Goal: Information Seeking & Learning: Learn about a topic

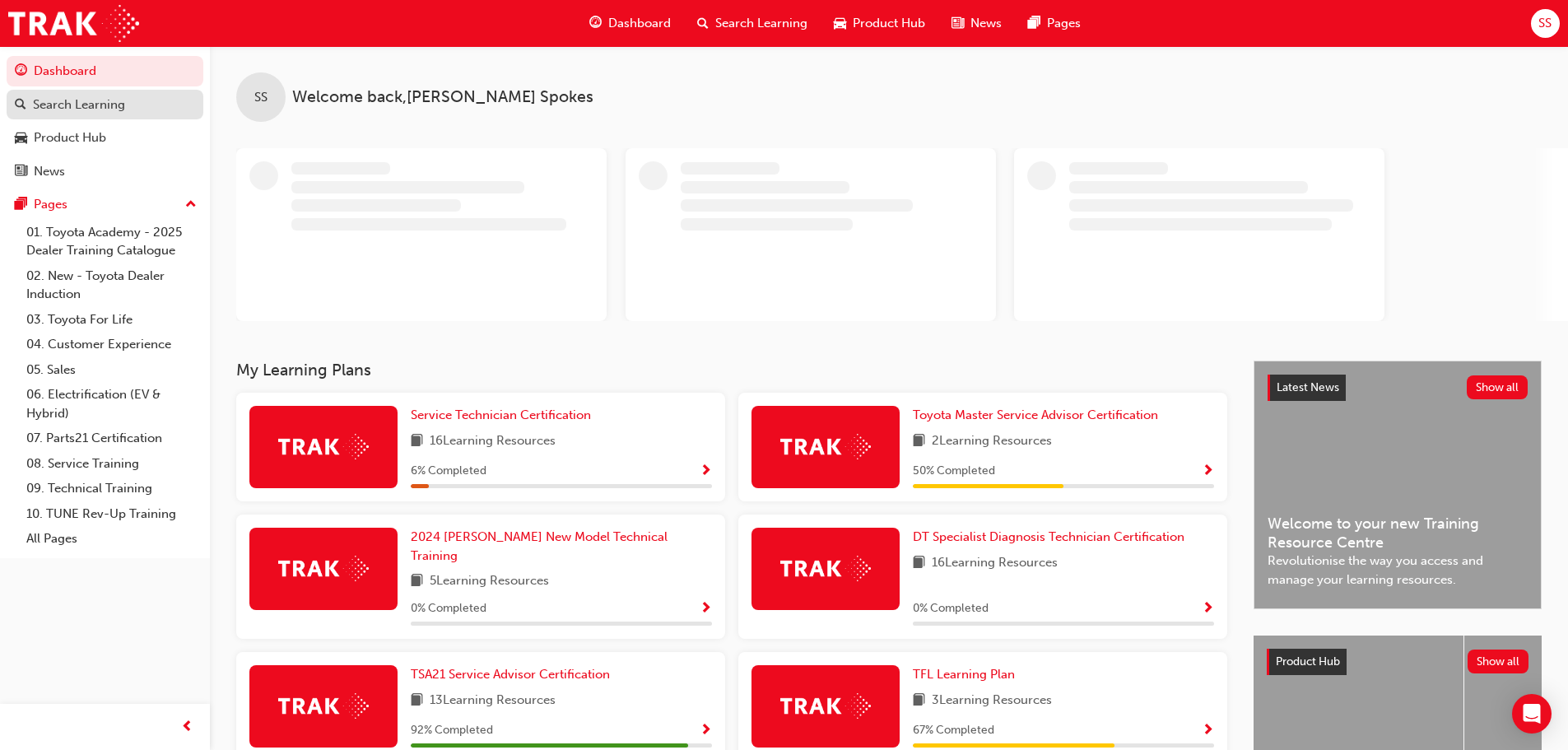
click at [82, 106] on div "Search Learning" at bounding box center [79, 104] width 93 height 19
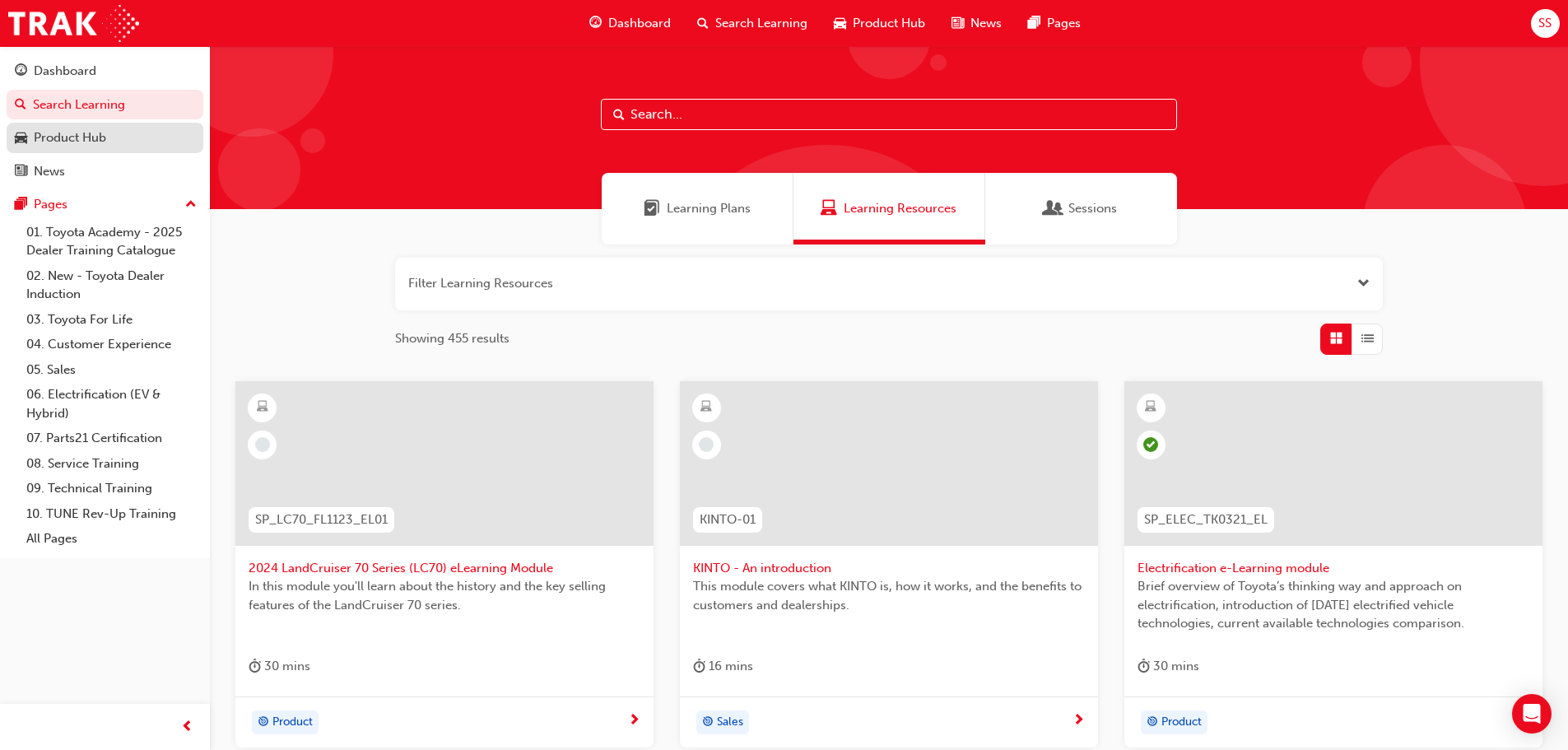
click at [49, 140] on div "Product Hub" at bounding box center [70, 138] width 72 height 19
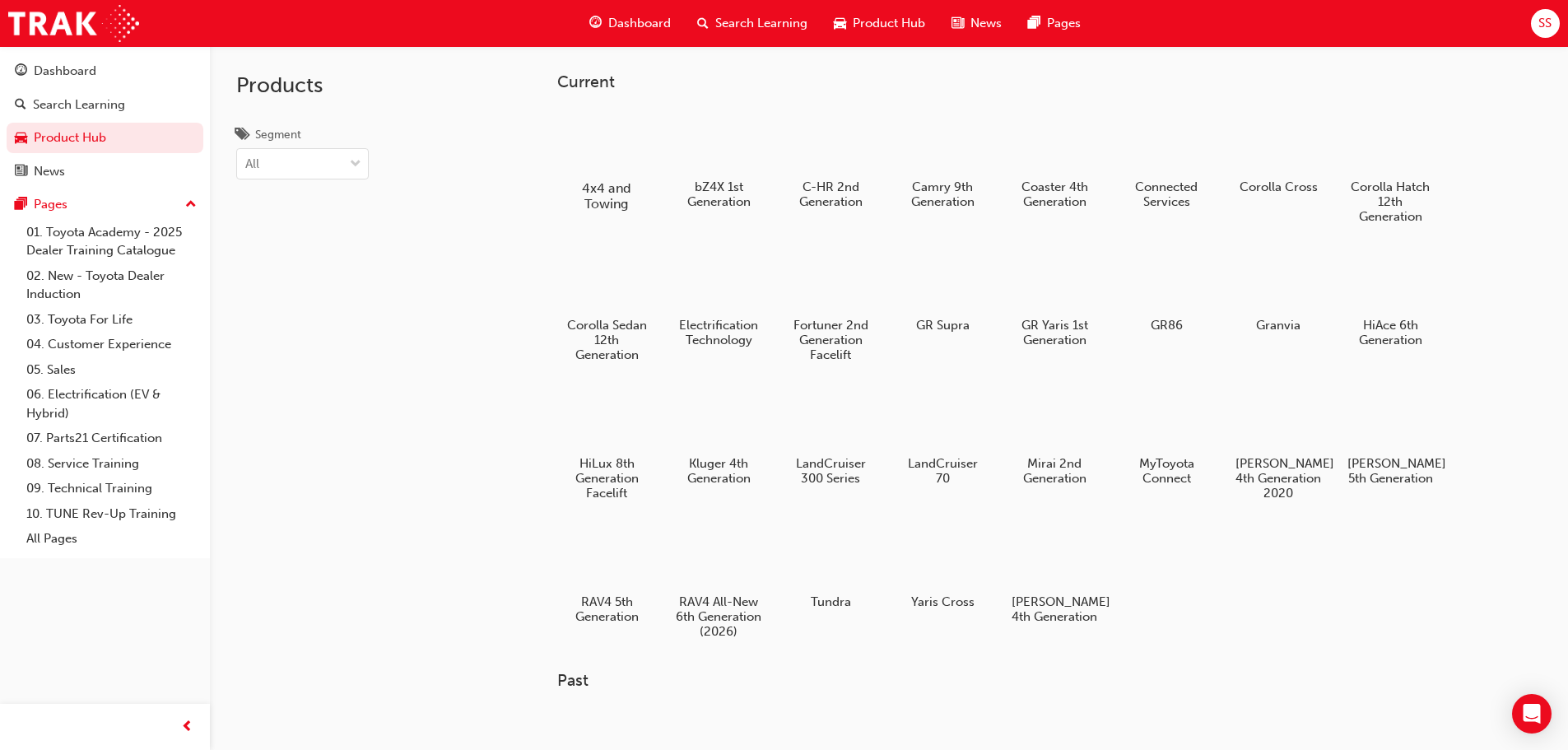
click at [622, 150] on div at bounding box center [606, 140] width 92 height 65
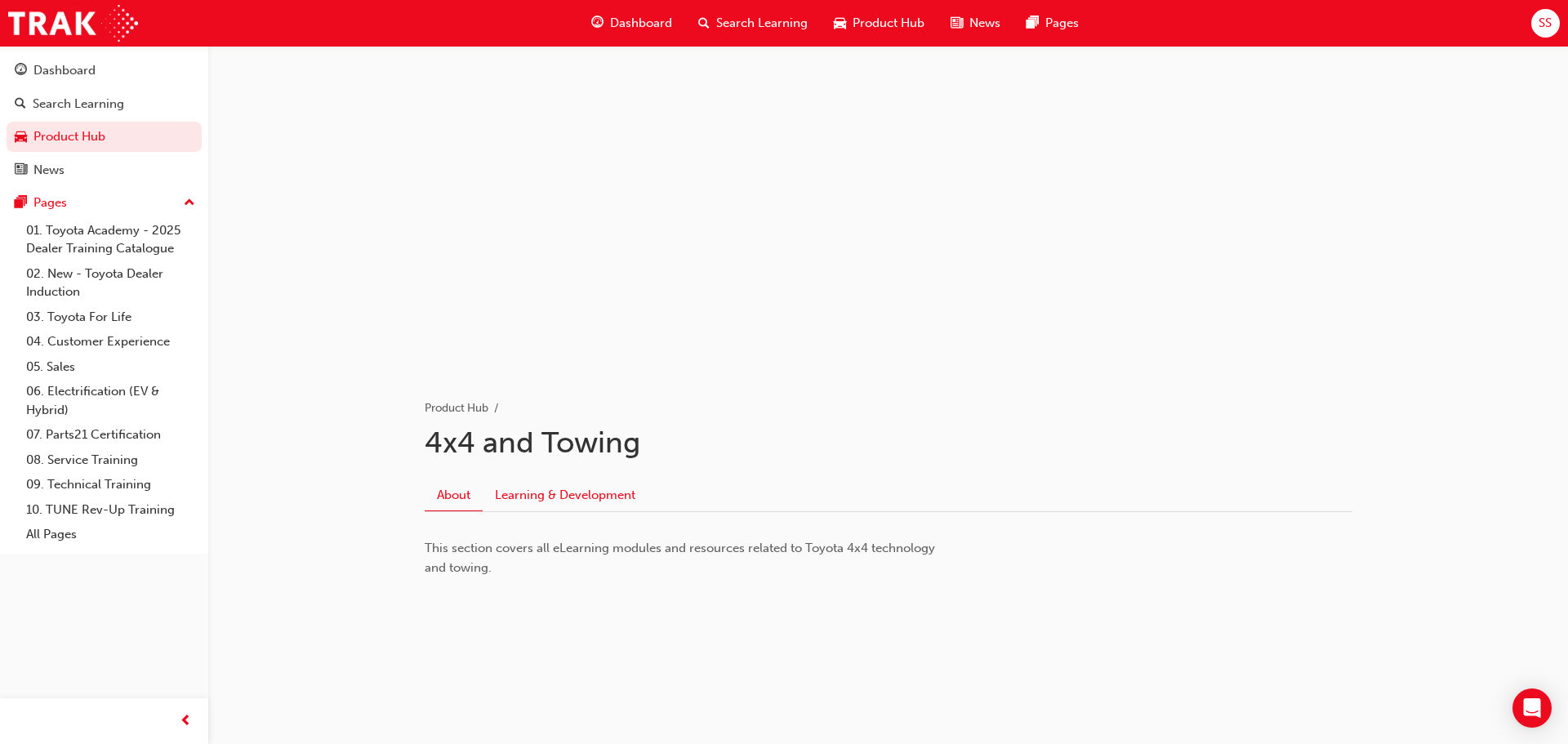
click at [576, 493] on link "Learning & Development" at bounding box center [566, 494] width 165 height 31
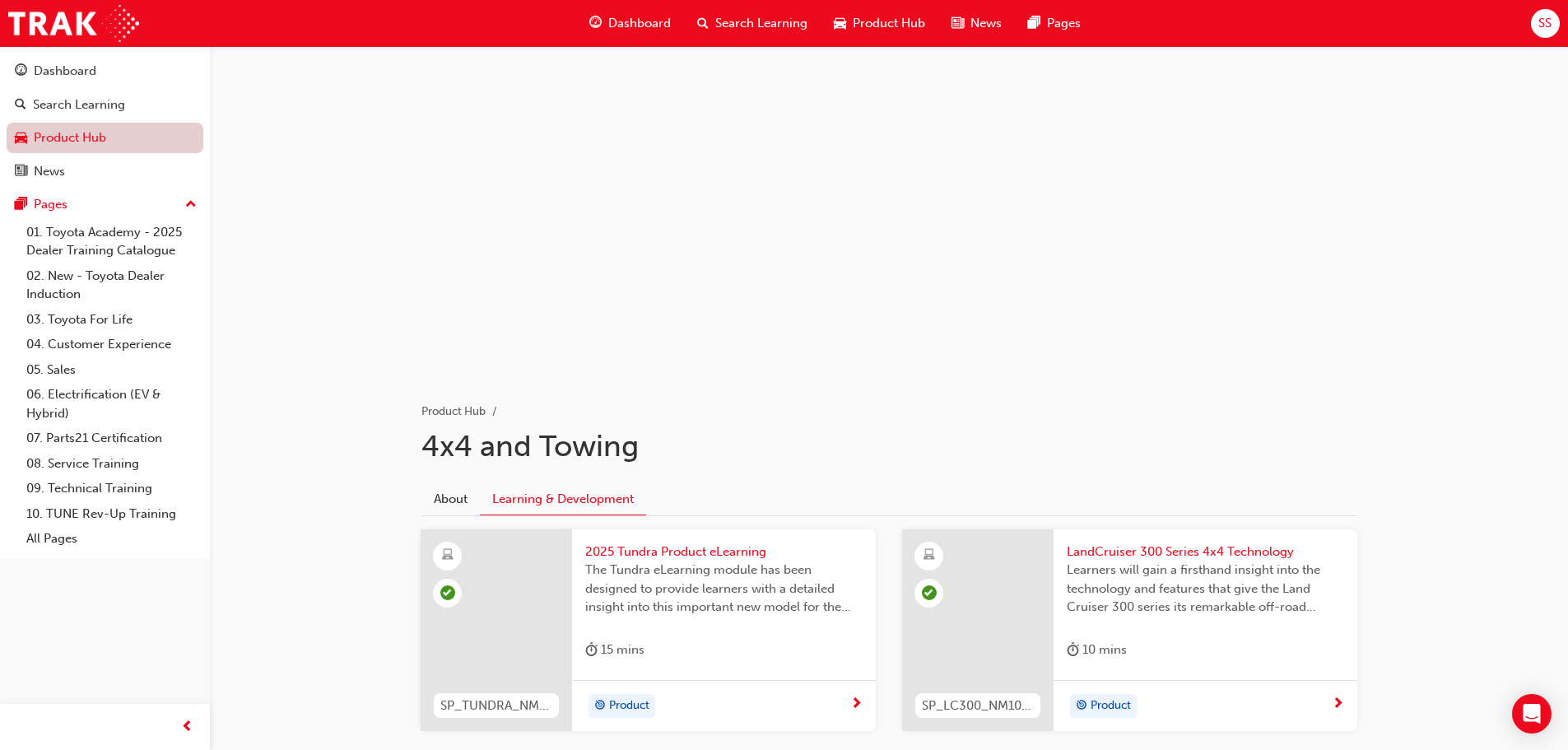
click at [84, 129] on link "Product Hub" at bounding box center [105, 138] width 197 height 30
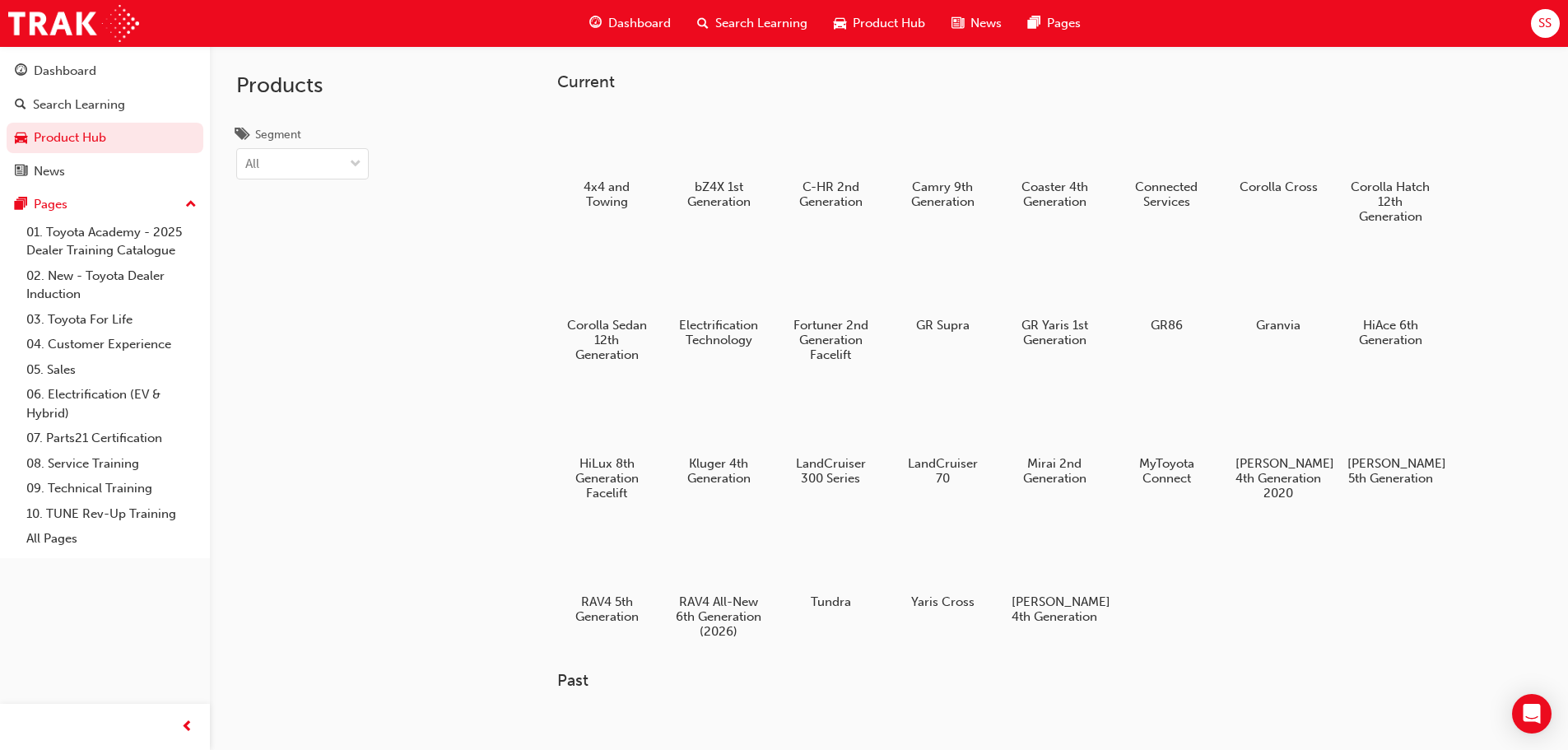
click at [704, 141] on div at bounding box center [719, 141] width 87 height 61
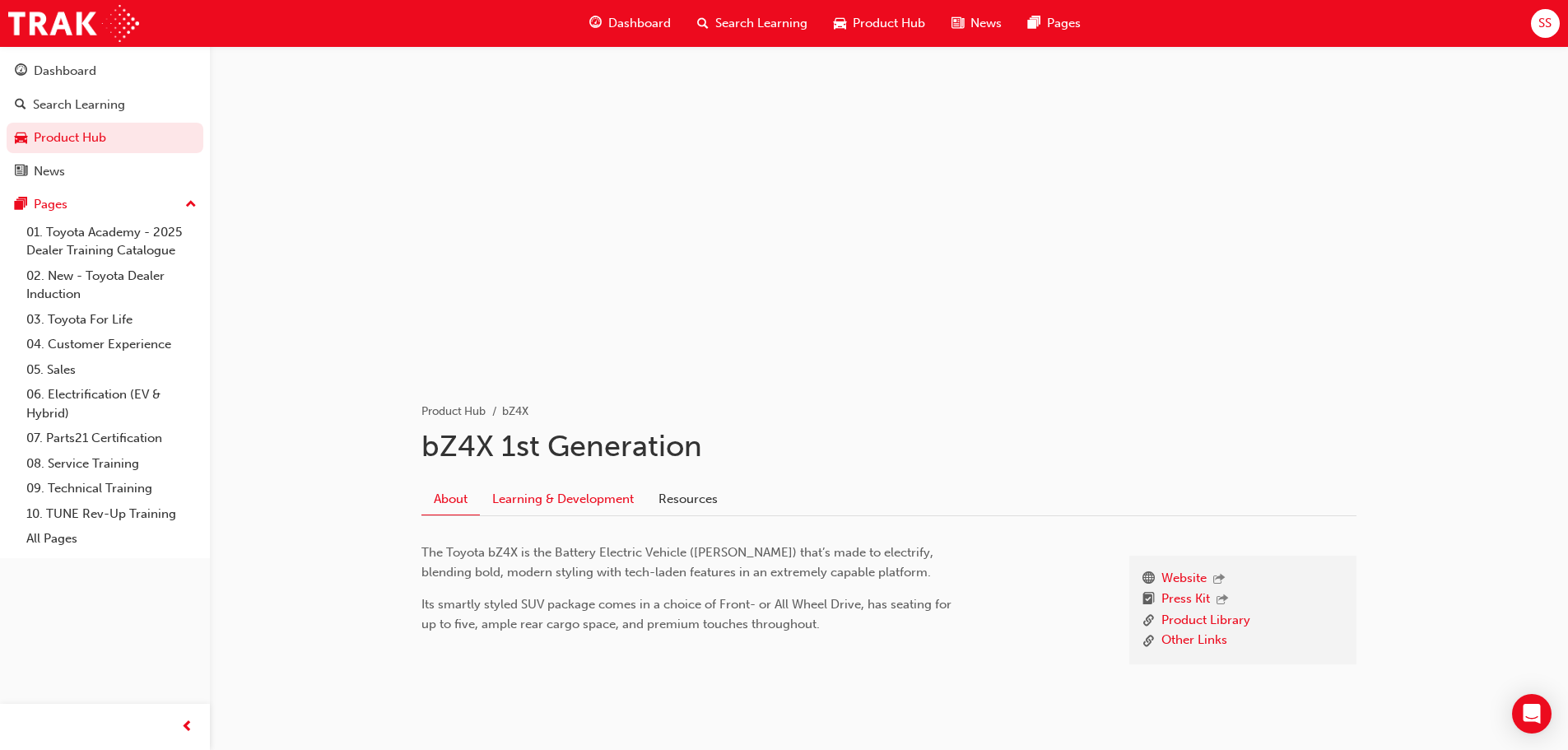
click at [571, 489] on link "Learning & Development" at bounding box center [563, 498] width 167 height 31
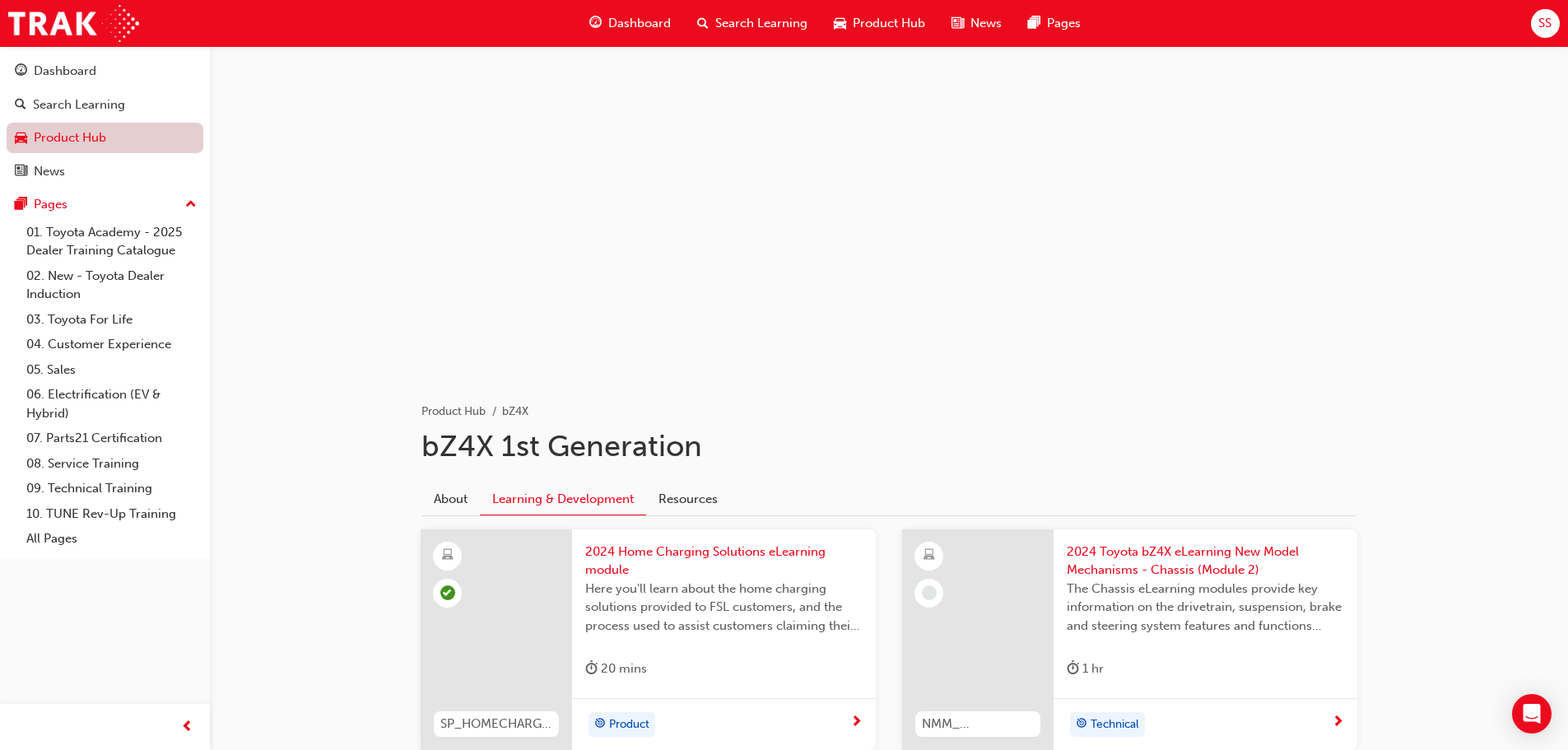
click at [61, 135] on link "Product Hub" at bounding box center [105, 138] width 197 height 30
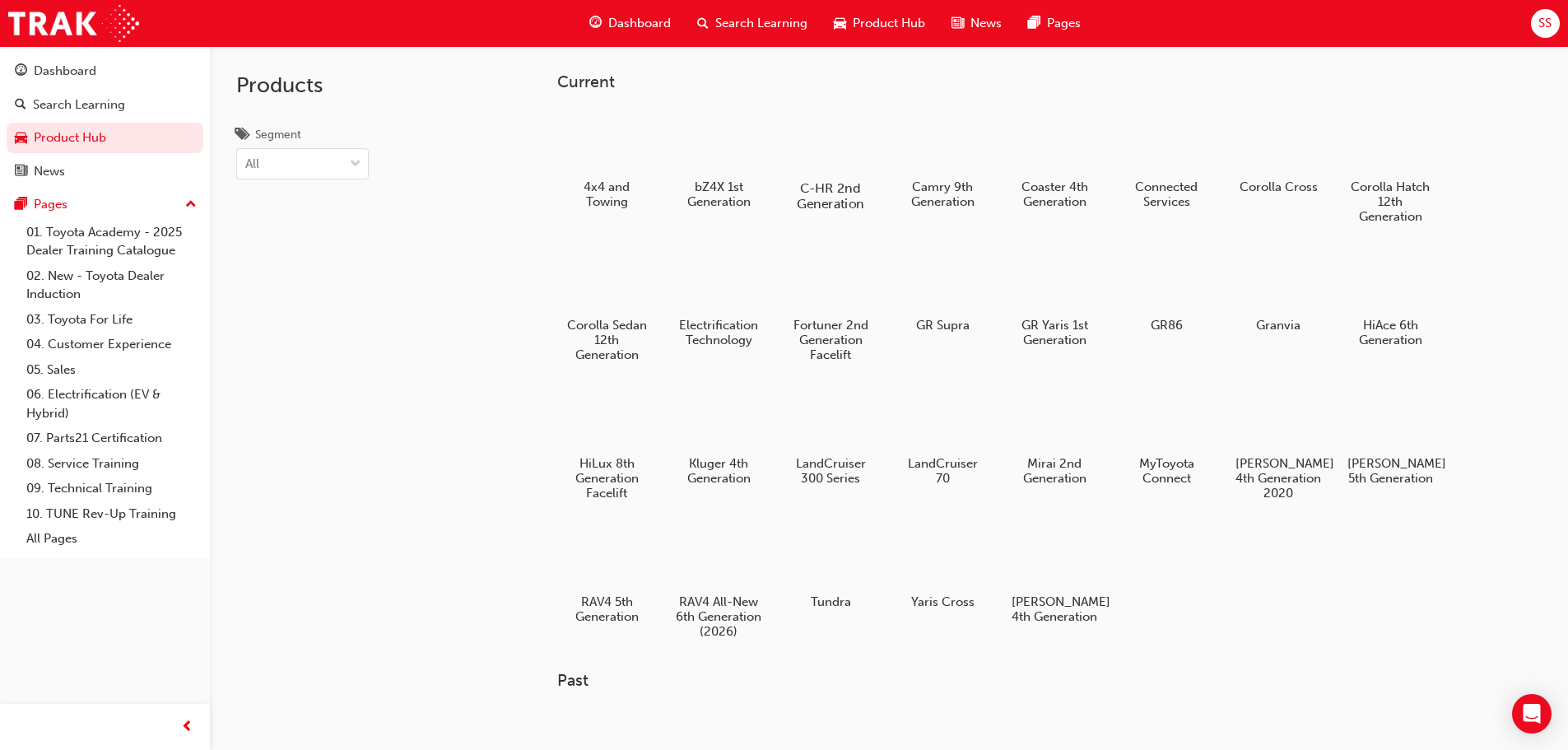
click at [835, 130] on div at bounding box center [830, 140] width 92 height 65
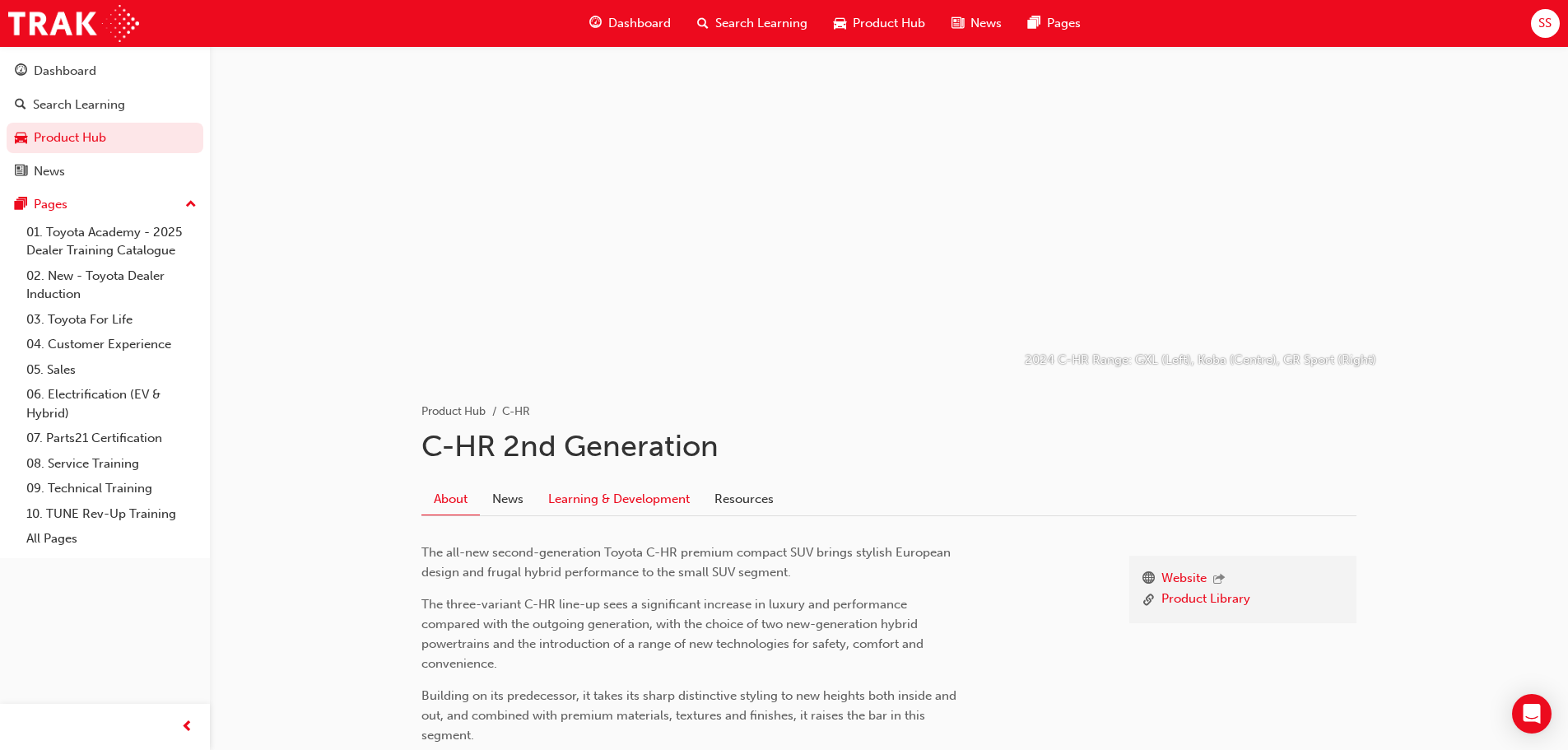
click at [603, 505] on link "Learning & Development" at bounding box center [619, 498] width 167 height 31
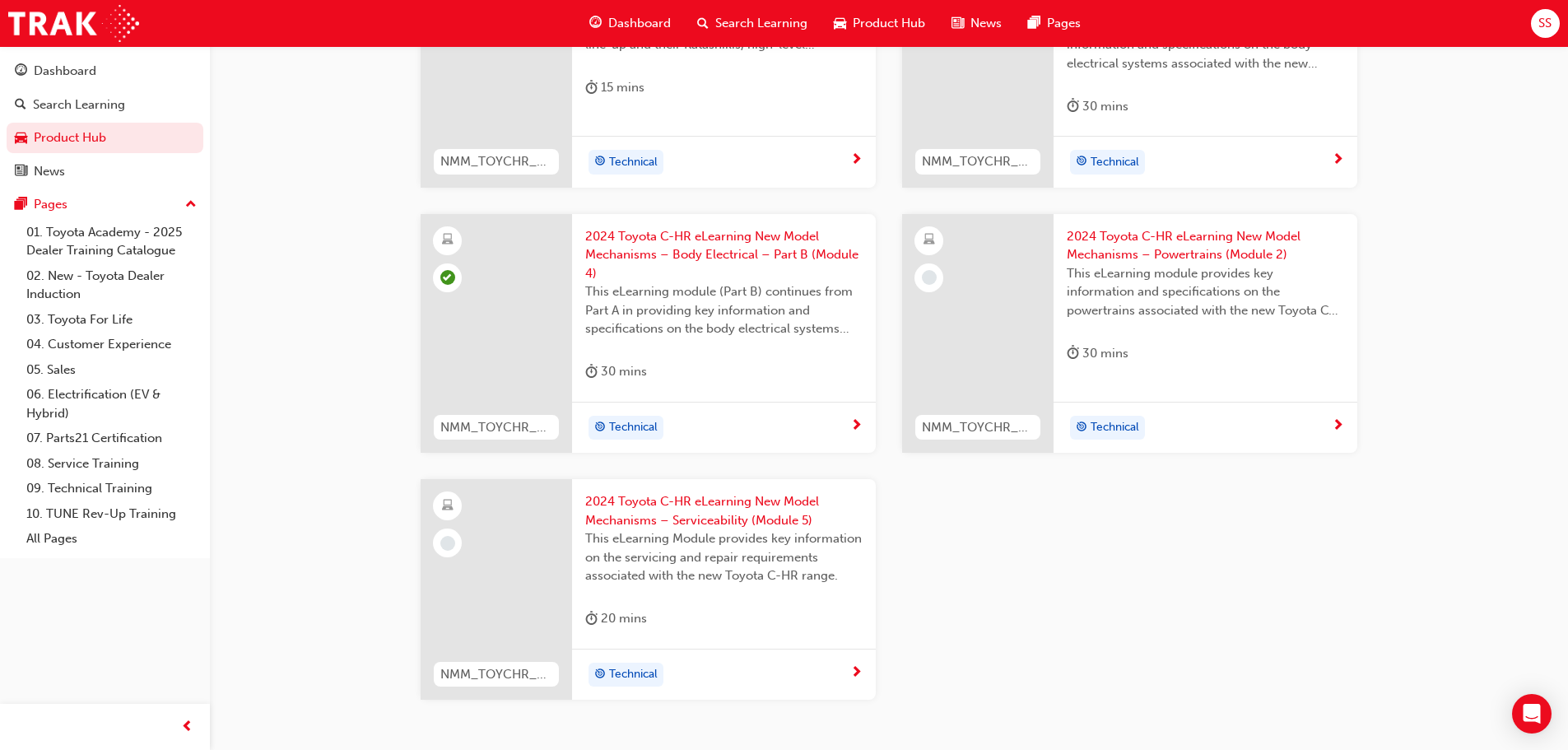
scroll to position [715, 0]
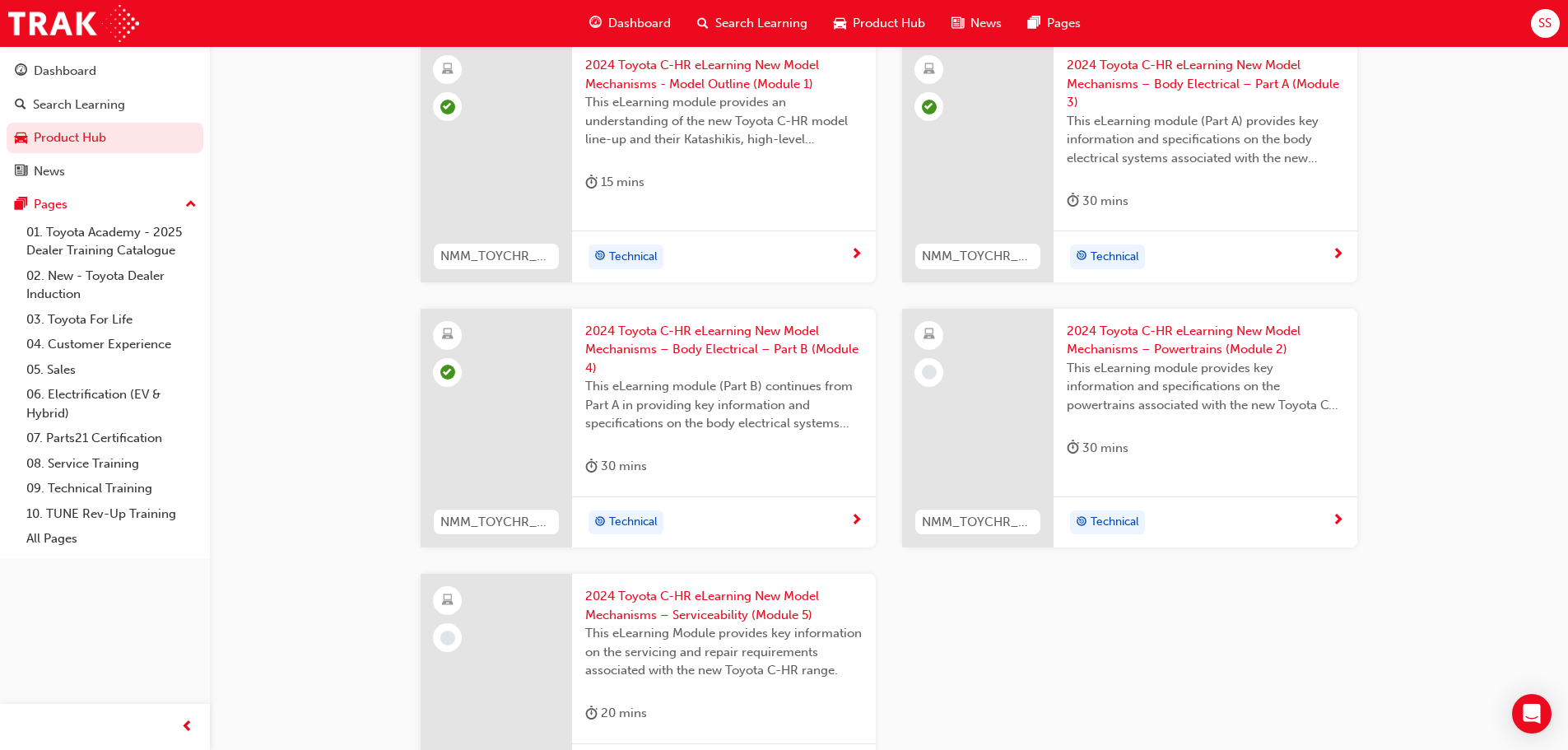
click at [1195, 331] on span "2024 Toyota C-HR eLearning New Model Mechanisms – Powertrains (Module 2)" at bounding box center [1205, 340] width 278 height 37
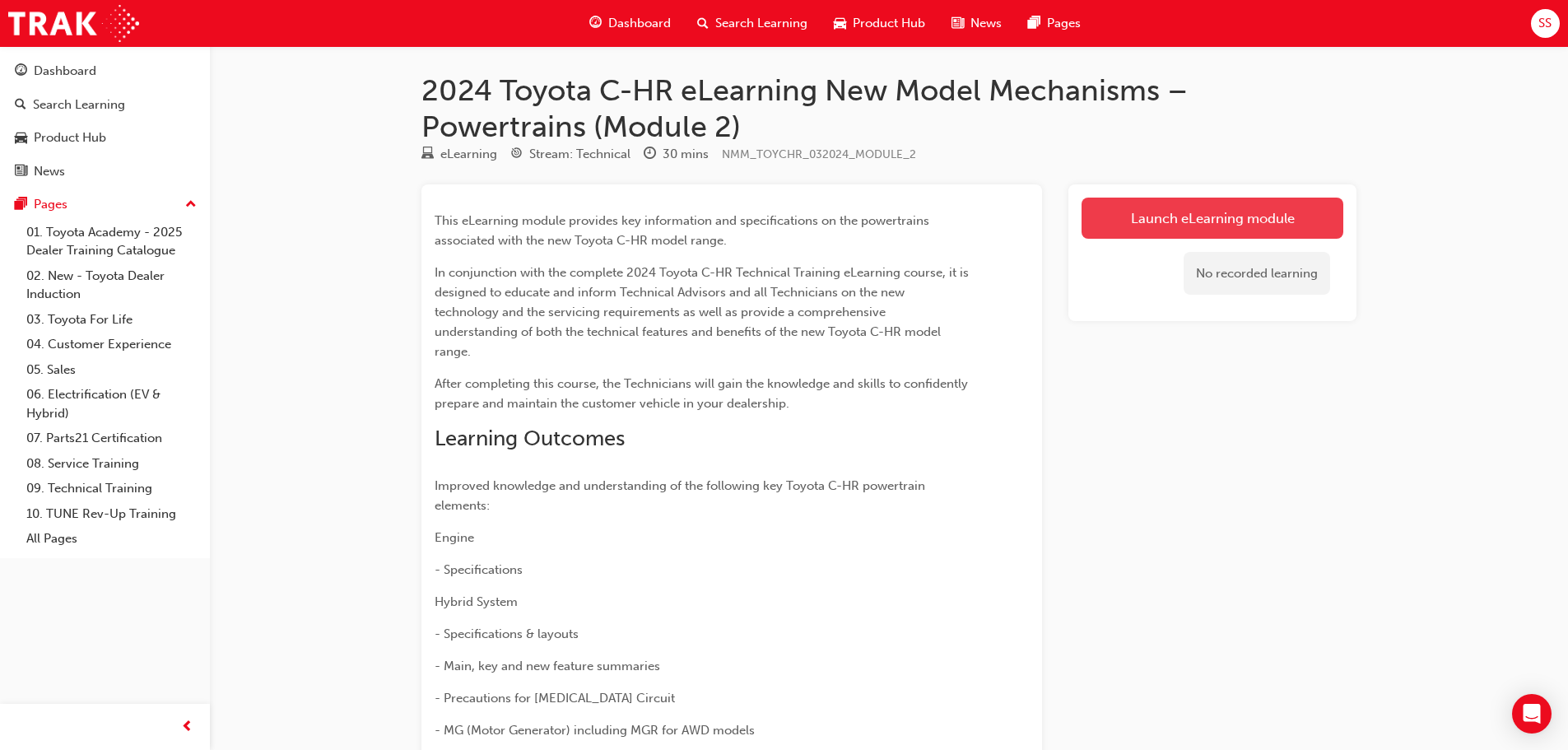
click at [1223, 207] on link "Launch eLearning module" at bounding box center [1212, 218] width 262 height 41
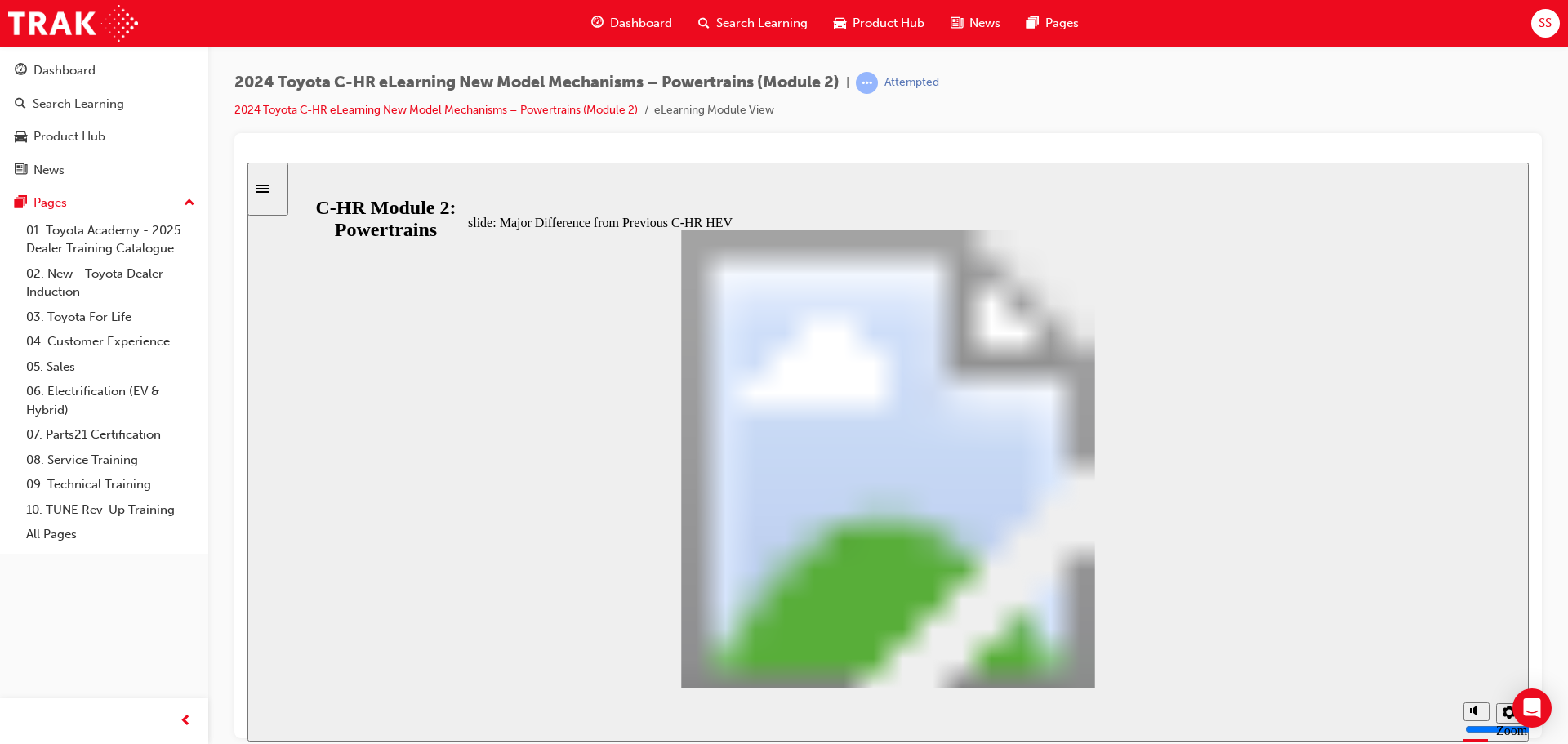
scroll to position [539, 0]
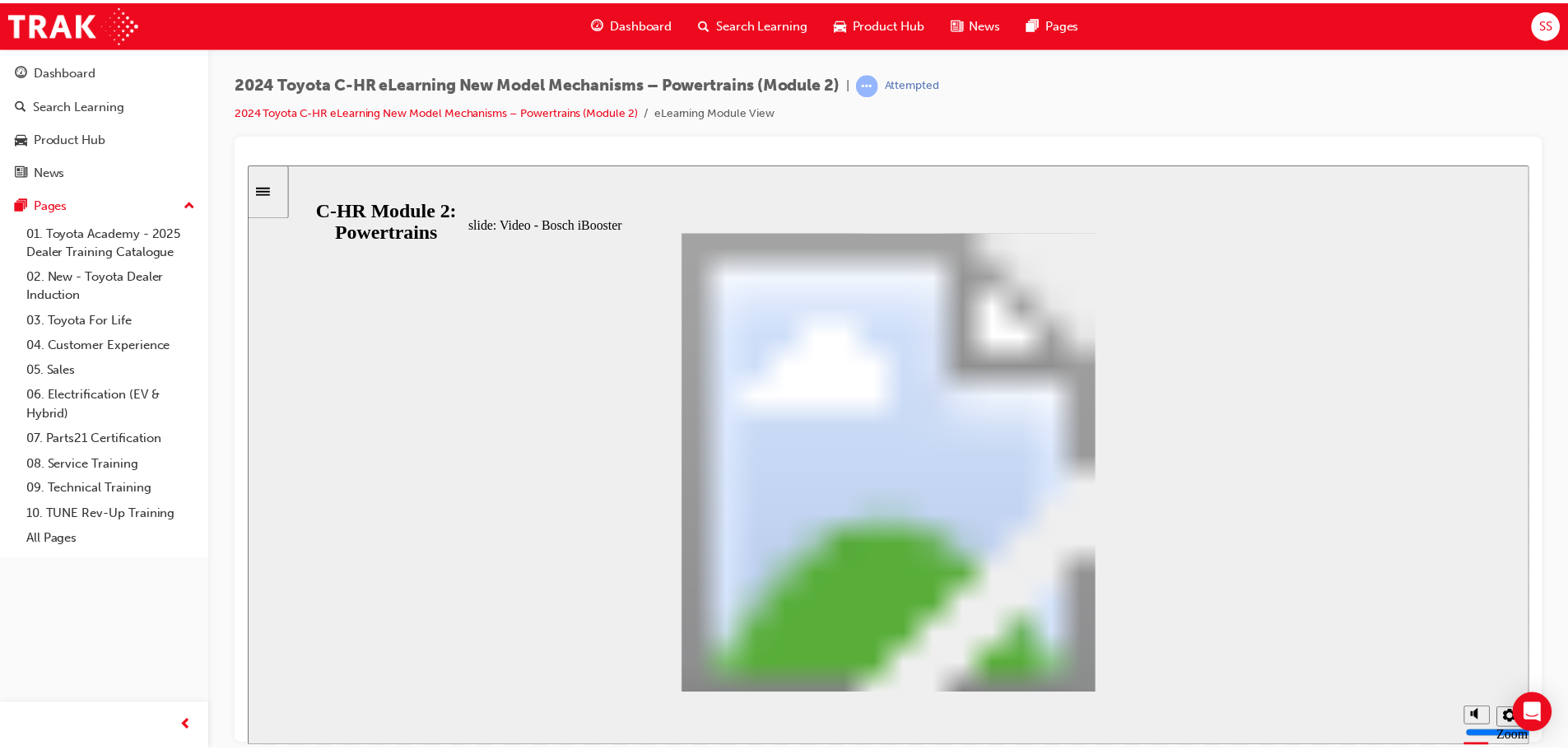
scroll to position [0, 0]
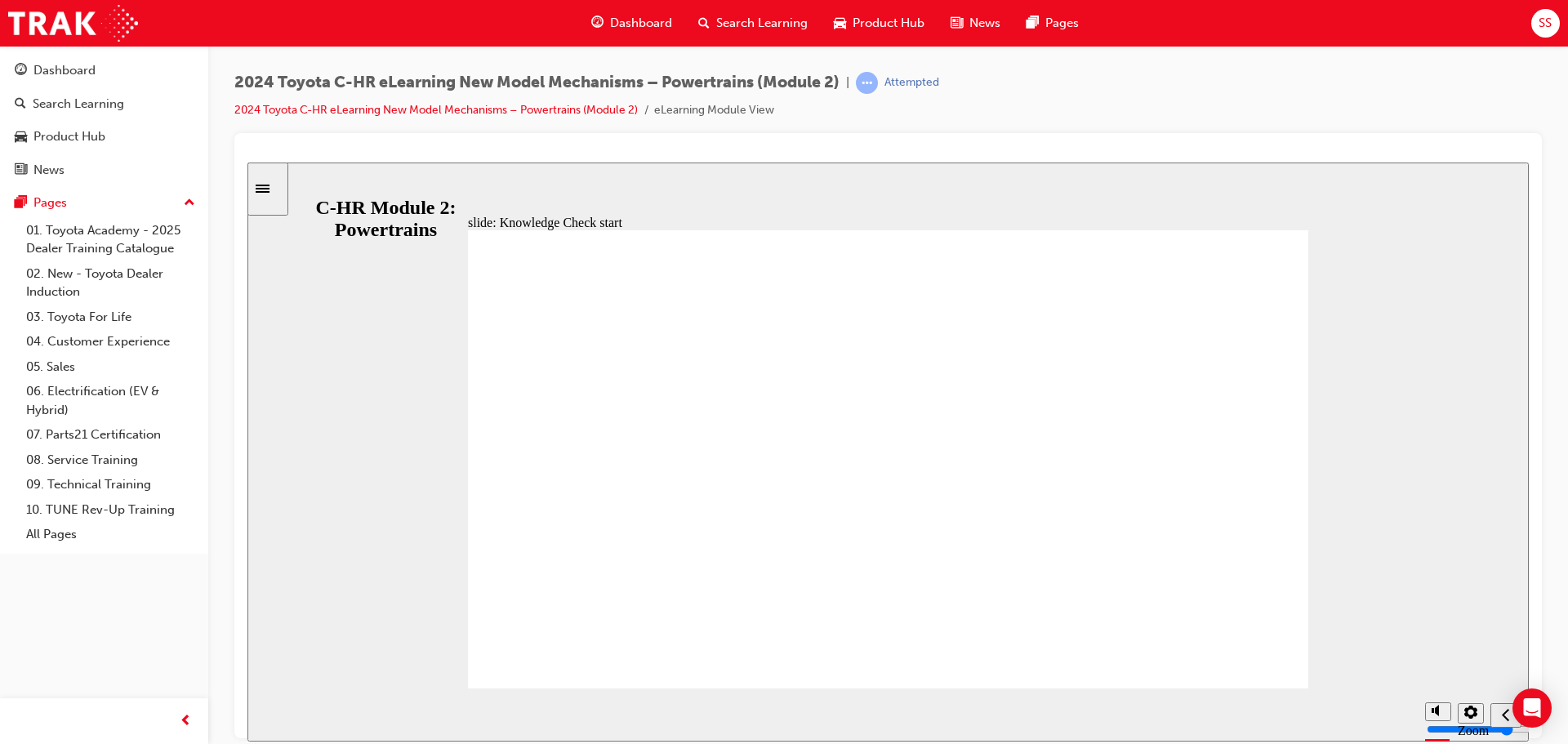
radio input "false"
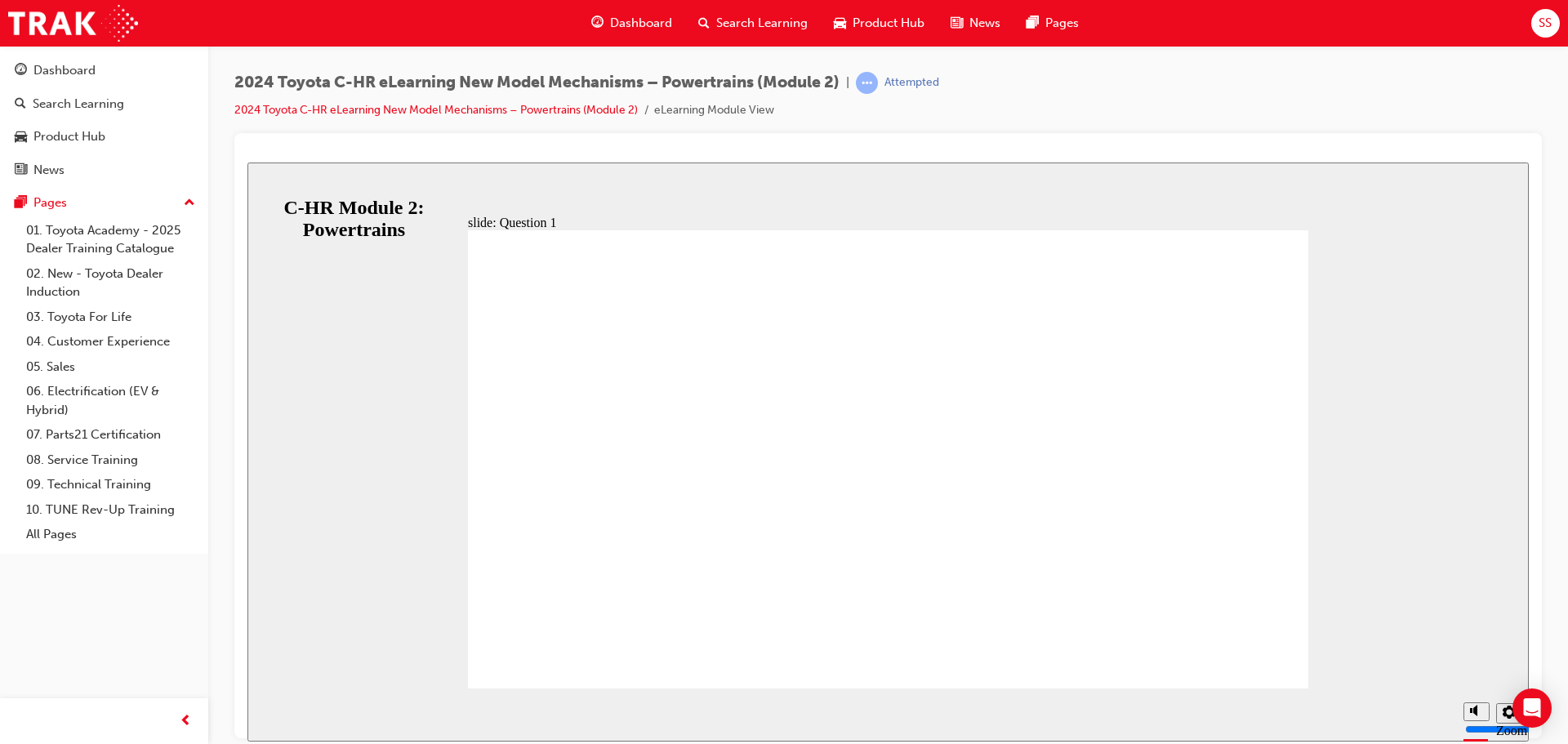
radio input "true"
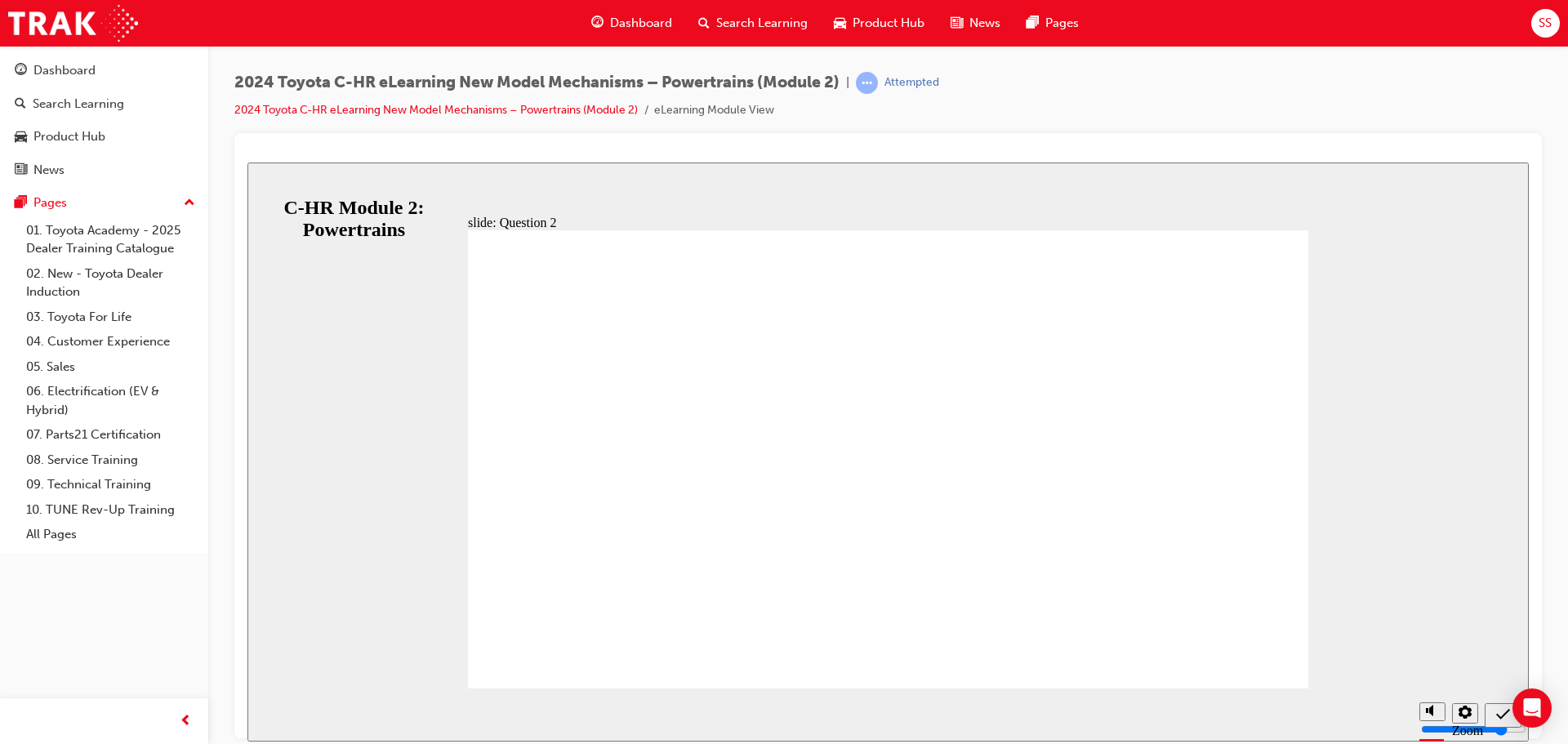
radio input "true"
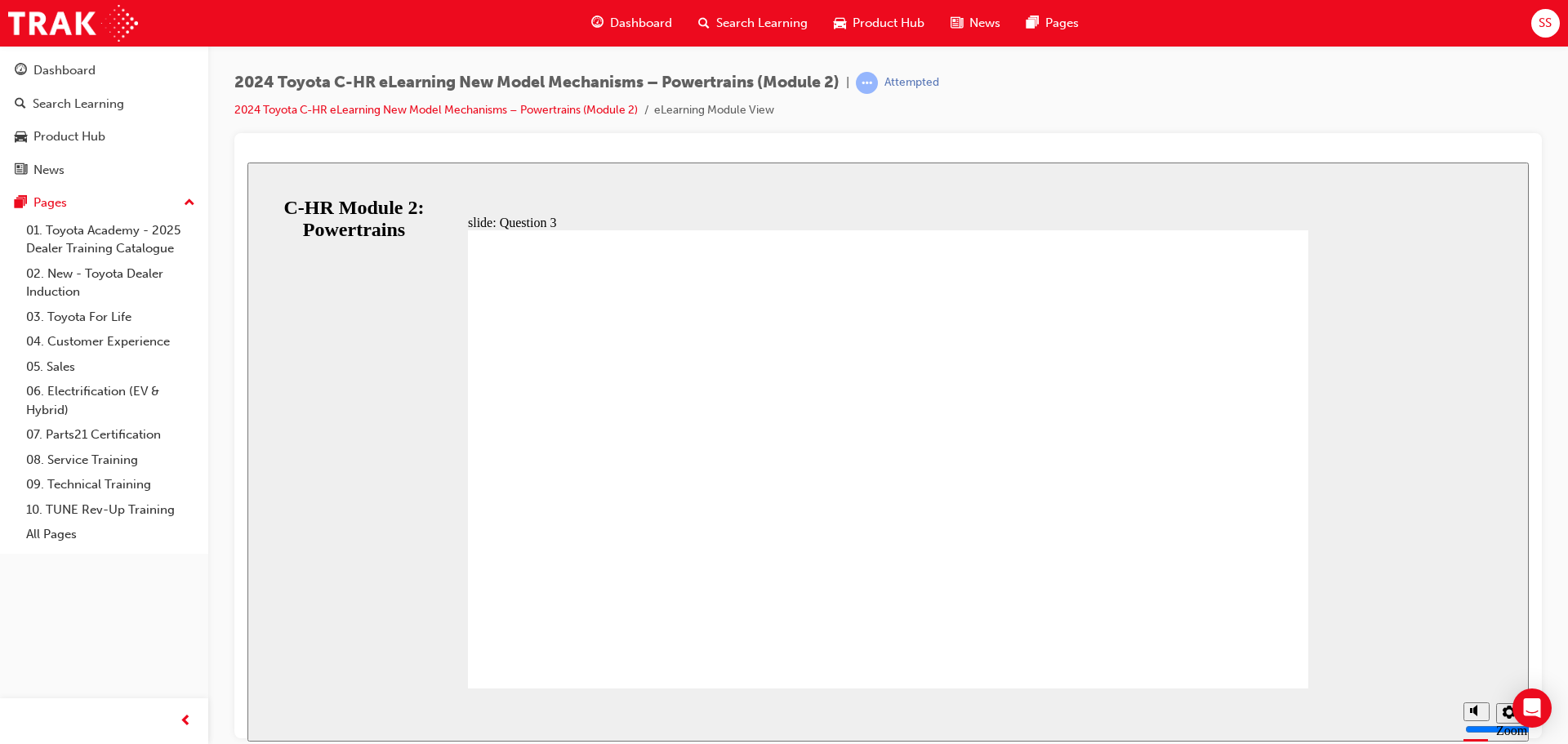
radio input "true"
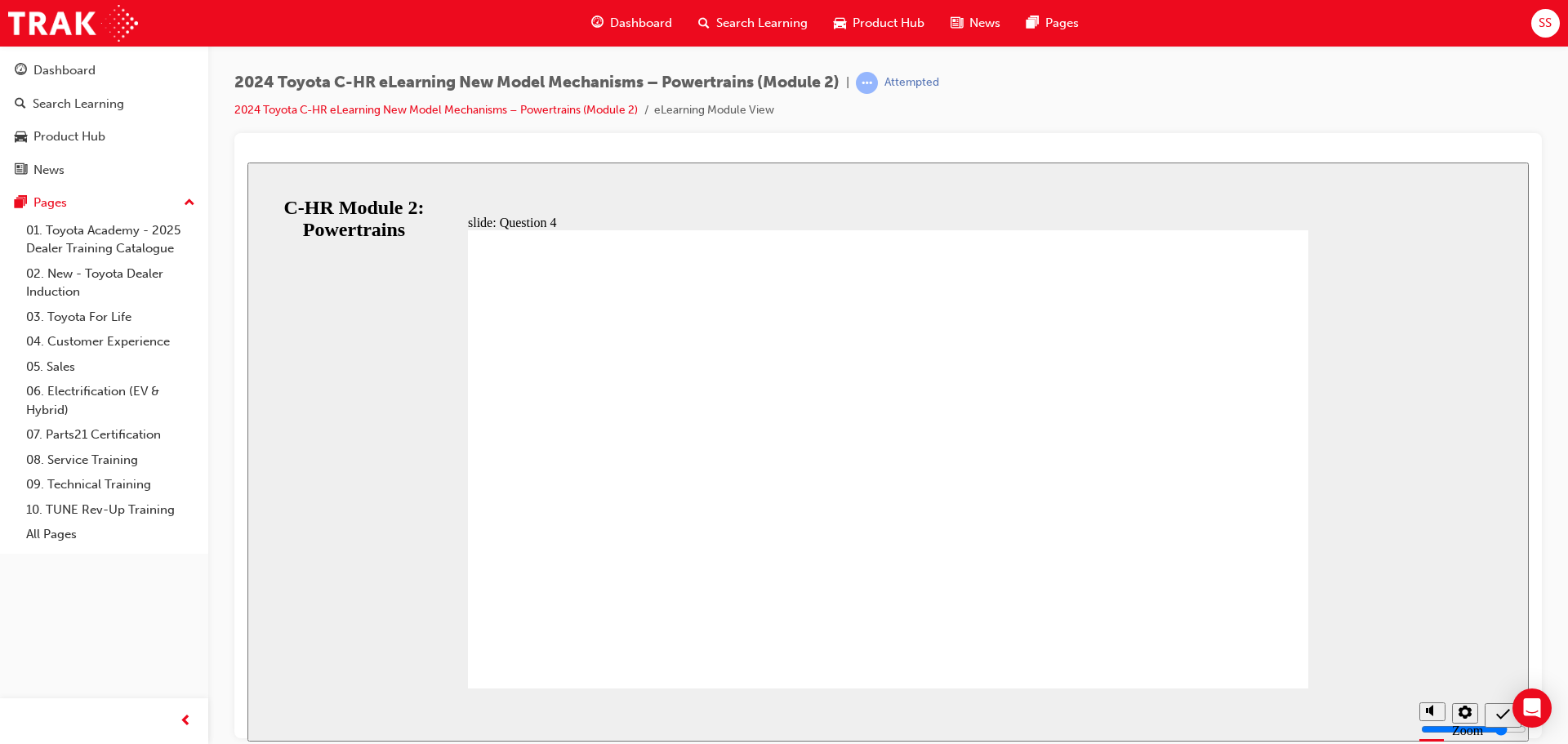
radio input "false"
radio input "true"
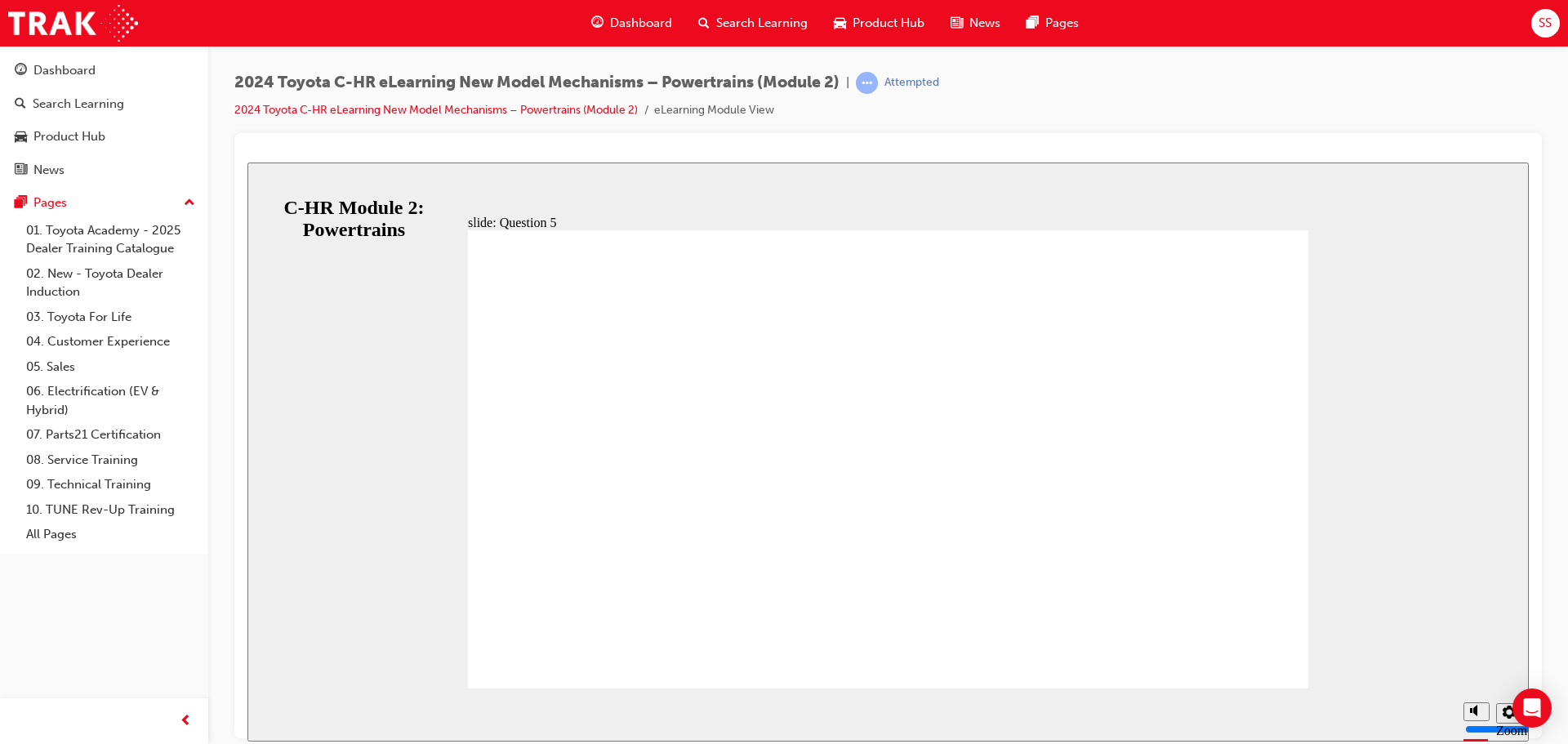
drag, startPoint x: 712, startPoint y: 555, endPoint x: 719, endPoint y: 549, distance: 9.2
radio input "true"
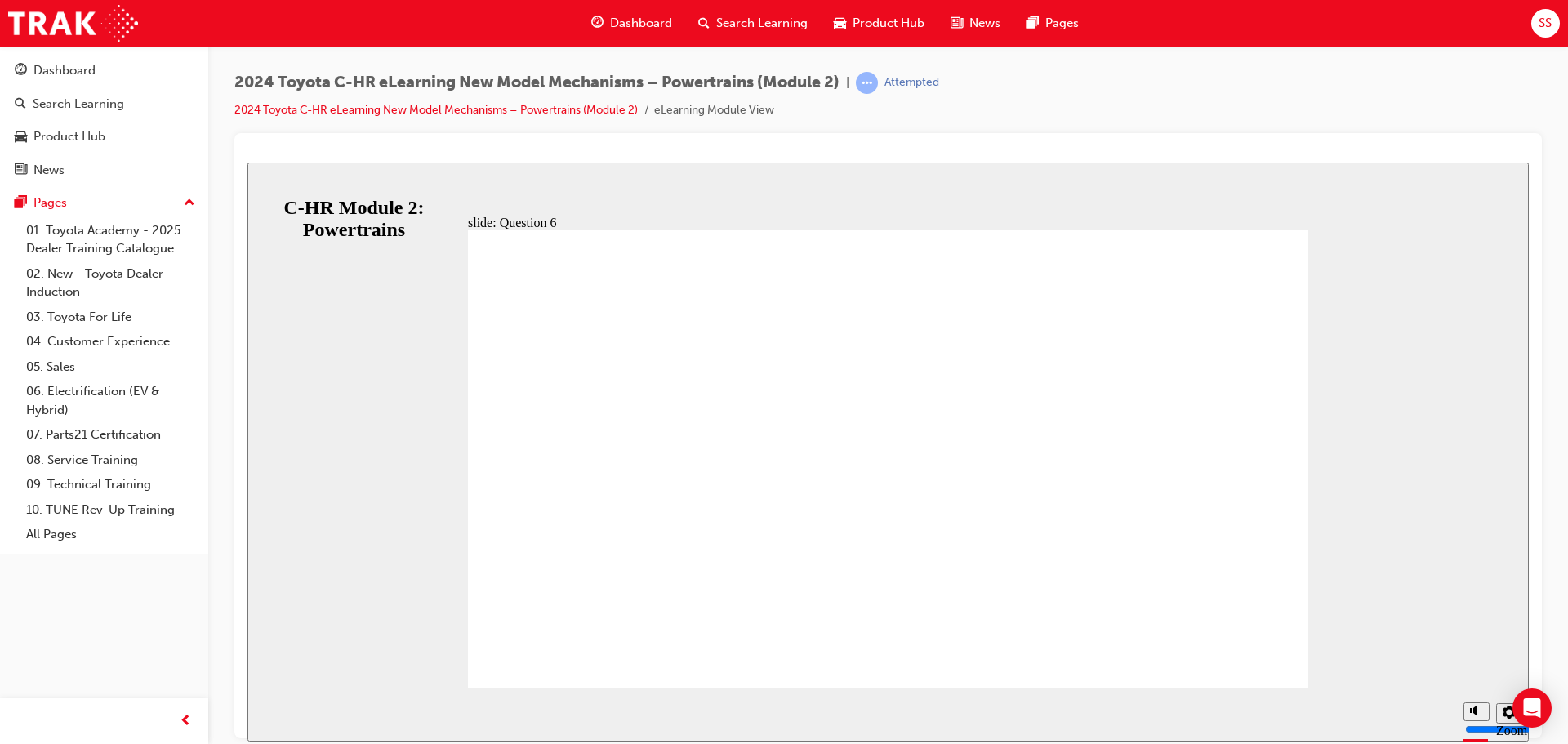
radio input "true"
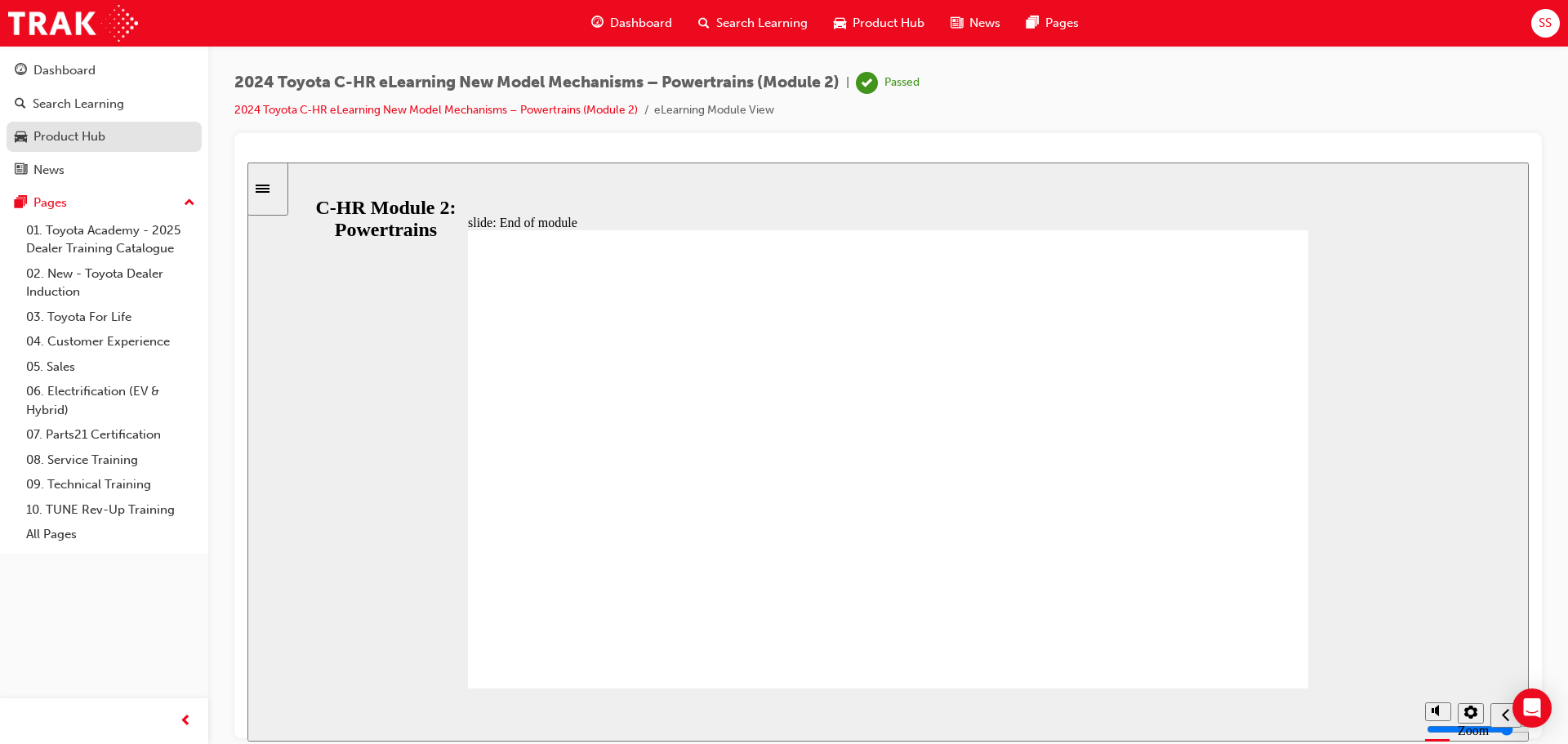
click at [74, 129] on div "Product Hub" at bounding box center [69, 137] width 72 height 18
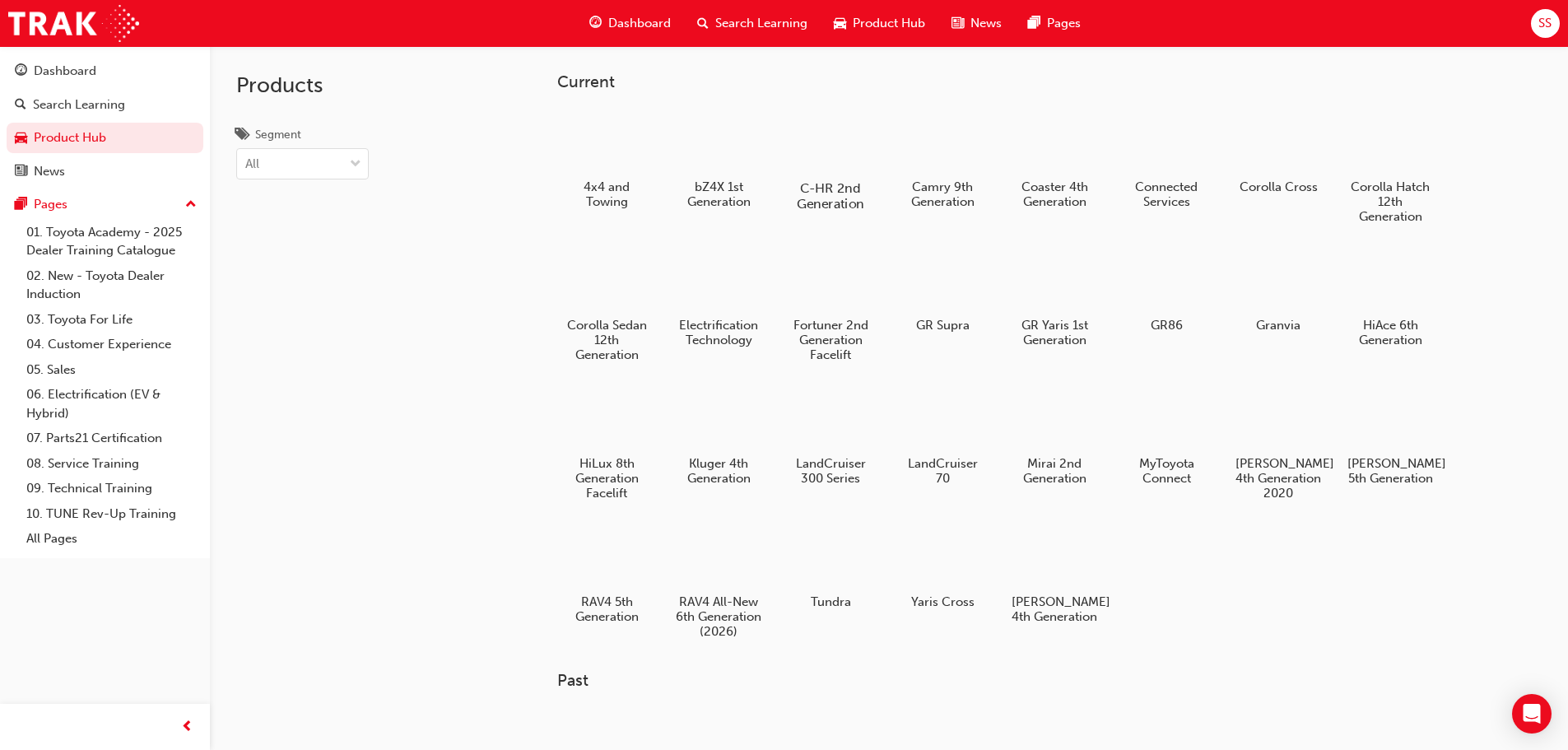
click at [831, 143] on div at bounding box center [830, 140] width 92 height 65
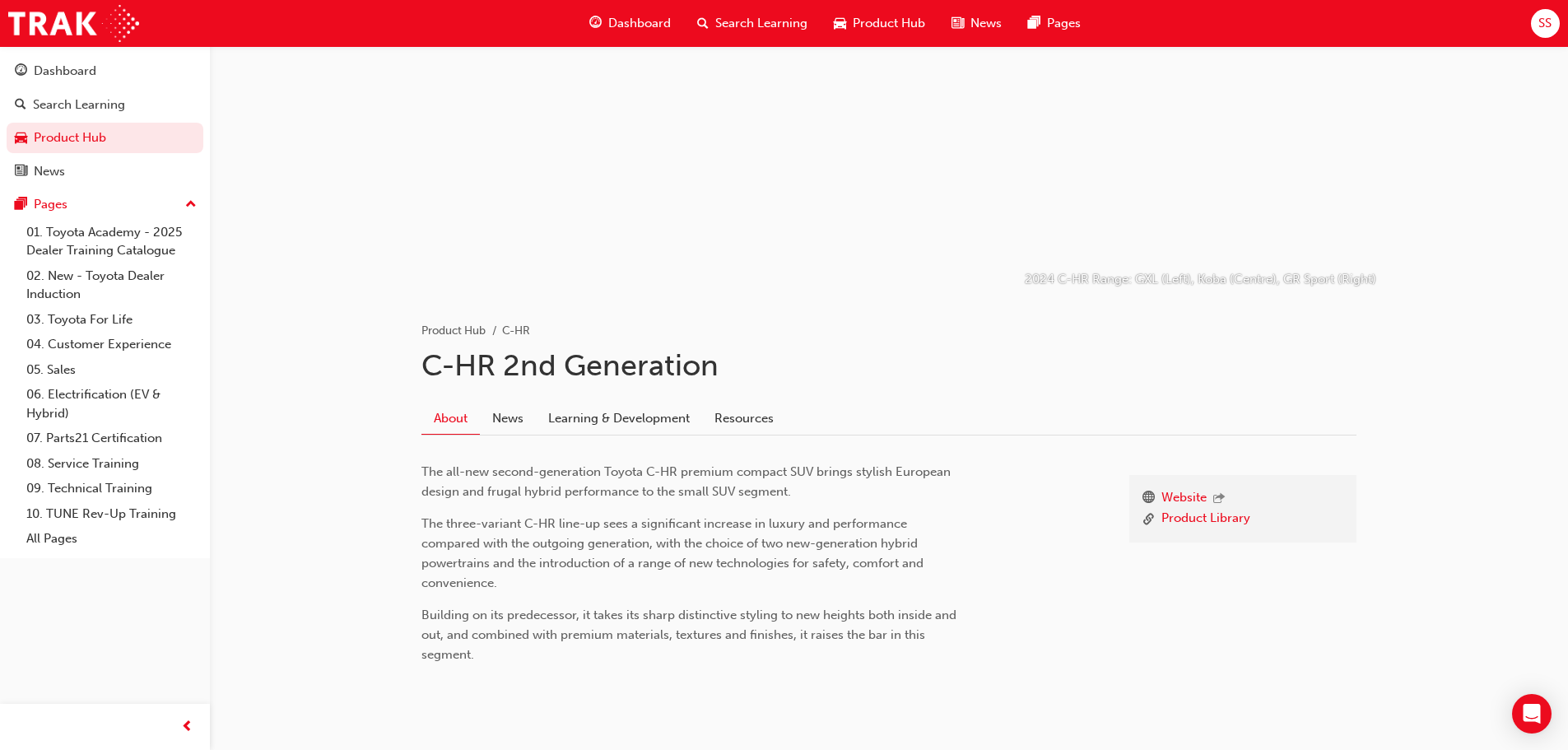
scroll to position [128, 0]
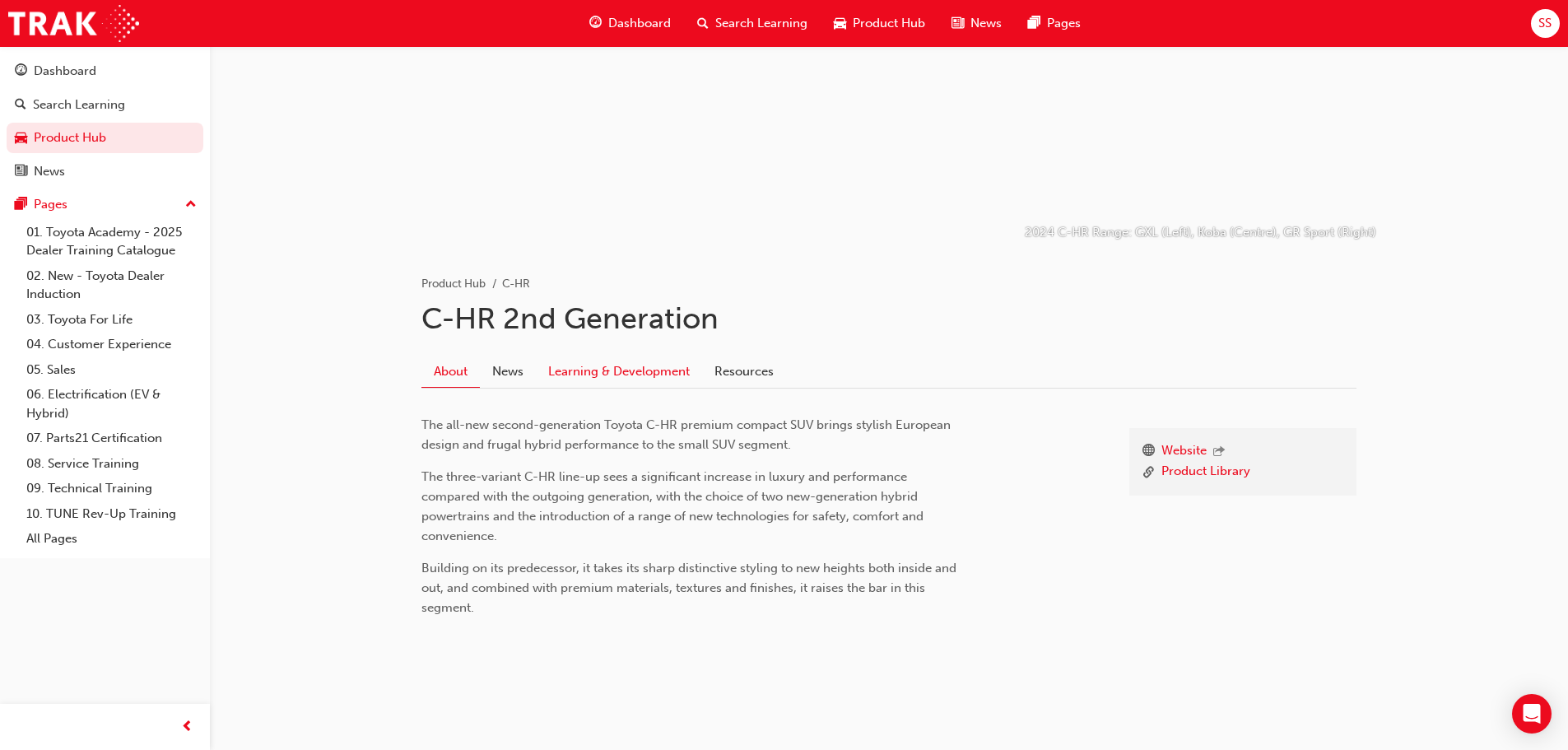
click at [625, 365] on link "Learning & Development" at bounding box center [619, 370] width 167 height 31
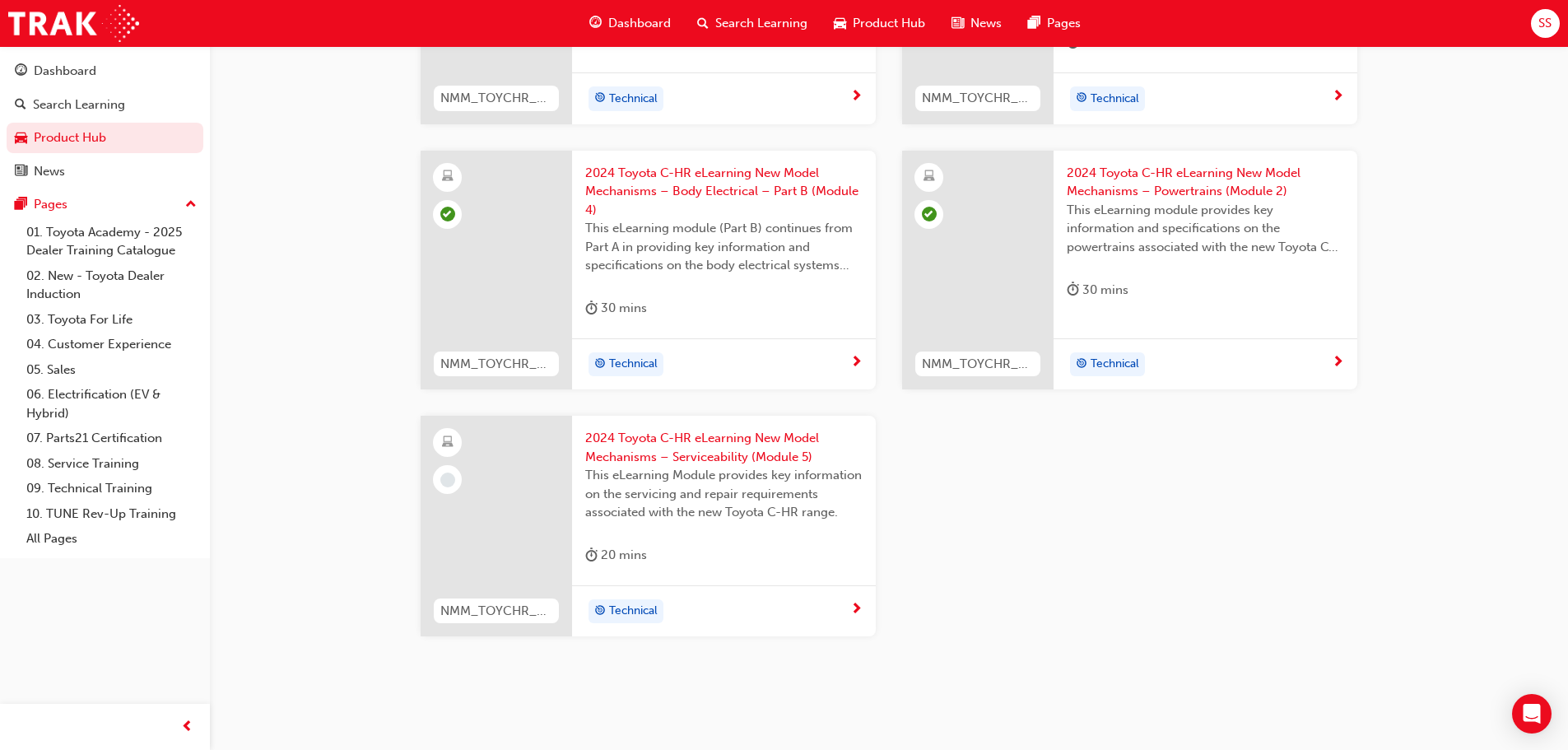
scroll to position [879, 0]
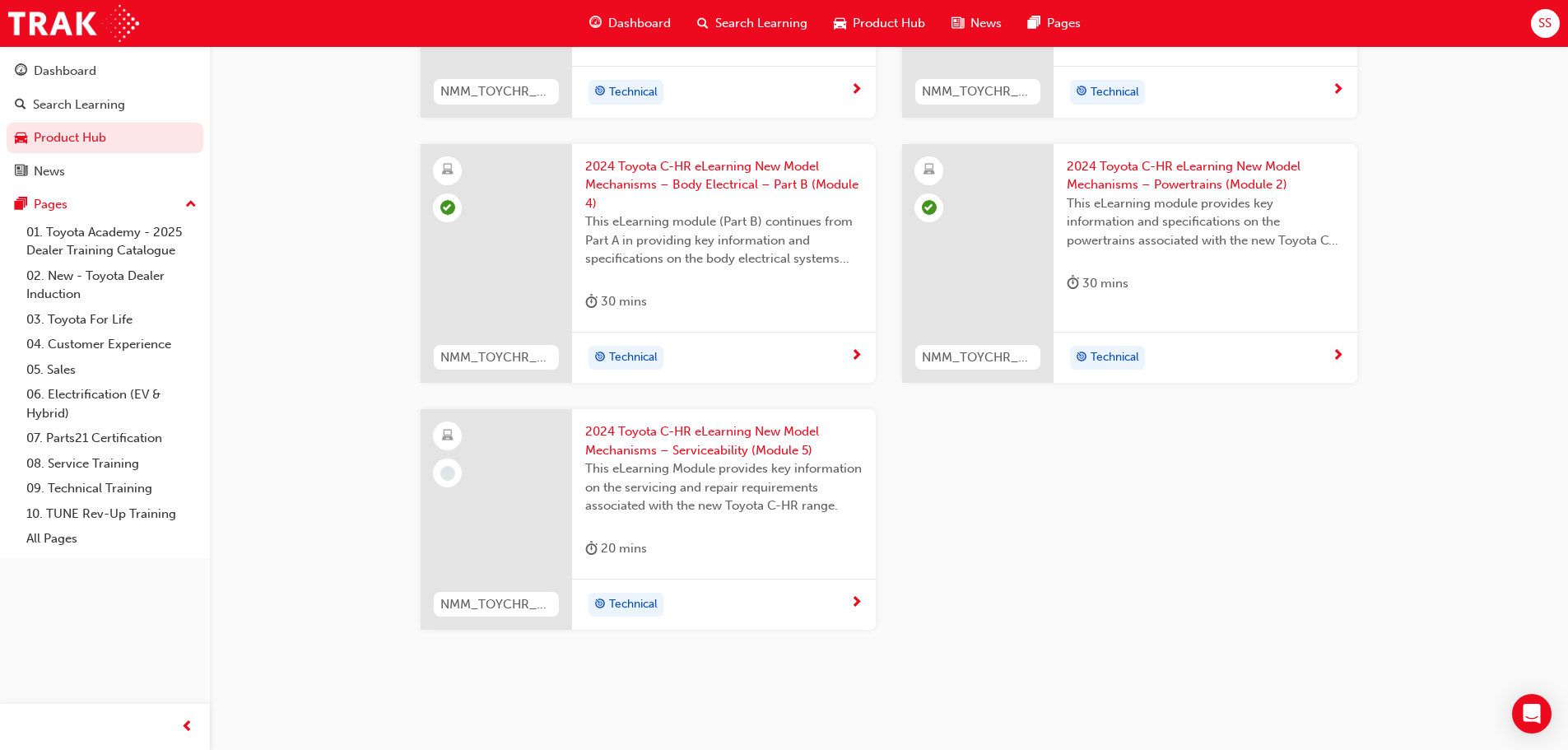
click at [675, 442] on span "2024 Toyota C-HR eLearning New Model Mechanisms – Serviceability (Module 5)" at bounding box center [724, 441] width 278 height 37
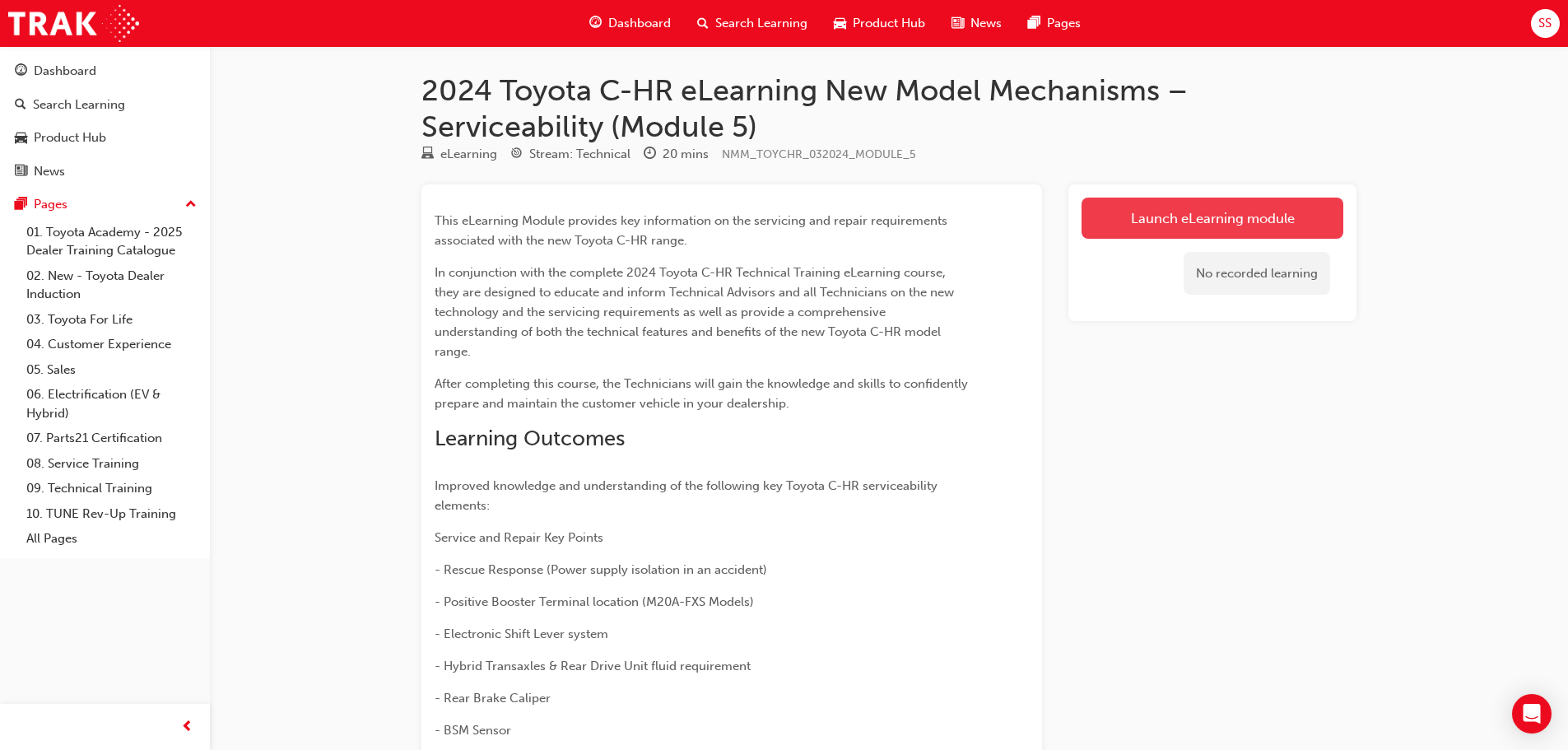
click at [1216, 213] on link "Launch eLearning module" at bounding box center [1212, 218] width 262 height 41
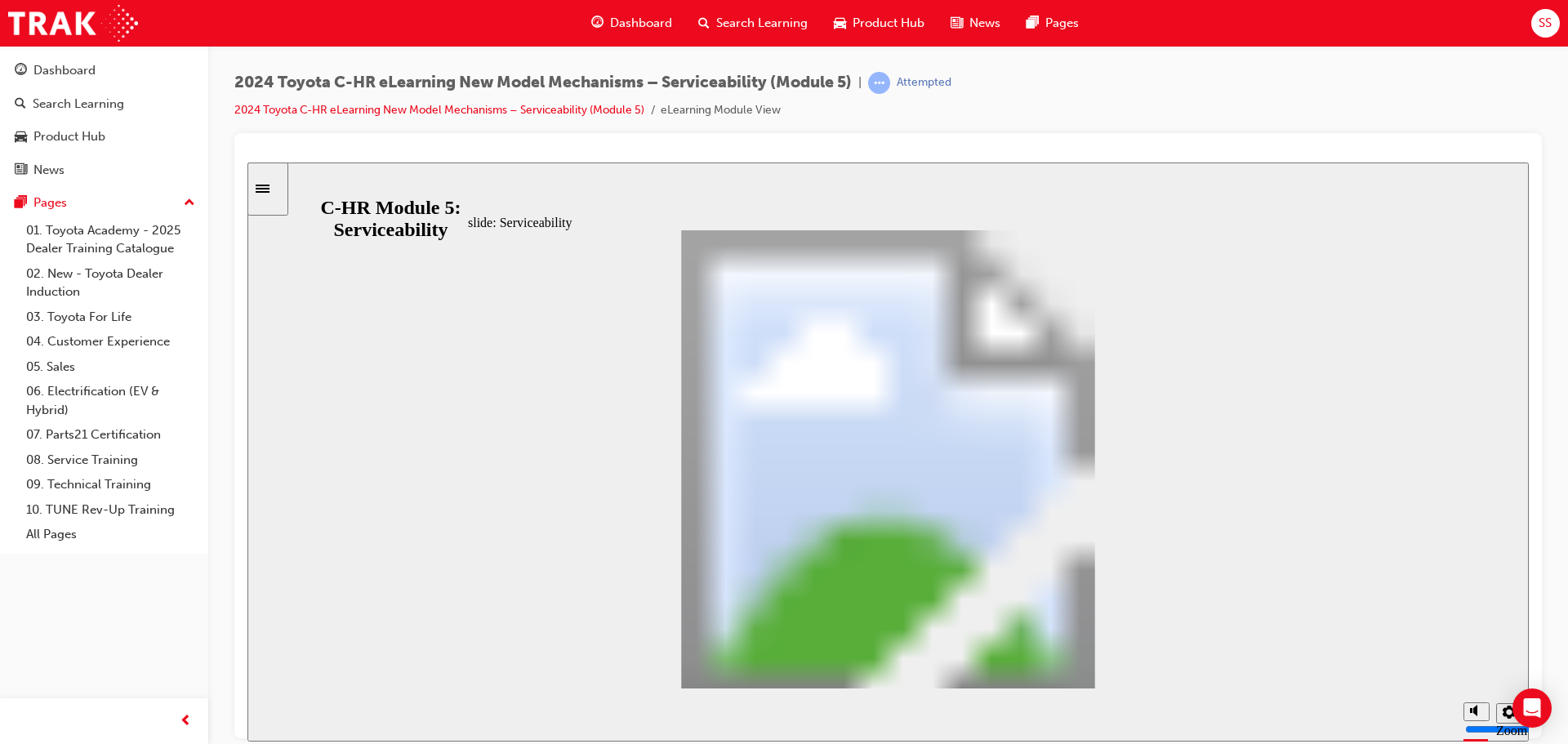
drag, startPoint x: 1062, startPoint y: 661, endPoint x: 1088, endPoint y: 655, distance: 26.7
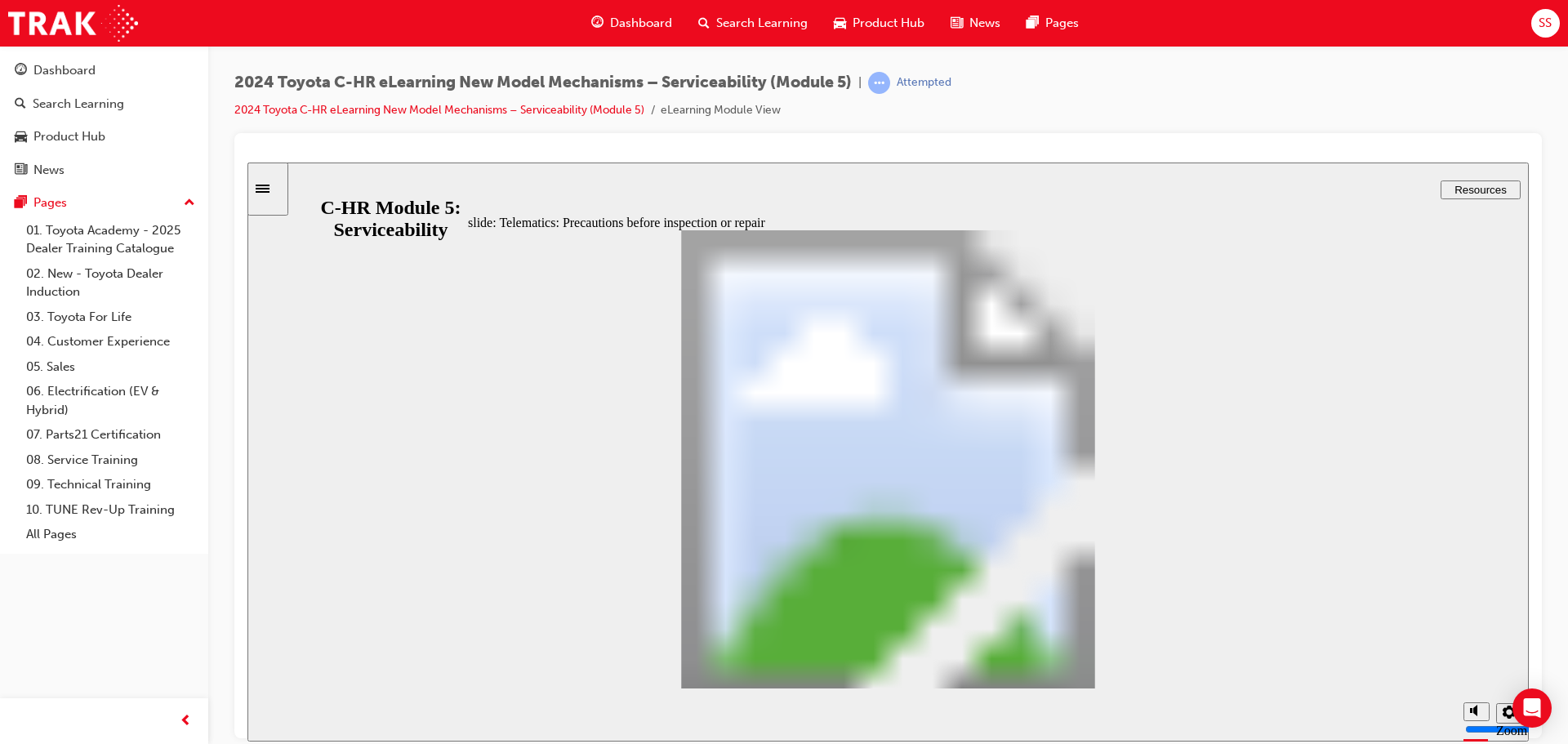
drag, startPoint x: 1094, startPoint y: 663, endPoint x: 1102, endPoint y: 650, distance: 15.3
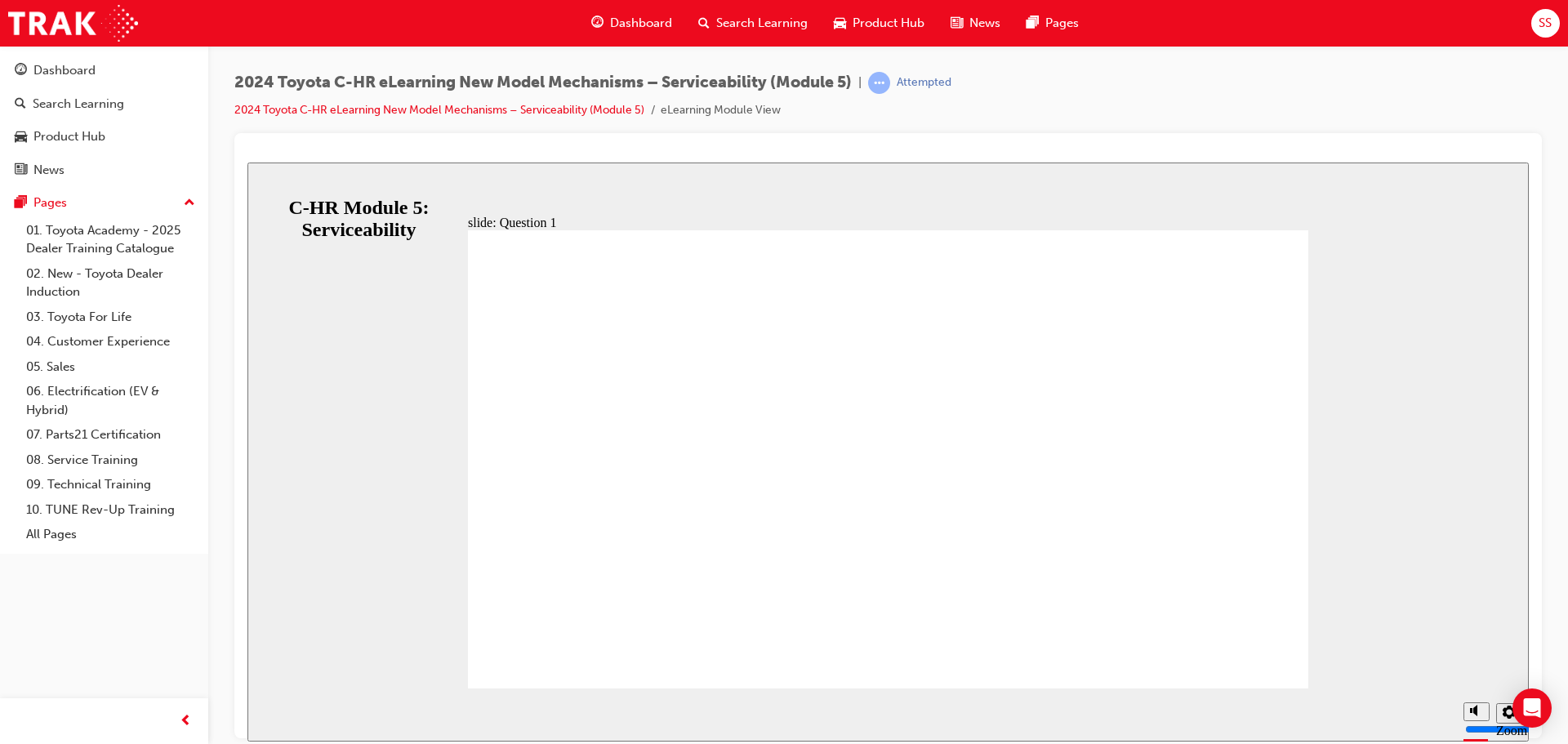
radio input "false"
radio input "true"
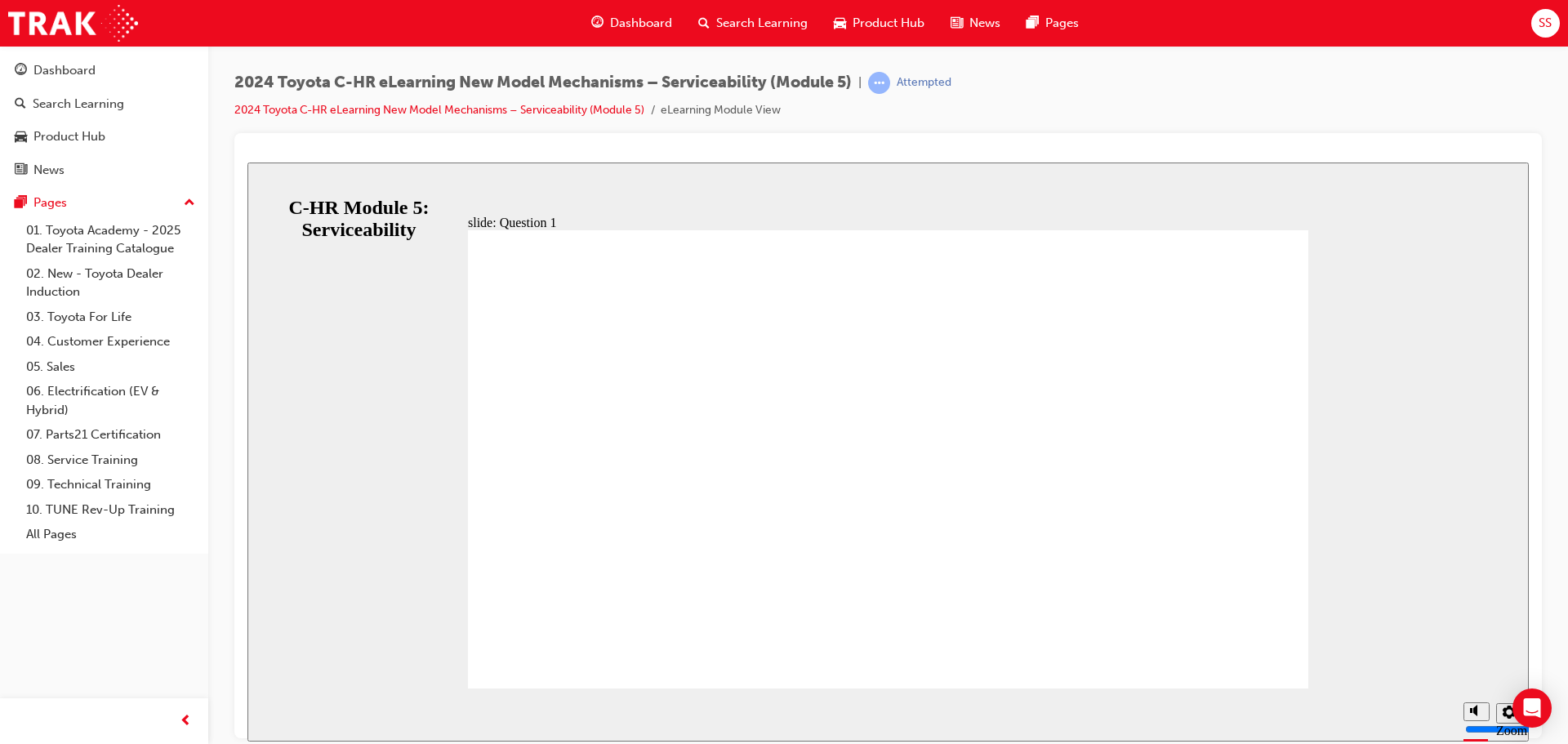
radio input "true"
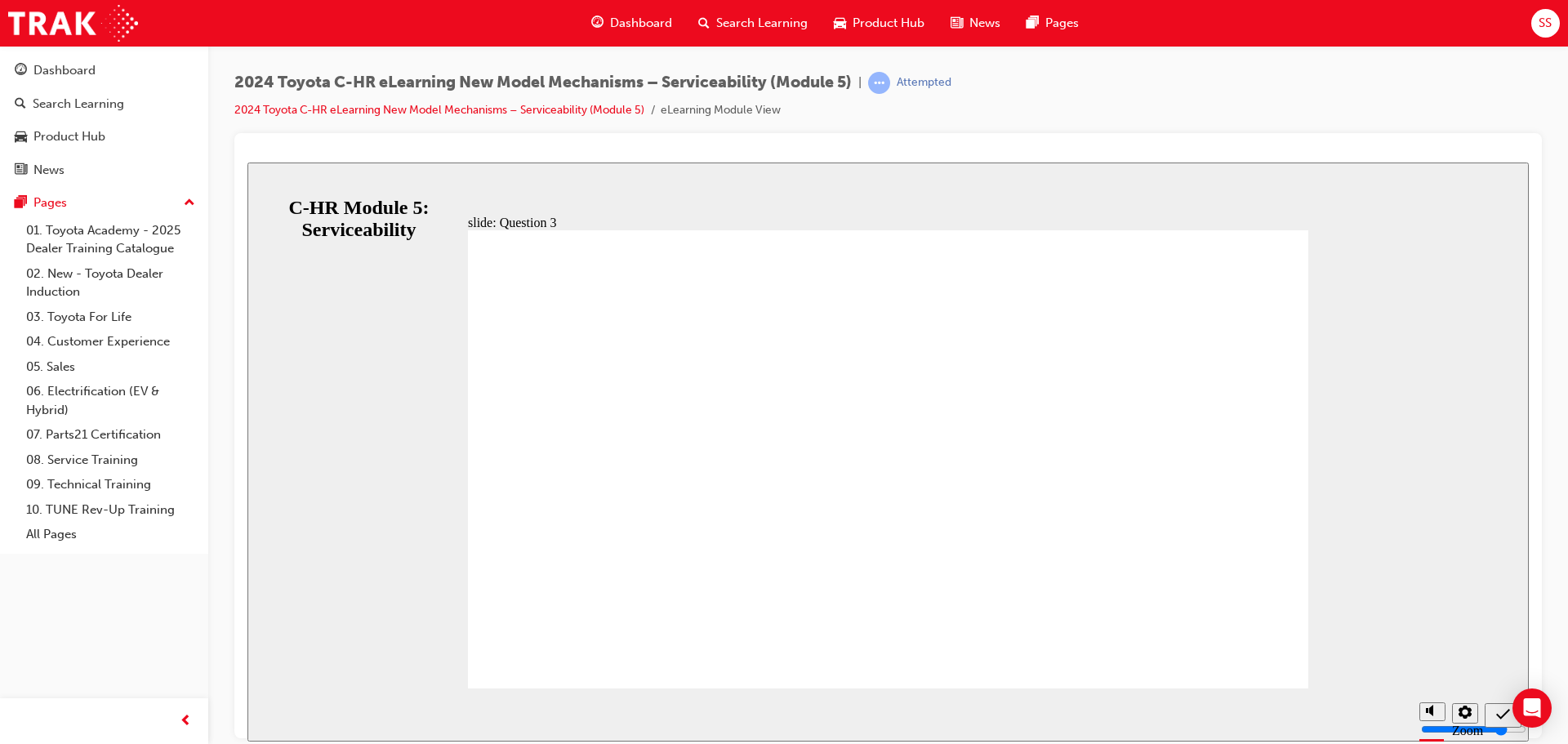
radio input "false"
radio input "true"
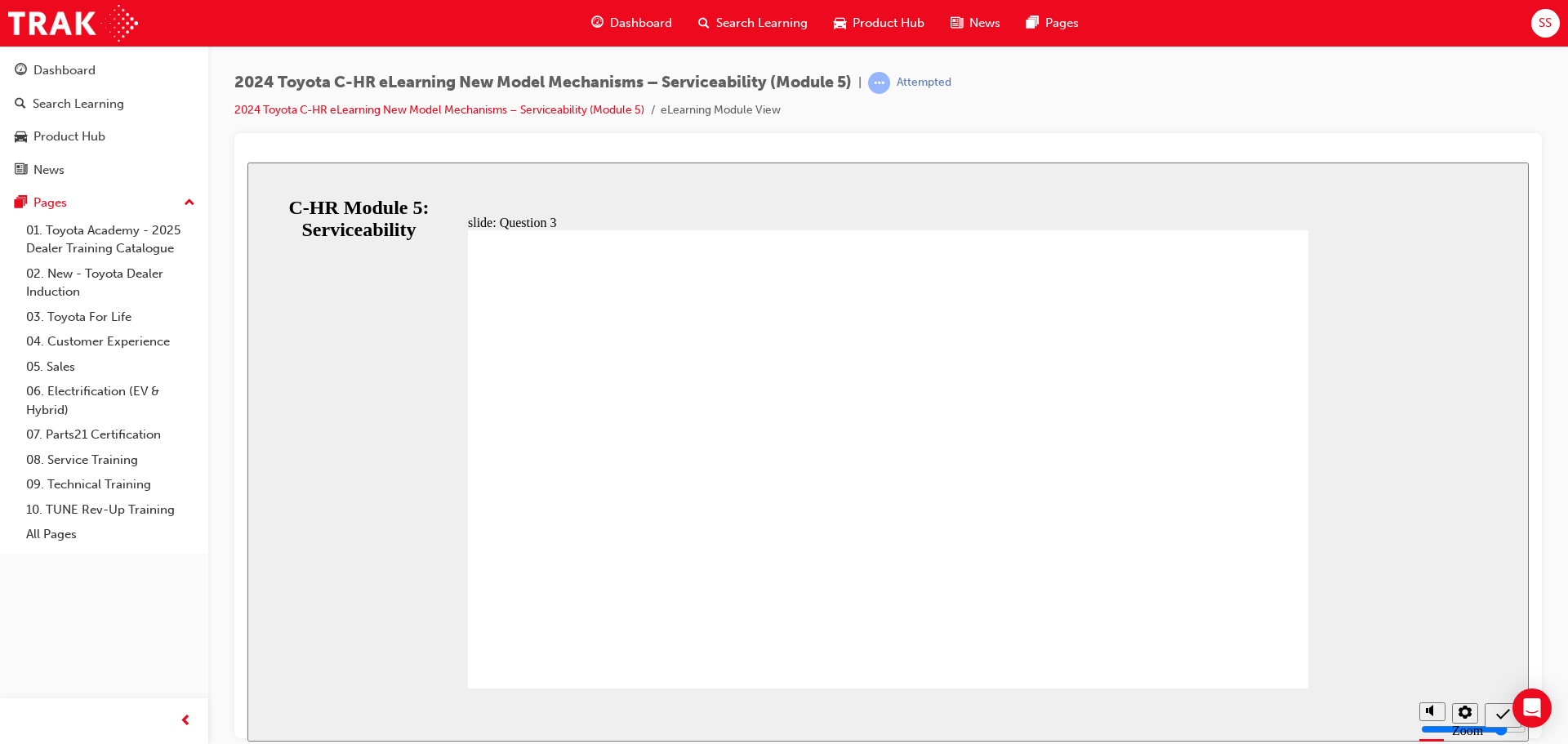
radio input "true"
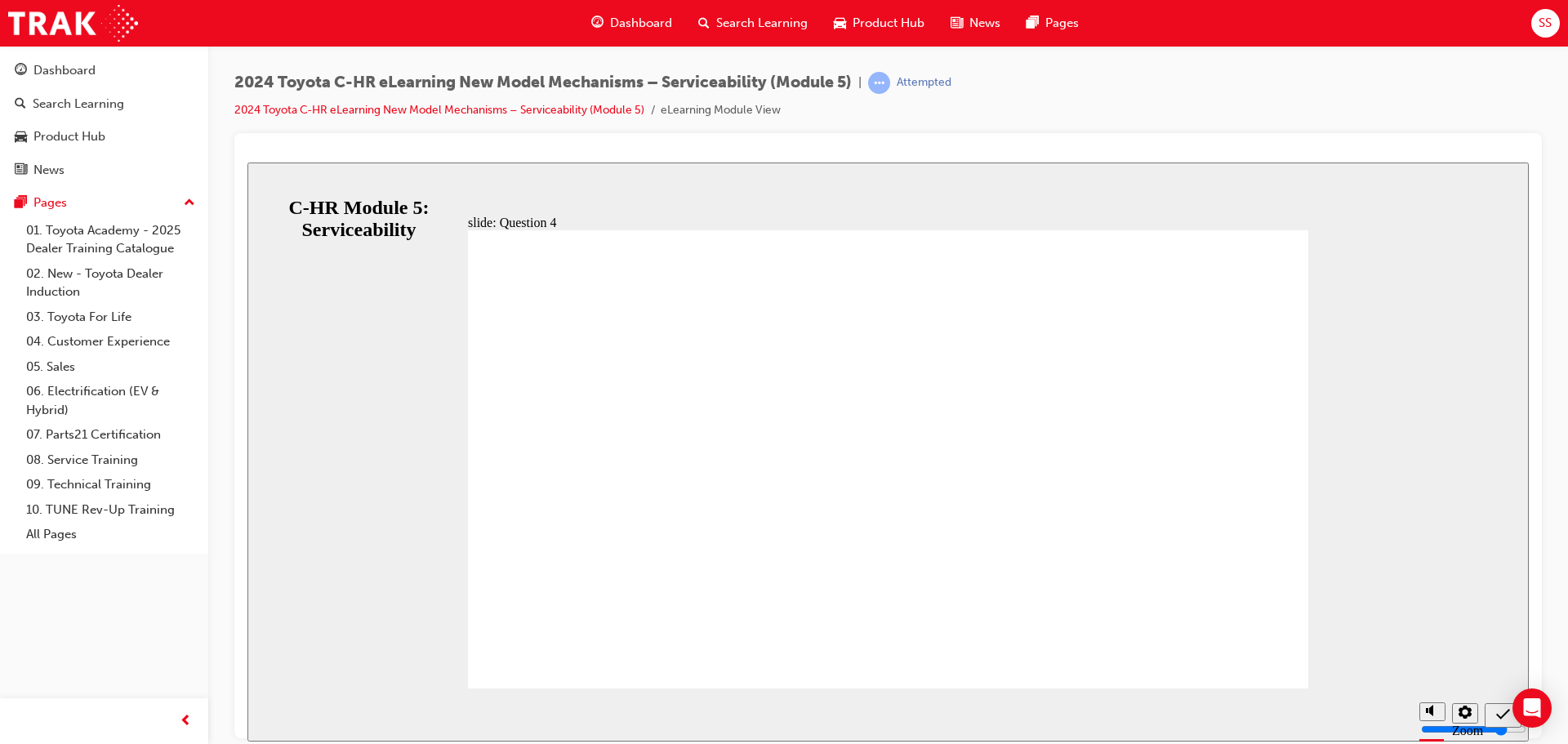
drag, startPoint x: 820, startPoint y: 479, endPoint x: 831, endPoint y: 459, distance: 22.8
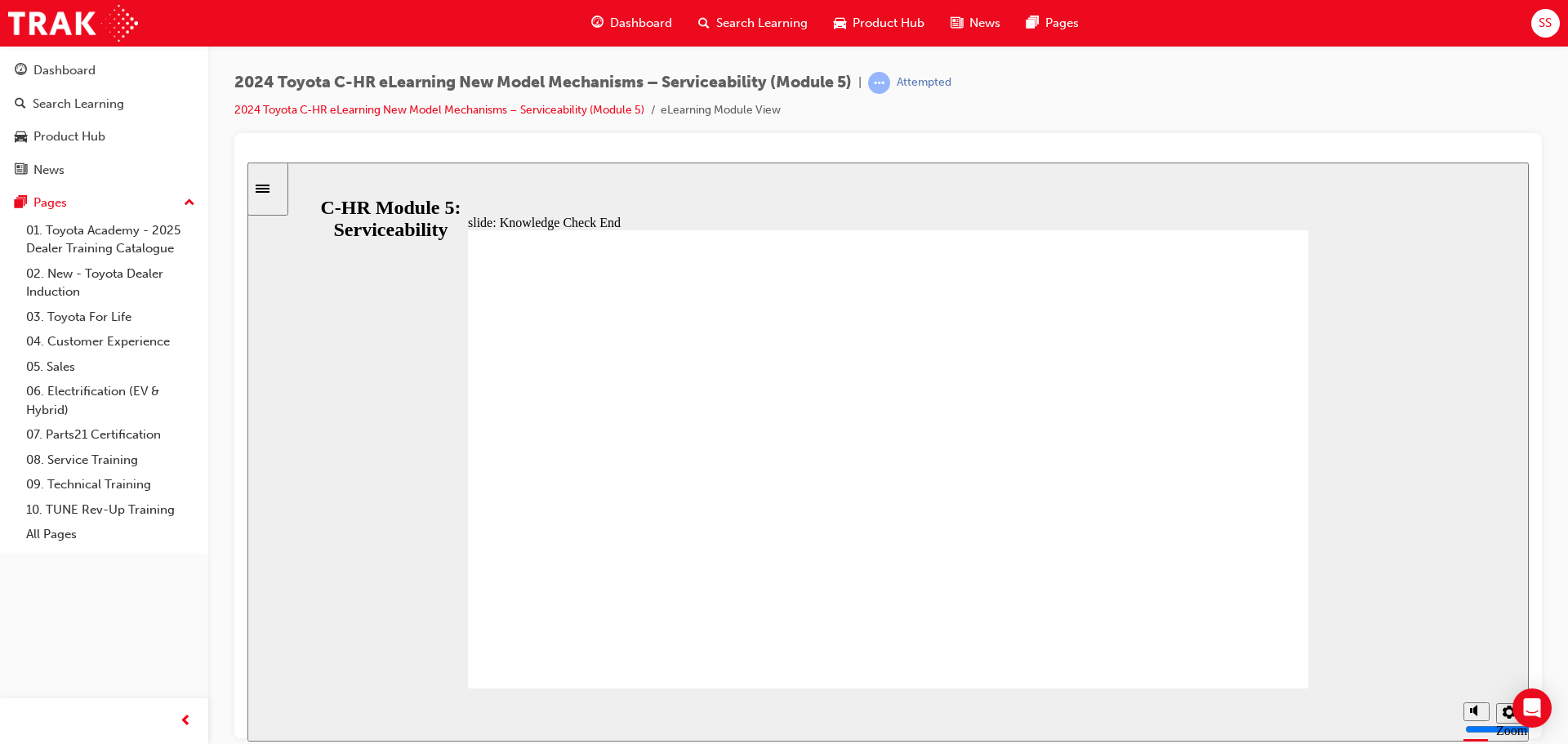
drag, startPoint x: 857, startPoint y: 529, endPoint x: 859, endPoint y: 514, distance: 15.1
click at [340, 190] on div "slide: Knowledge Check End Review the identified sections of this module again,…" at bounding box center [888, 451] width 1281 height 579
click at [276, 183] on icon "Sidebar Toggle" at bounding box center [267, 187] width 24 height 10
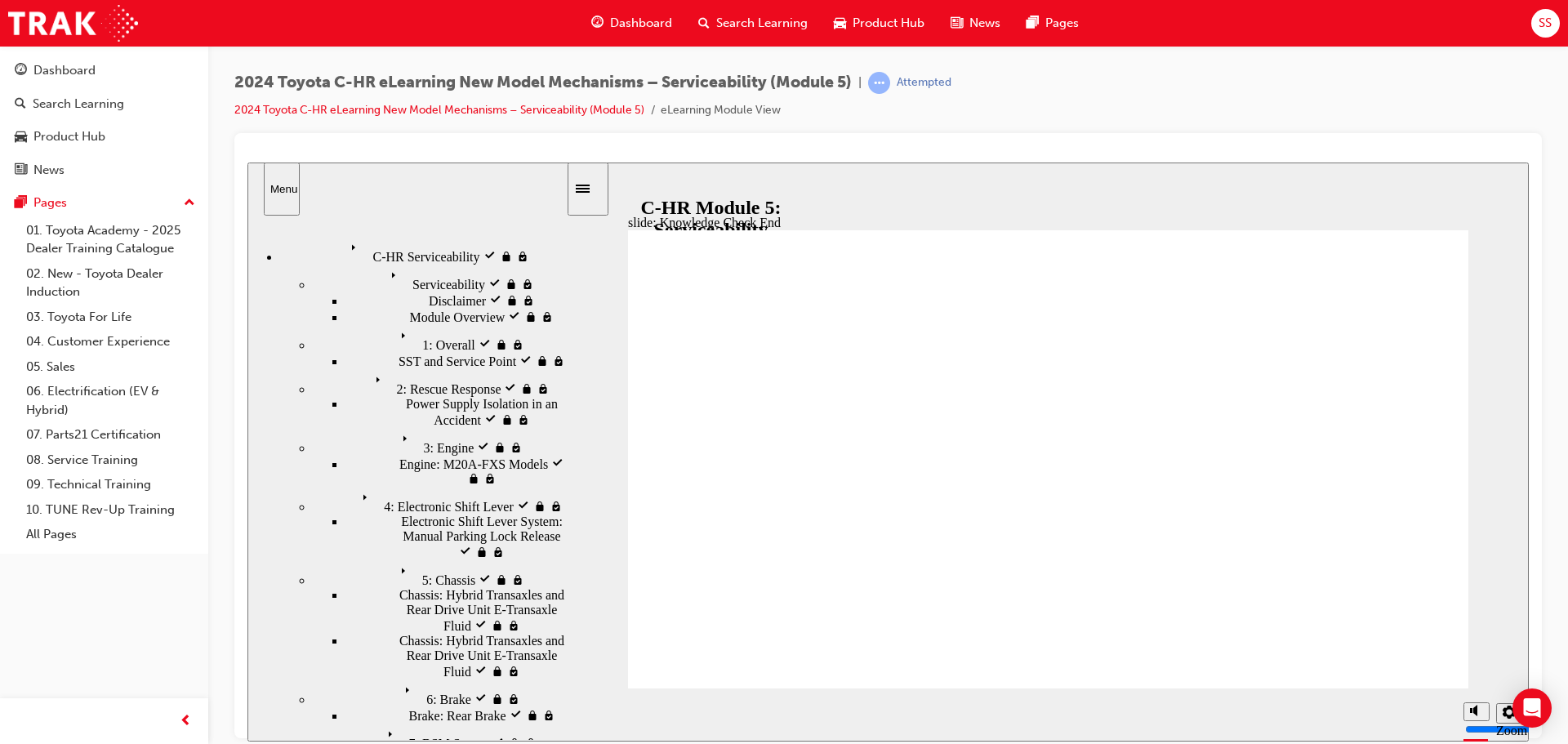
click at [601, 190] on icon "Sidebar Toggle" at bounding box center [587, 187] width 24 height 10
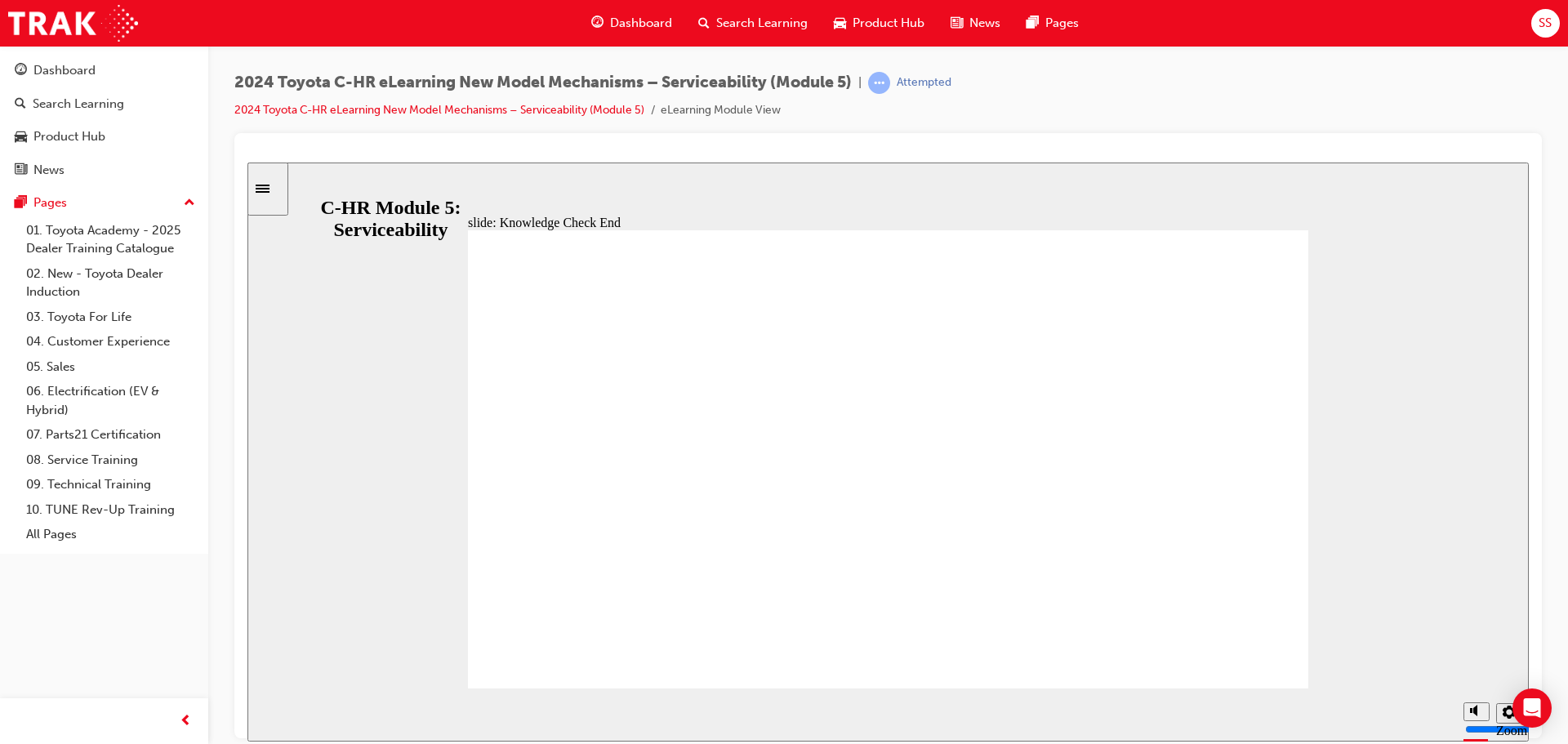
click at [903, 73] on div "Attempted" at bounding box center [910, 83] width 84 height 22
click at [289, 190] on div "slide: Knowledge Check End Review the identified sections of this module again,…" at bounding box center [888, 451] width 1281 height 579
click at [280, 190] on icon "Sidebar Toggle" at bounding box center [267, 187] width 24 height 10
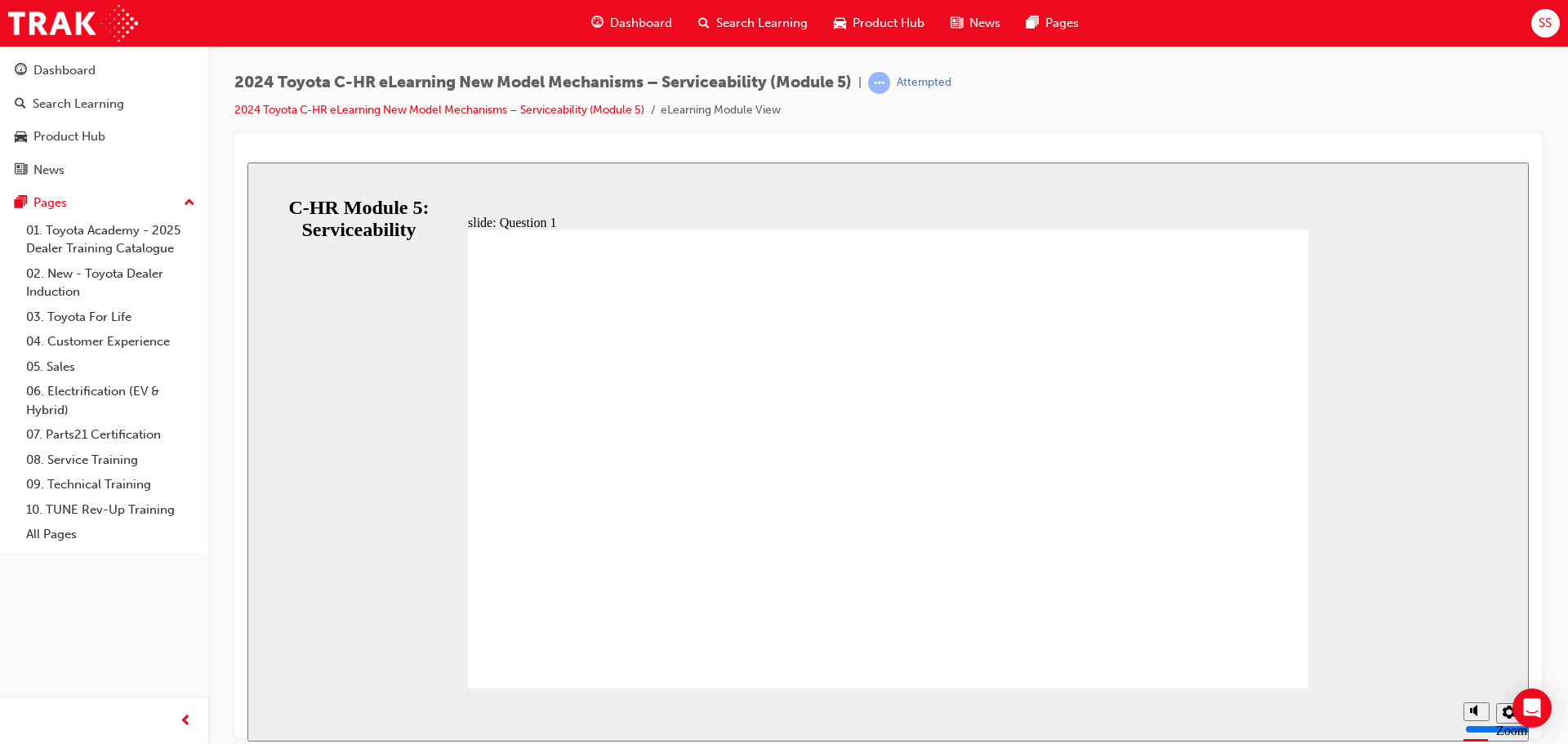
radio input "true"
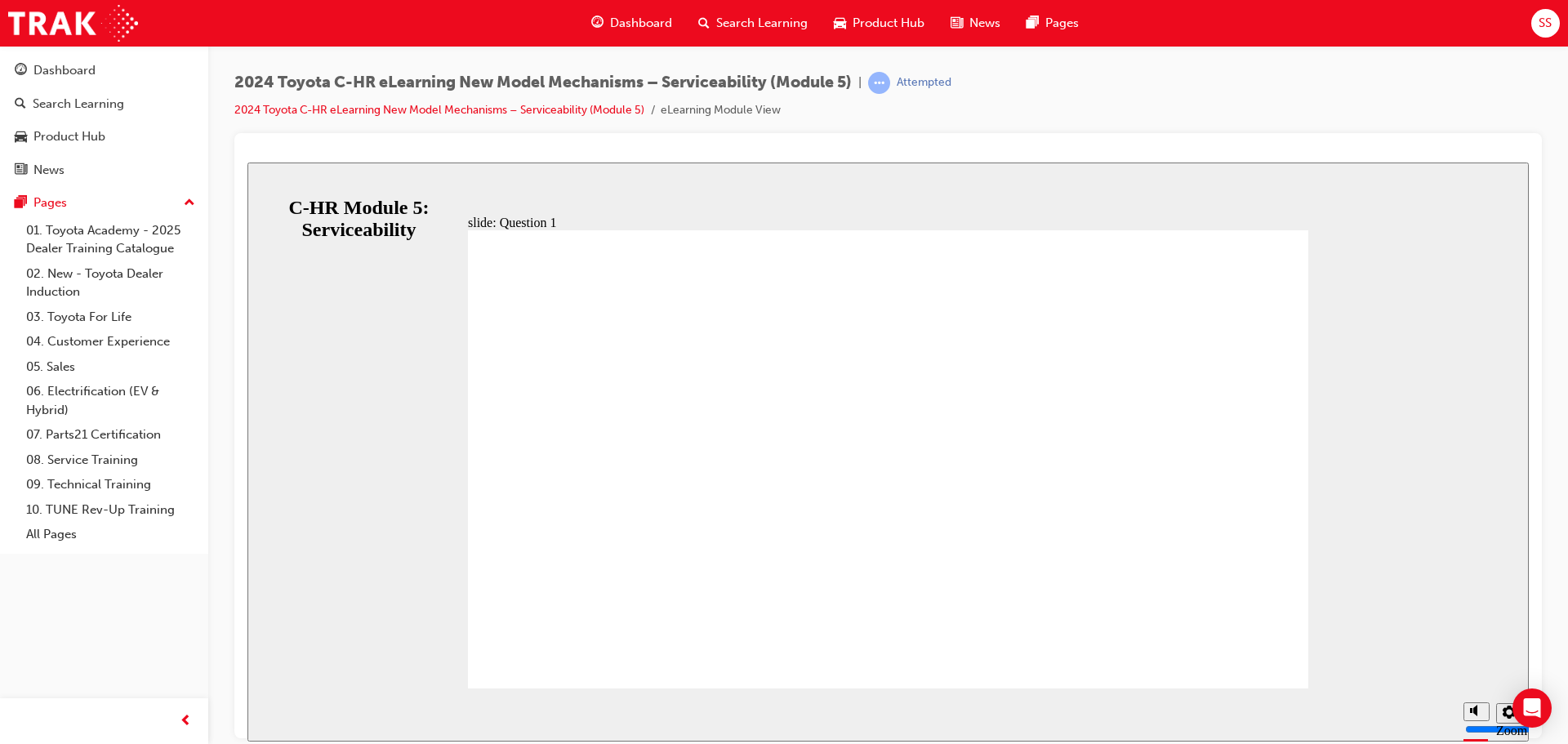
drag, startPoint x: 654, startPoint y: 634, endPoint x: 658, endPoint y: 642, distance: 8.9
radio input "true"
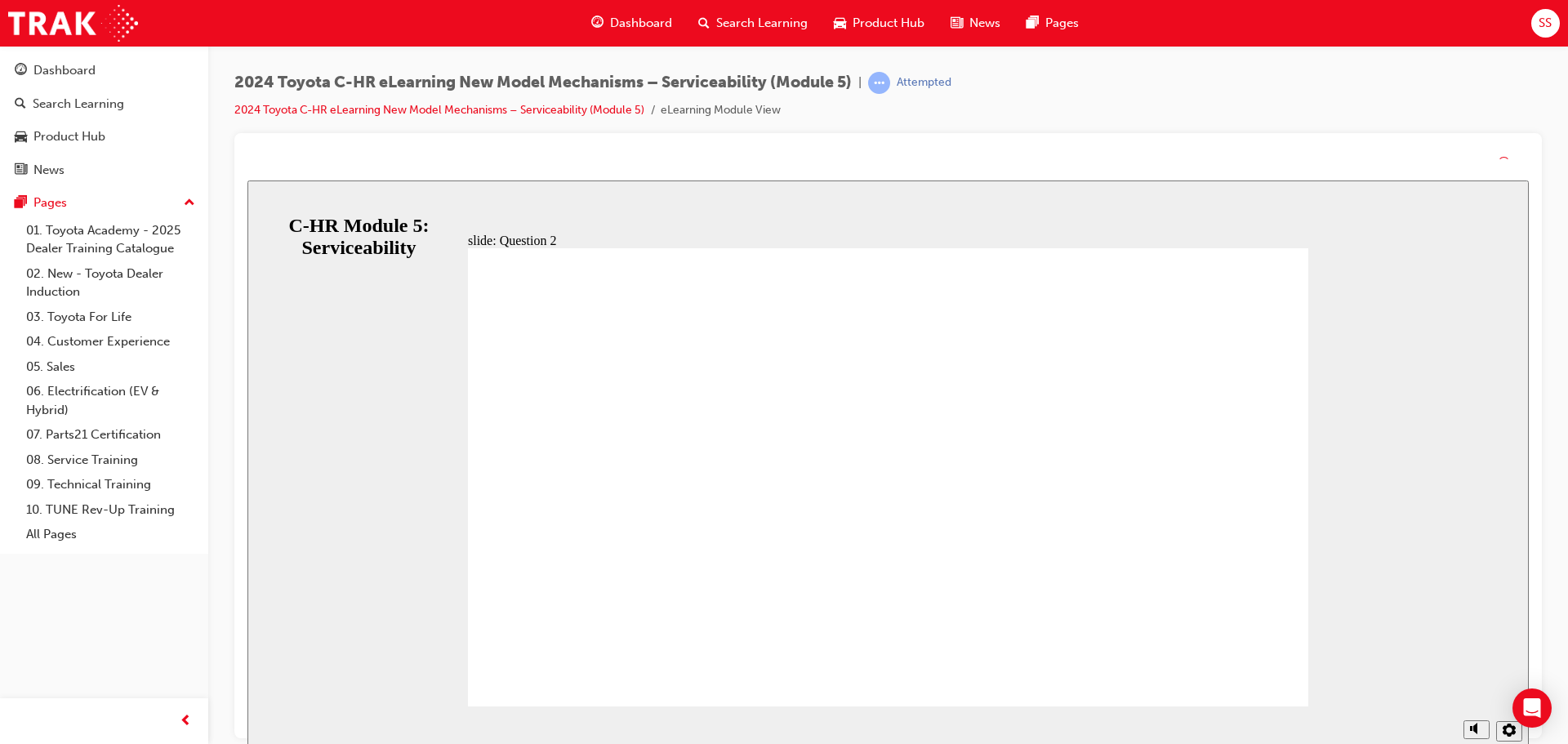
drag, startPoint x: 932, startPoint y: 546, endPoint x: 929, endPoint y: 571, distance: 25.2
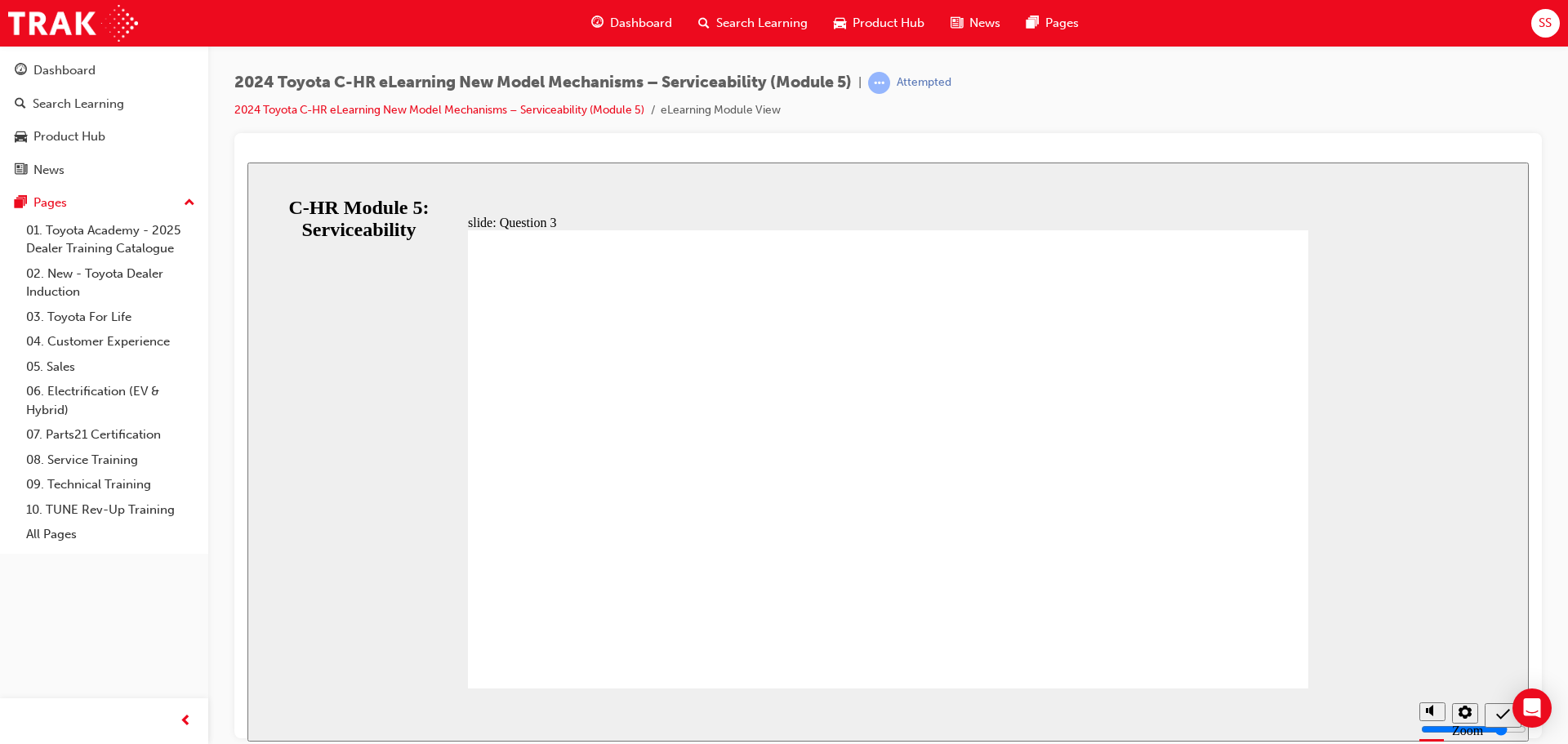
radio input "true"
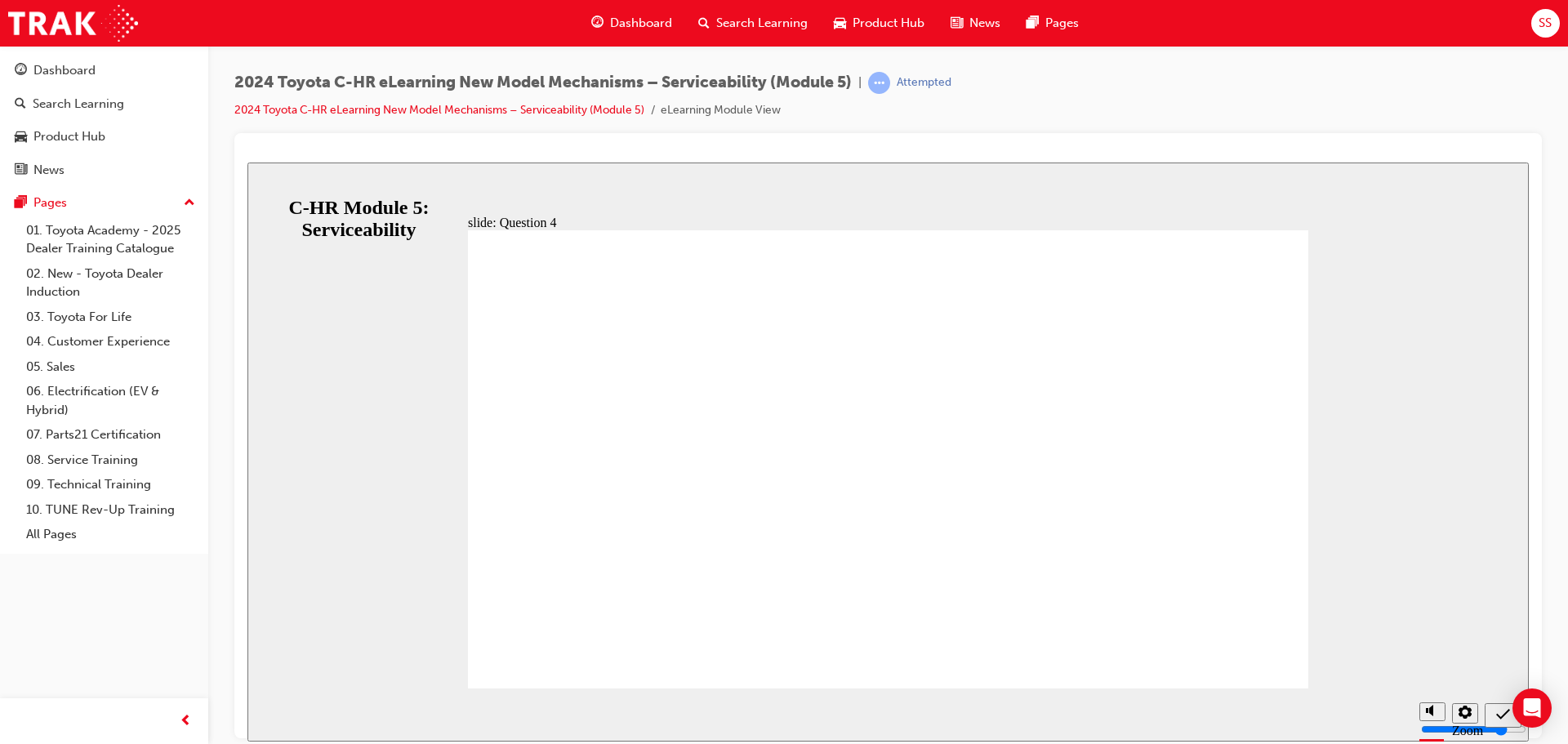
radio input "true"
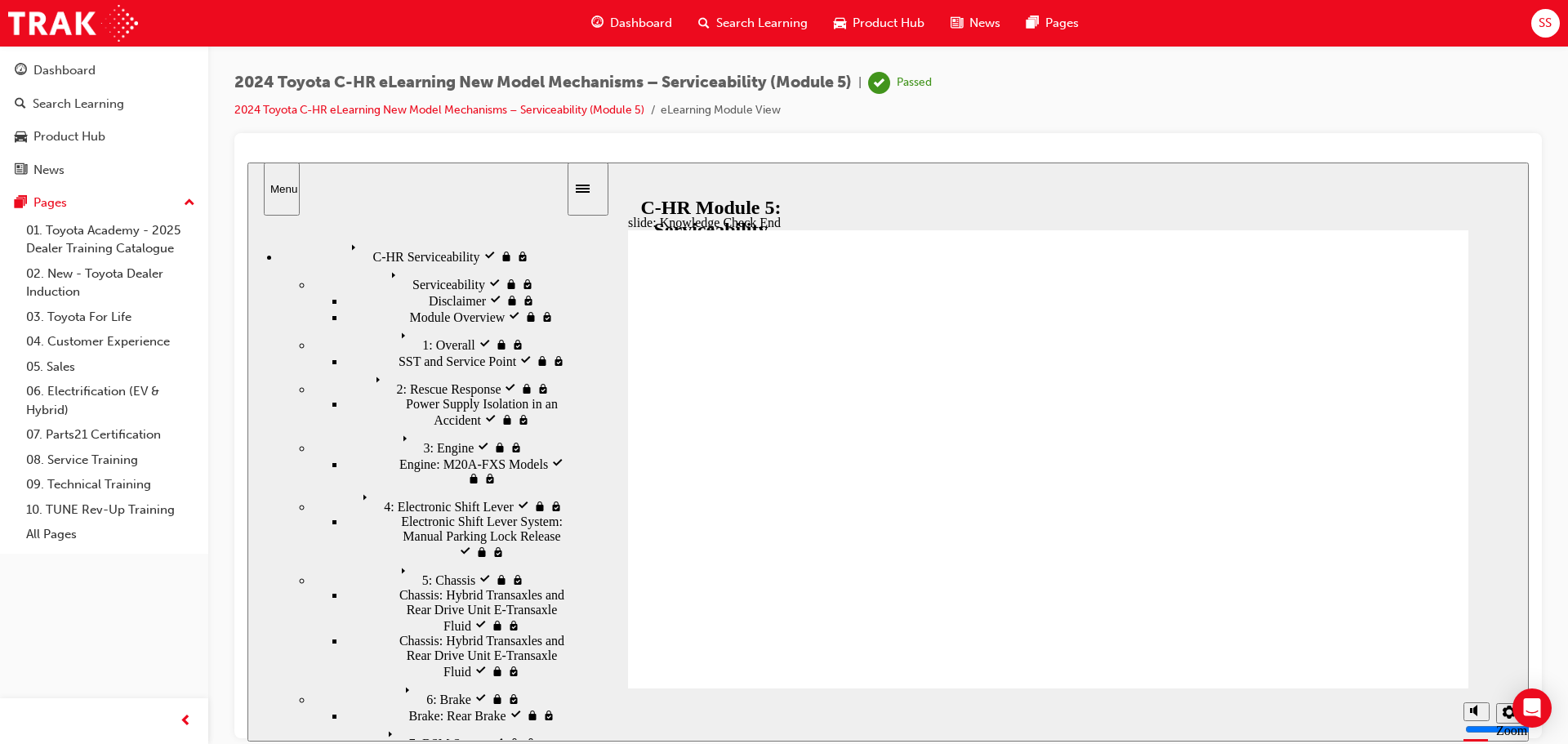
click at [88, 139] on div "Product Hub" at bounding box center [69, 137] width 72 height 18
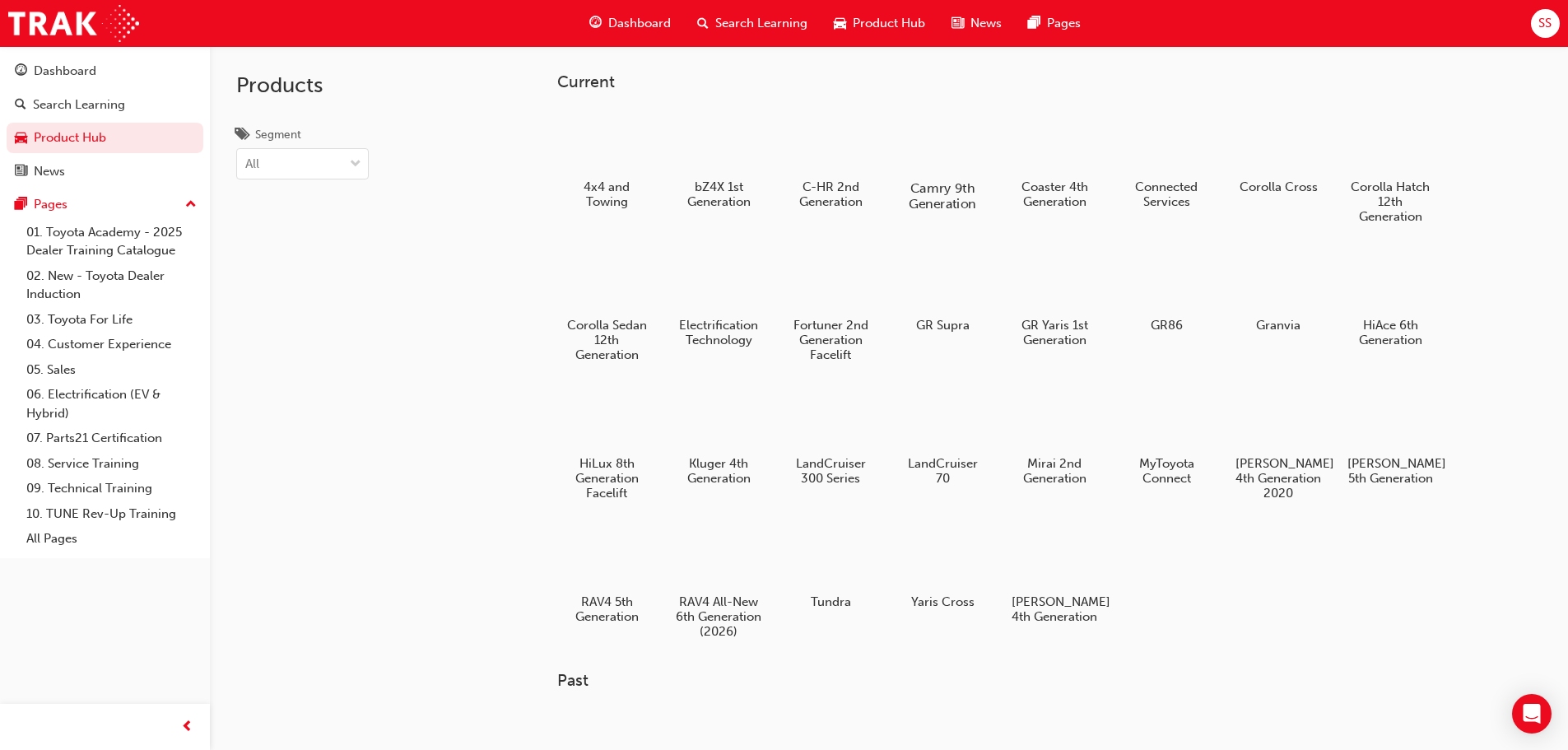
click at [927, 146] on div at bounding box center [942, 140] width 92 height 65
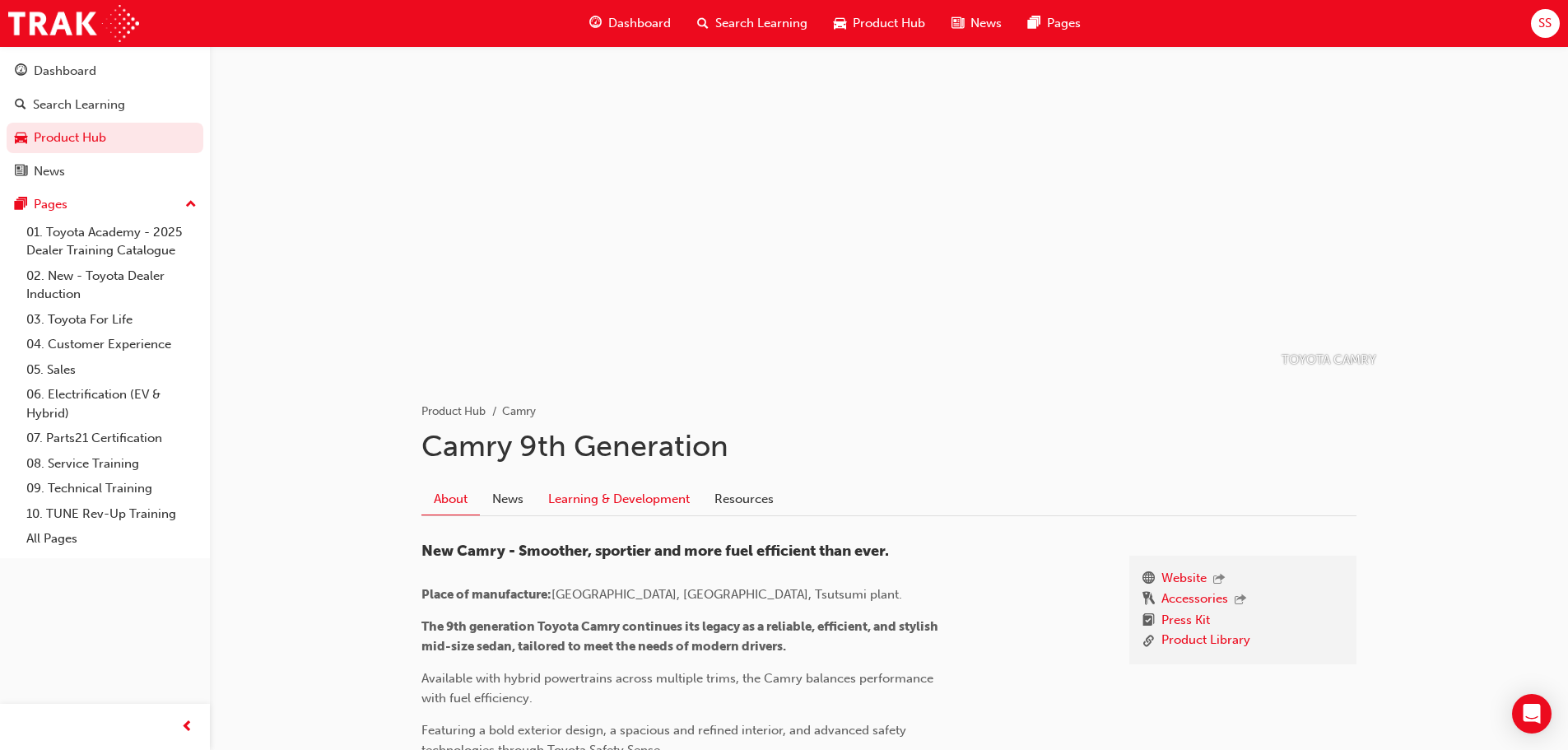
click at [581, 496] on link "Learning & Development" at bounding box center [619, 498] width 167 height 31
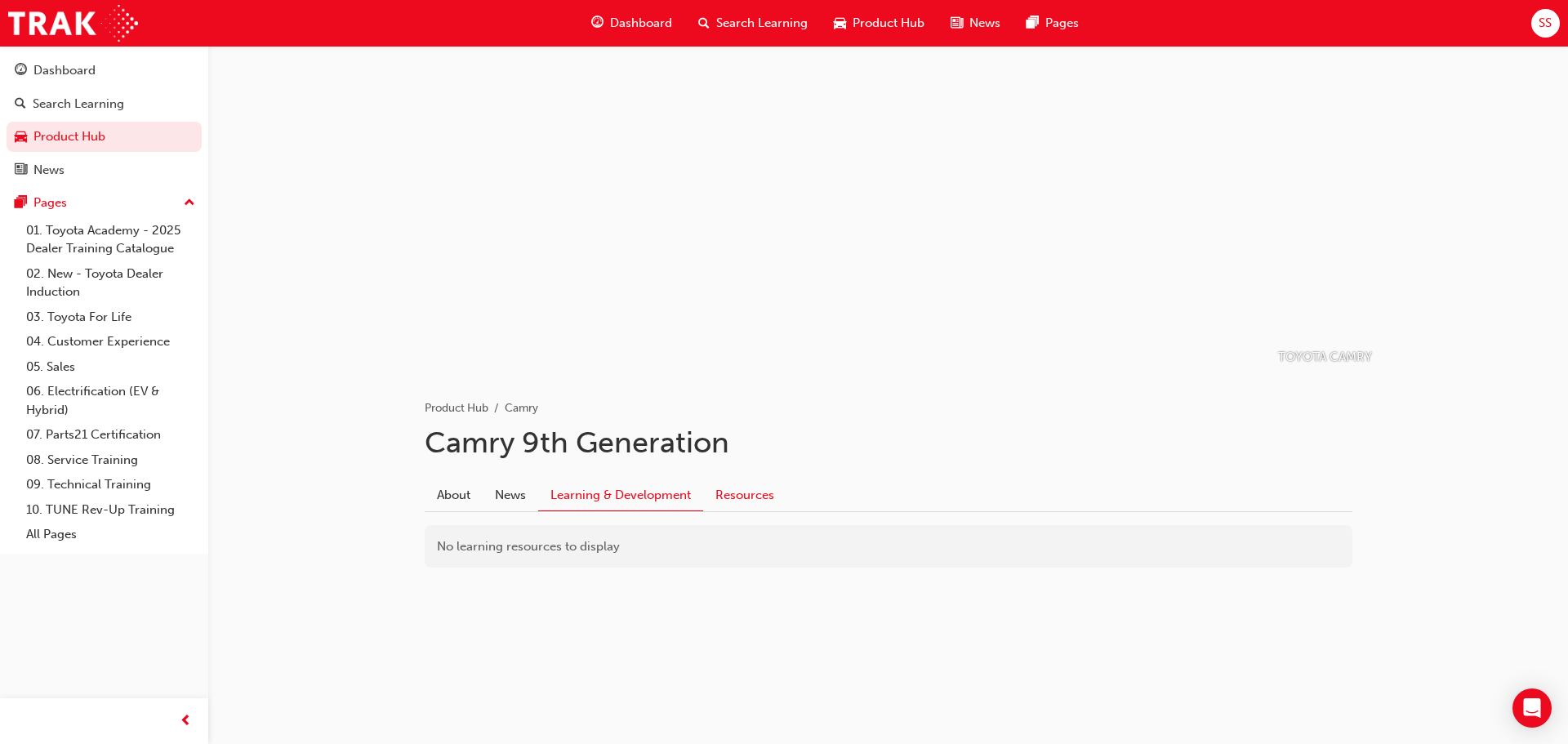
click at [772, 496] on link "Resources" at bounding box center [745, 494] width 84 height 31
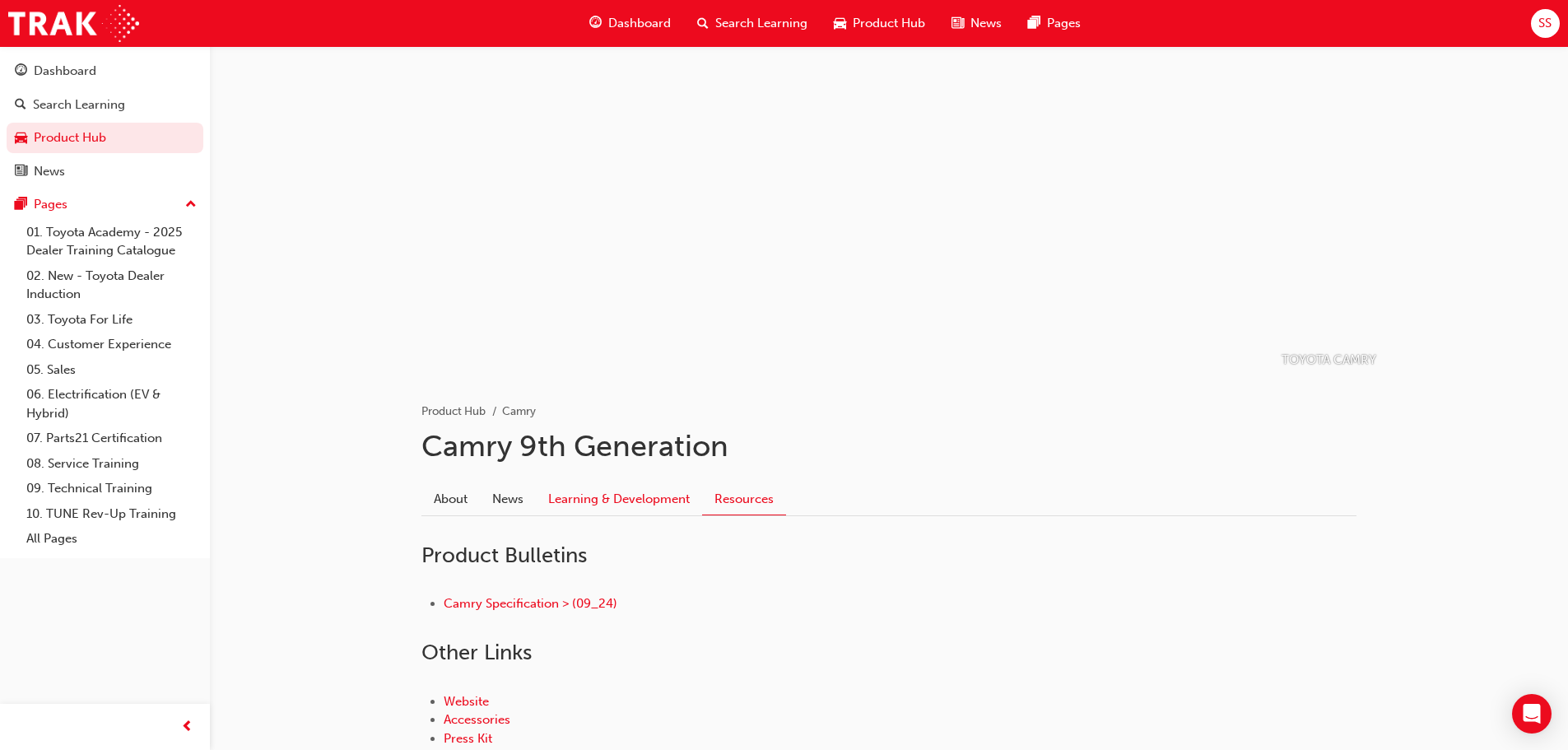
click at [588, 496] on link "Learning & Development" at bounding box center [619, 498] width 167 height 31
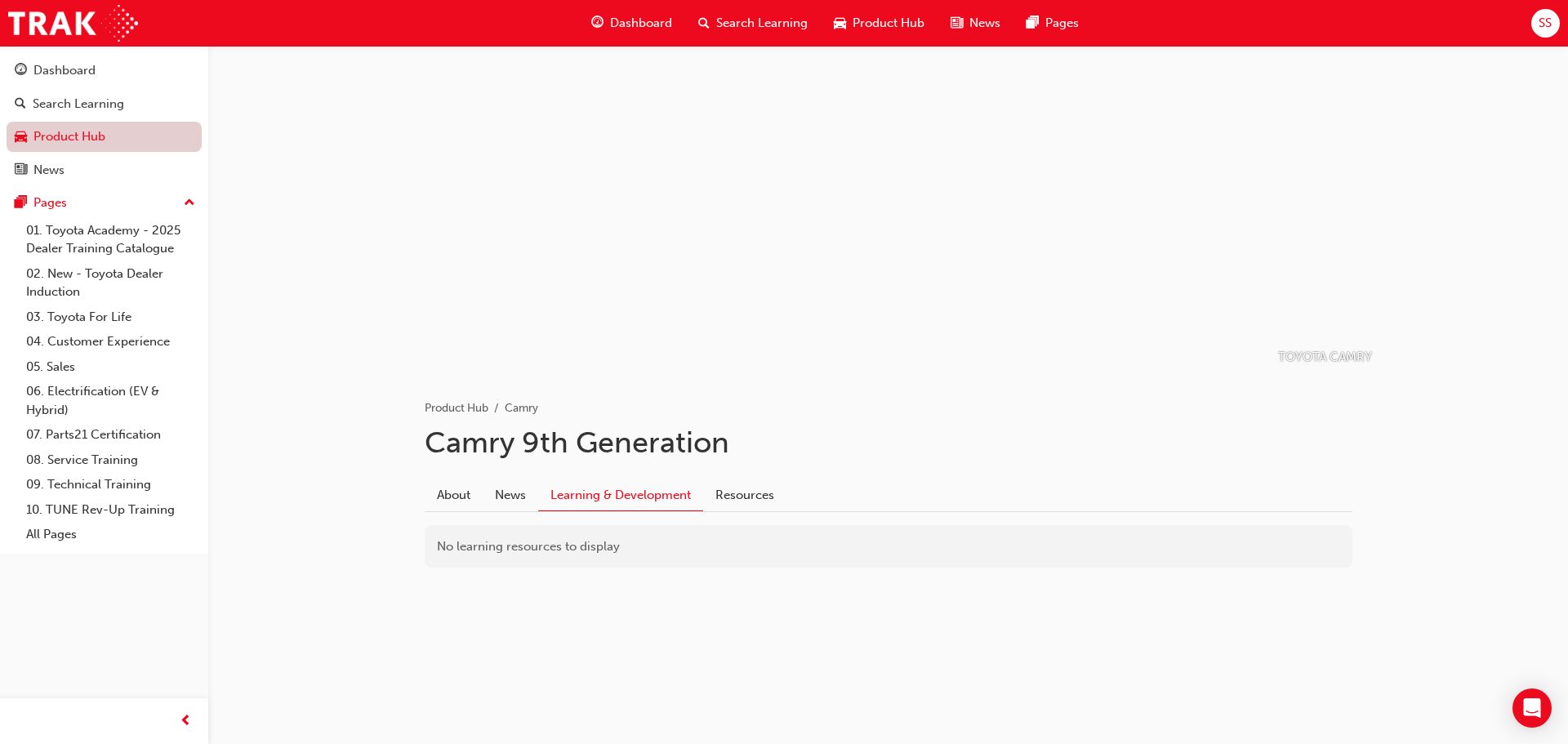
click at [53, 131] on link "Product Hub" at bounding box center [104, 137] width 195 height 30
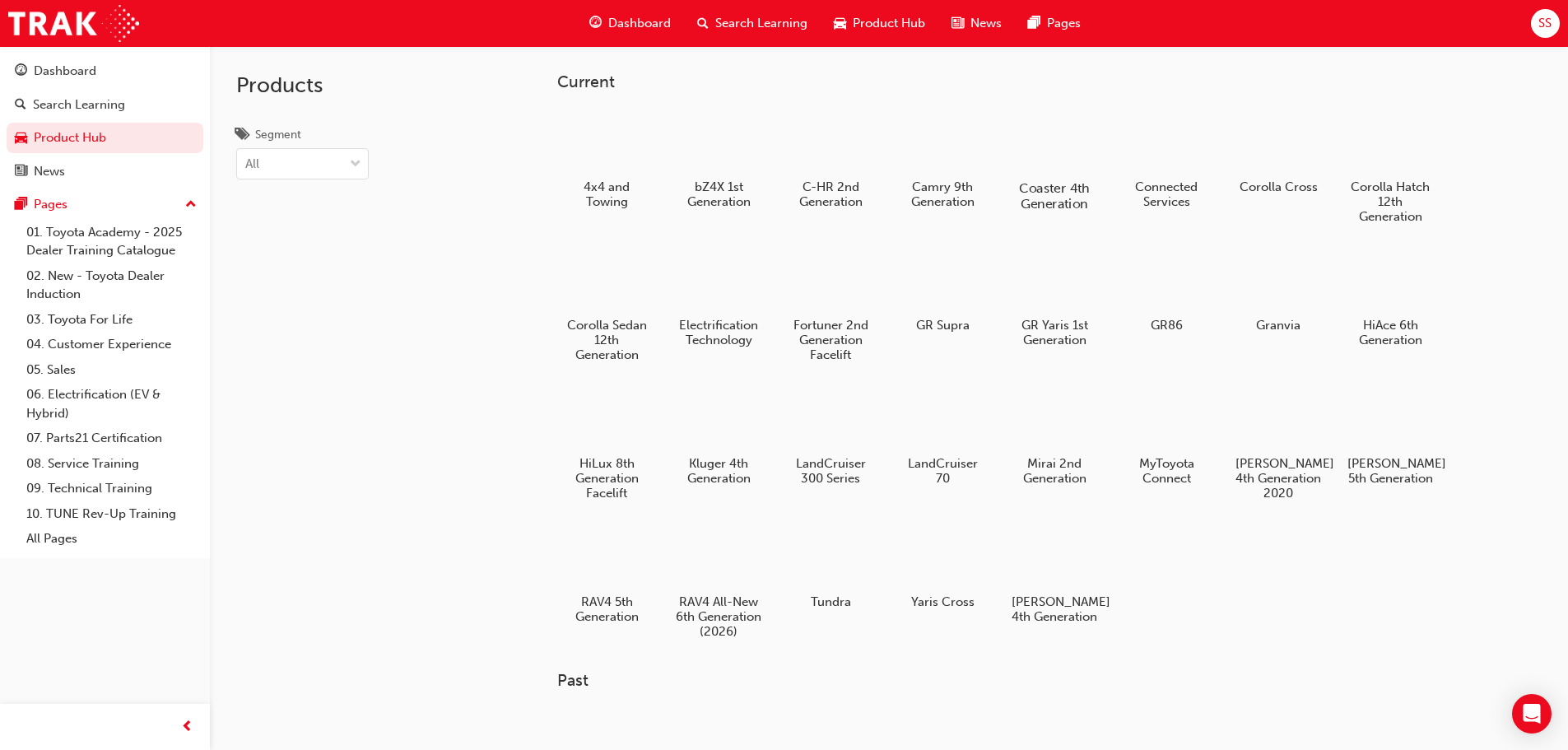
click at [1046, 146] on div at bounding box center [1054, 140] width 92 height 65
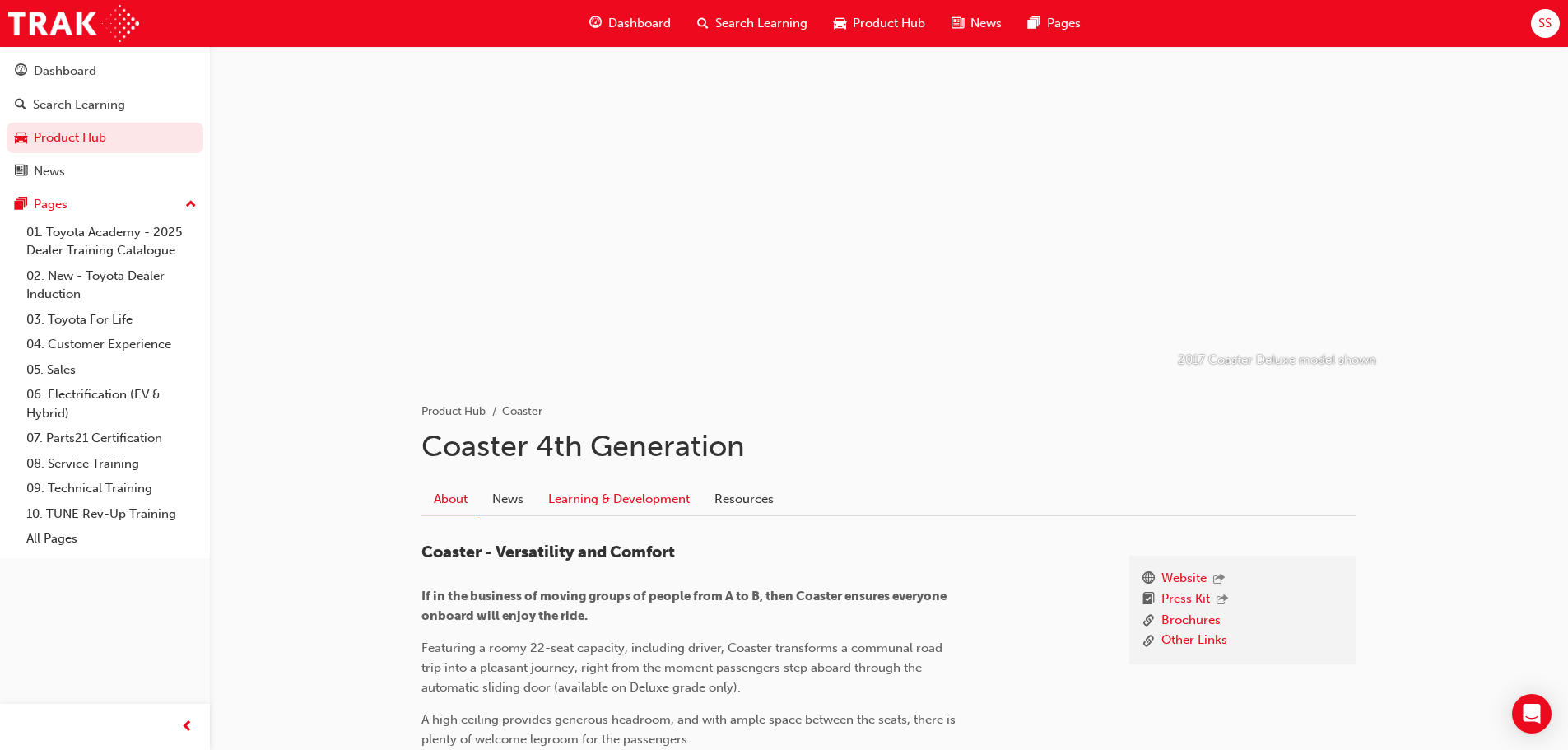
click at [593, 503] on link "Learning & Development" at bounding box center [619, 498] width 167 height 31
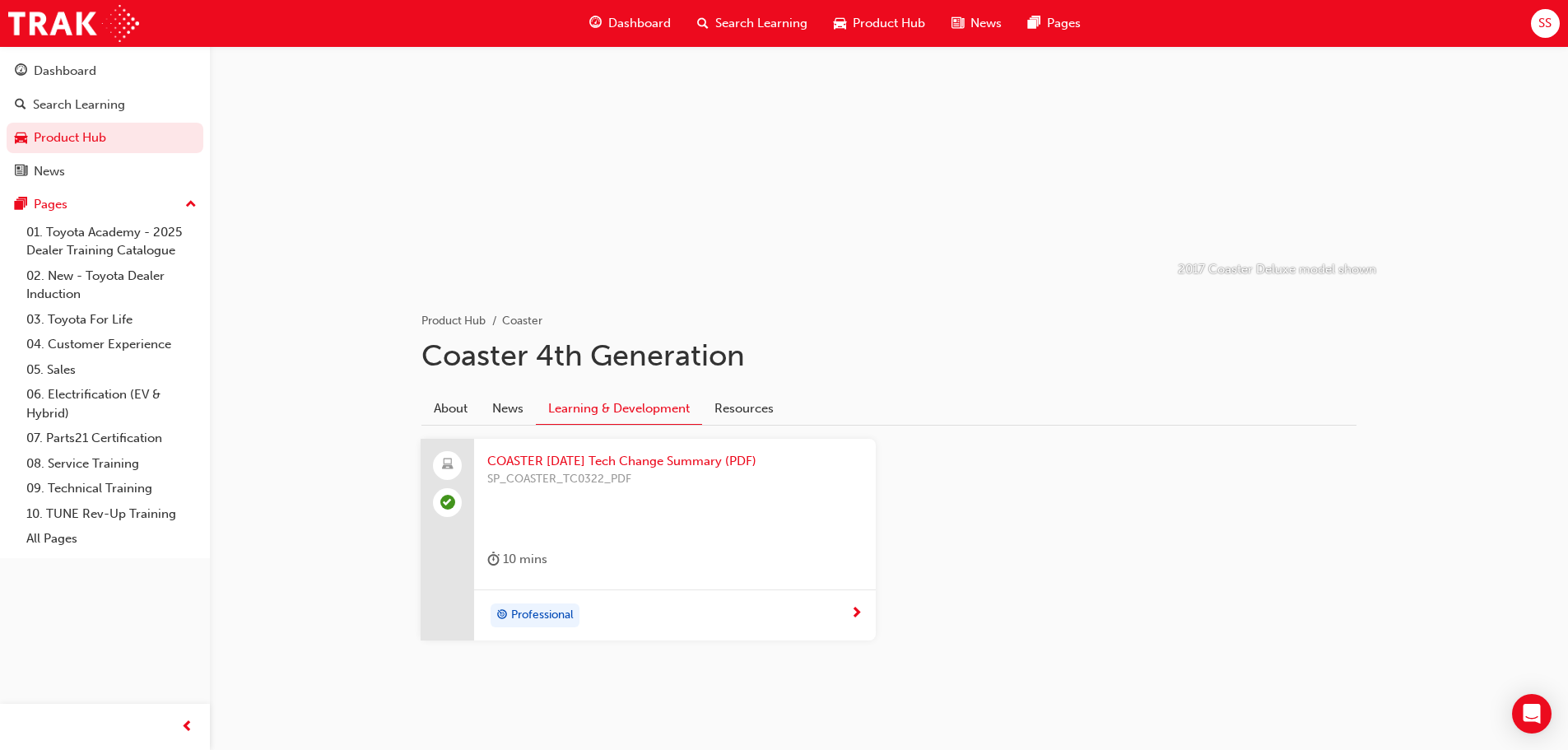
scroll to position [101, 0]
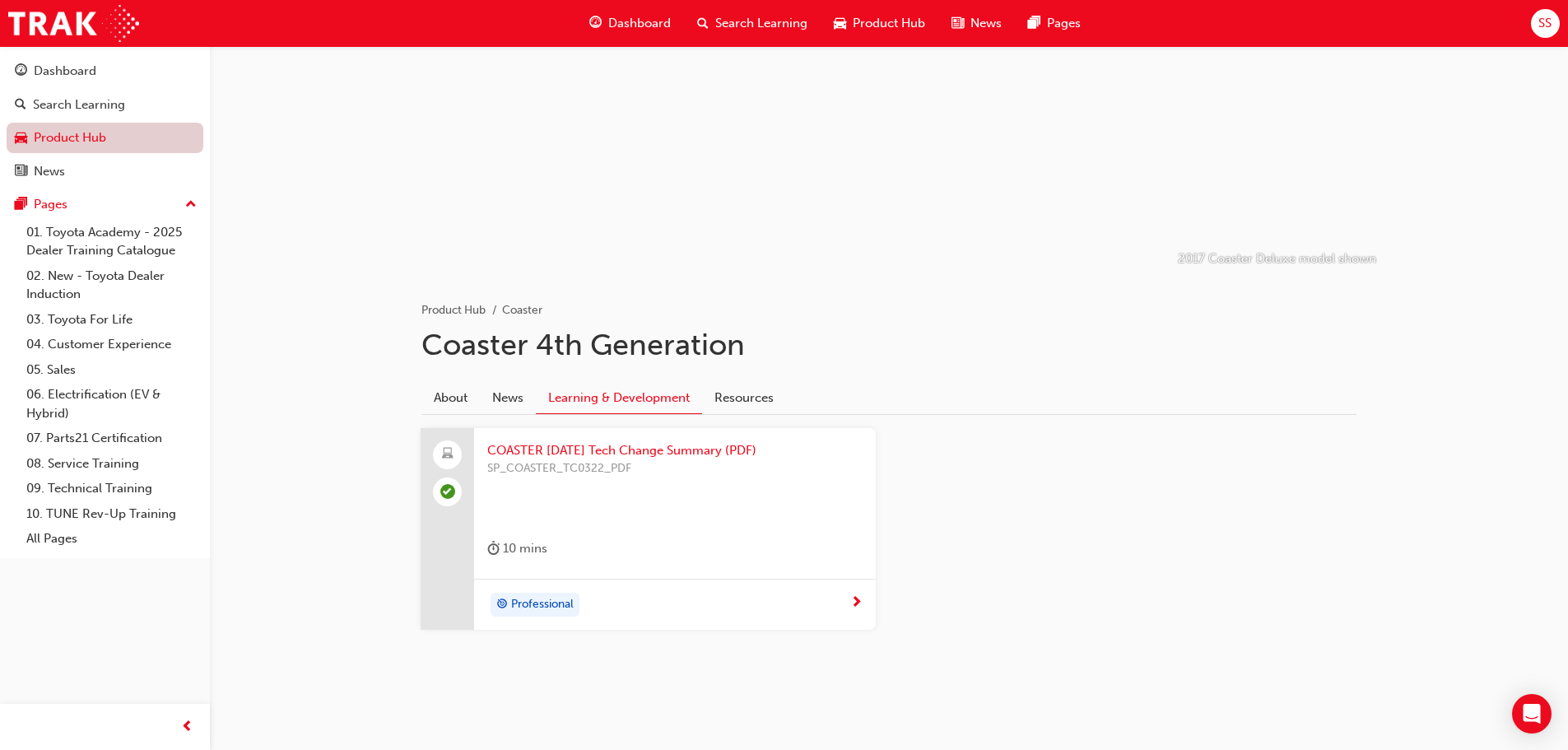
click at [83, 135] on link "Product Hub" at bounding box center [105, 138] width 197 height 30
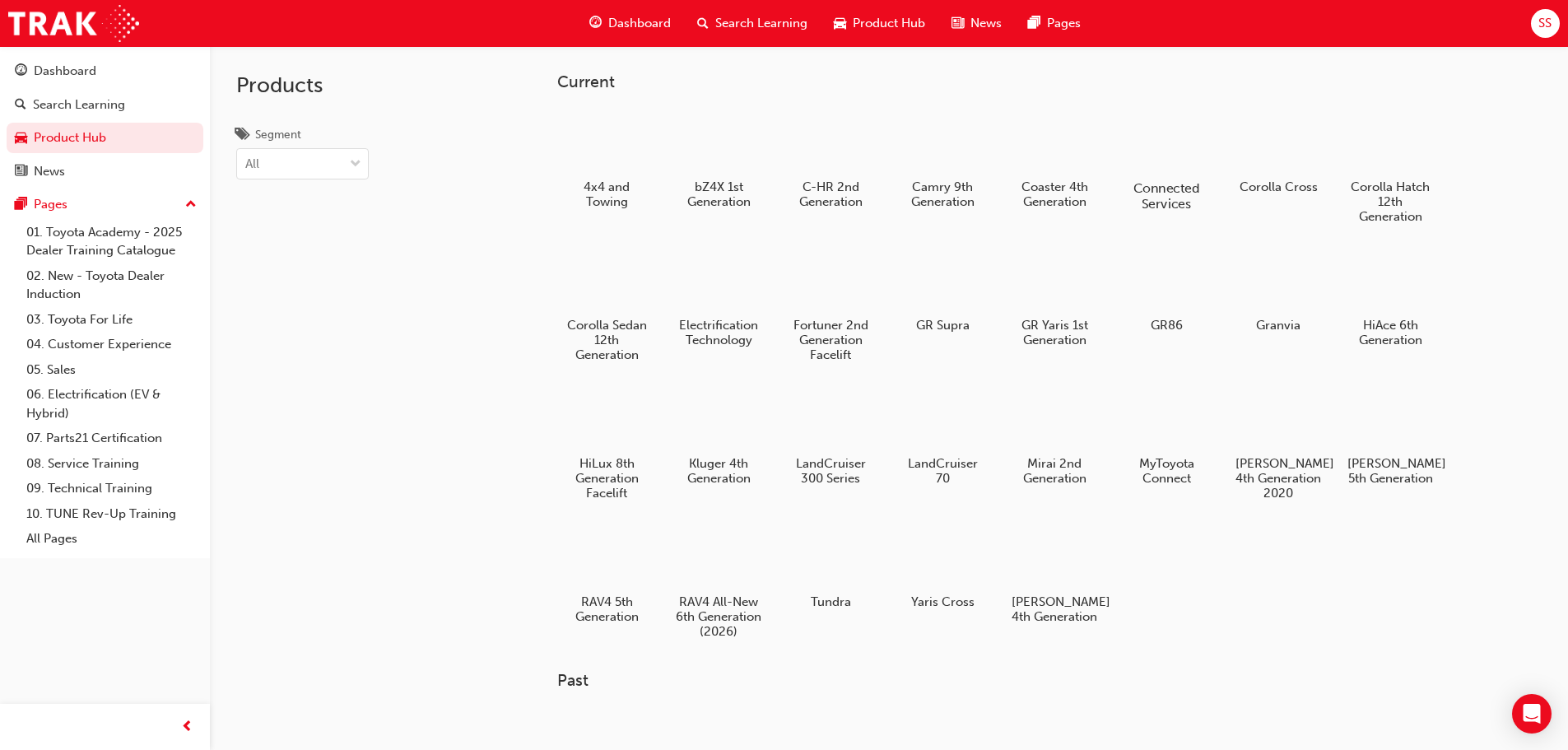
click at [1175, 141] on div at bounding box center [1166, 140] width 92 height 65
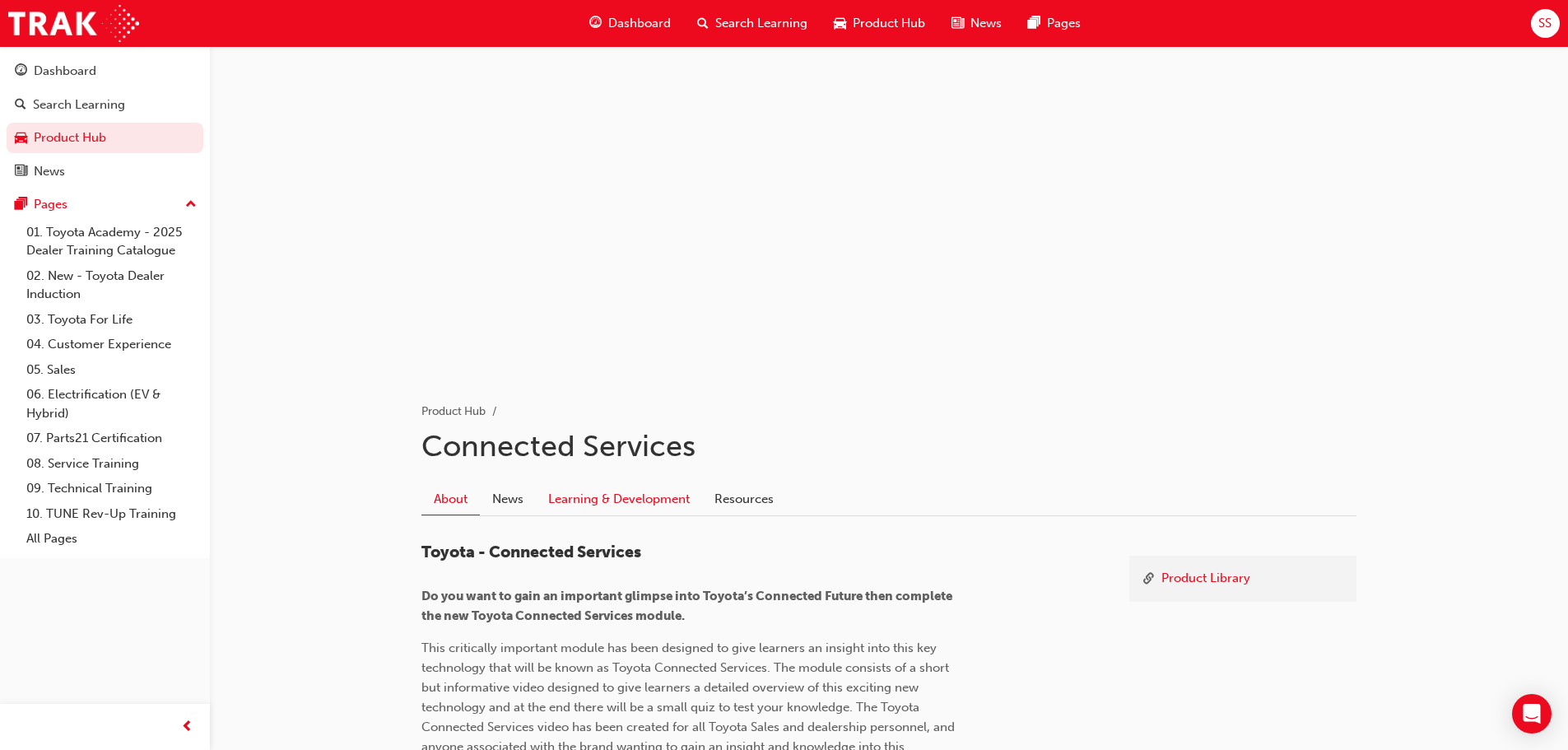
click at [606, 488] on link "Learning & Development" at bounding box center [619, 498] width 167 height 31
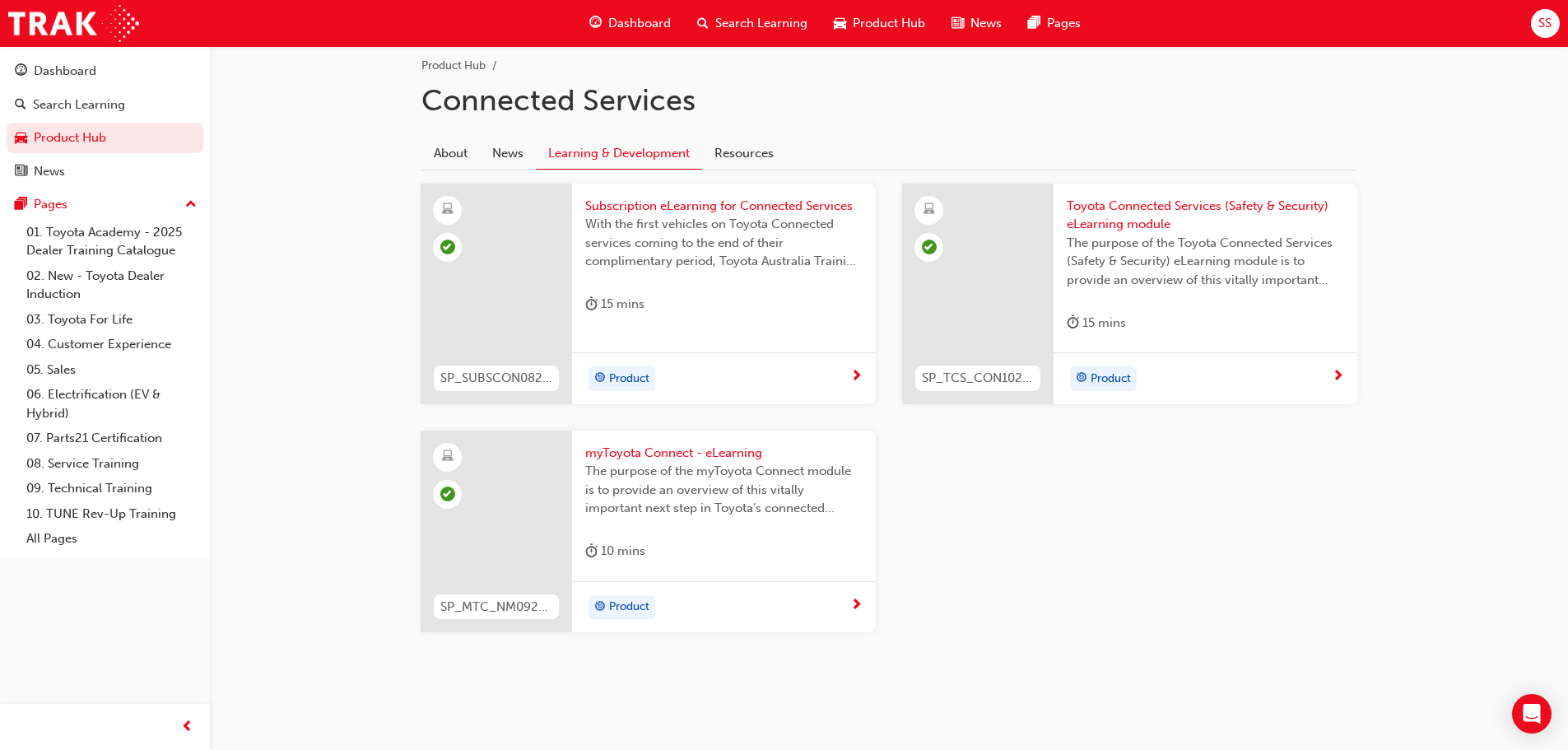
scroll to position [348, 0]
click at [82, 142] on link "Product Hub" at bounding box center [105, 138] width 197 height 30
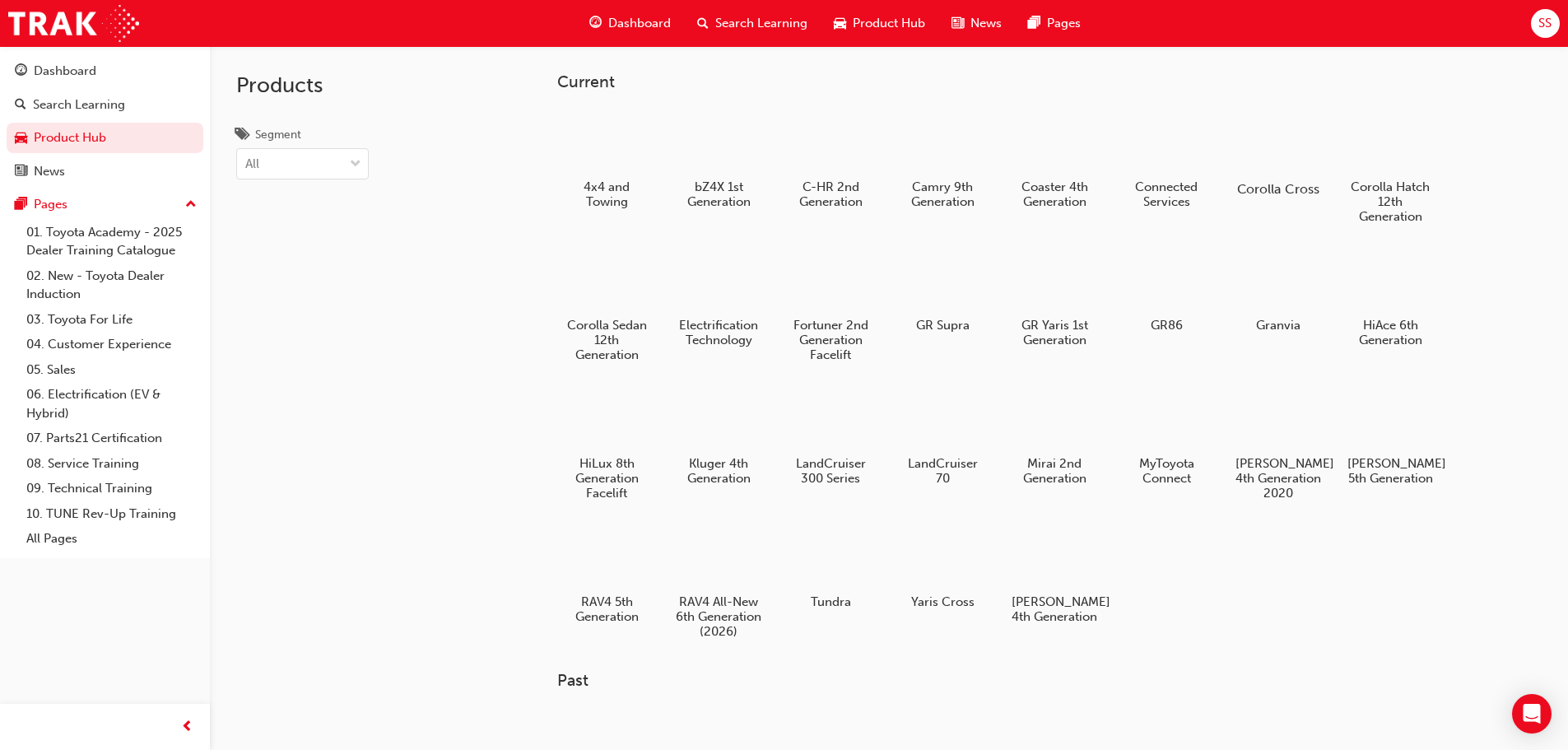
click at [1287, 138] on div at bounding box center [1278, 141] width 92 height 66
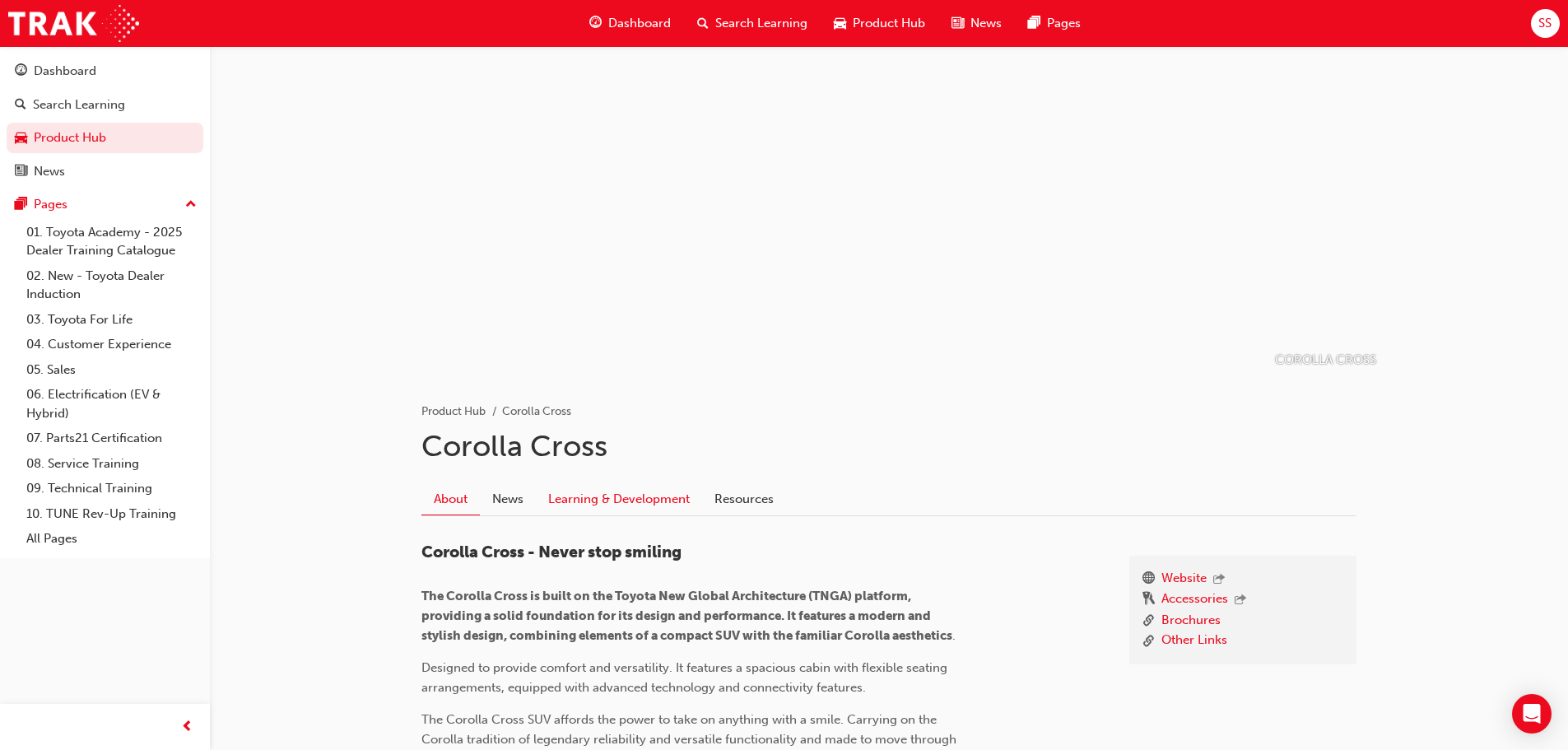
click at [635, 501] on link "Learning & Development" at bounding box center [619, 498] width 167 height 31
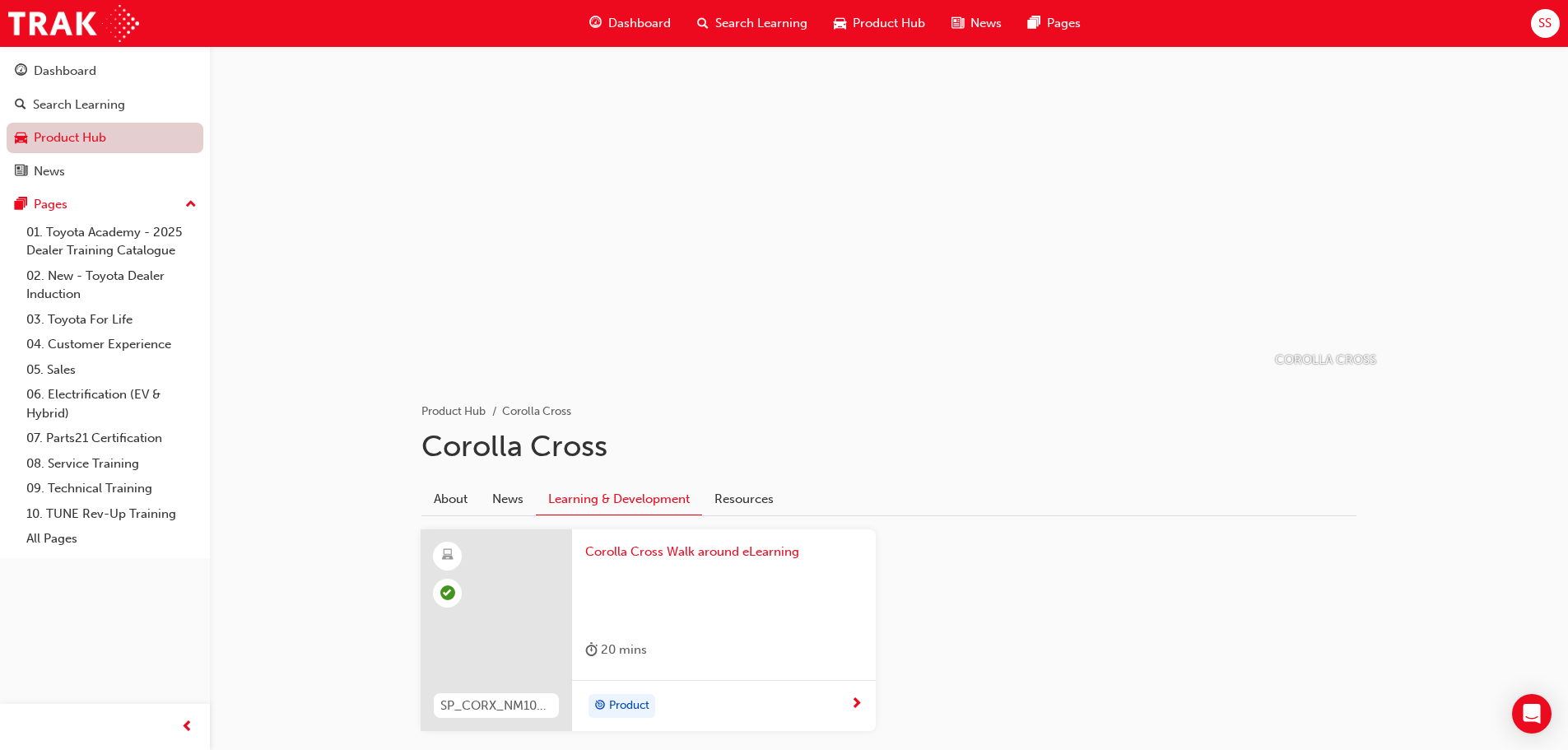
click at [79, 135] on link "Product Hub" at bounding box center [105, 138] width 197 height 30
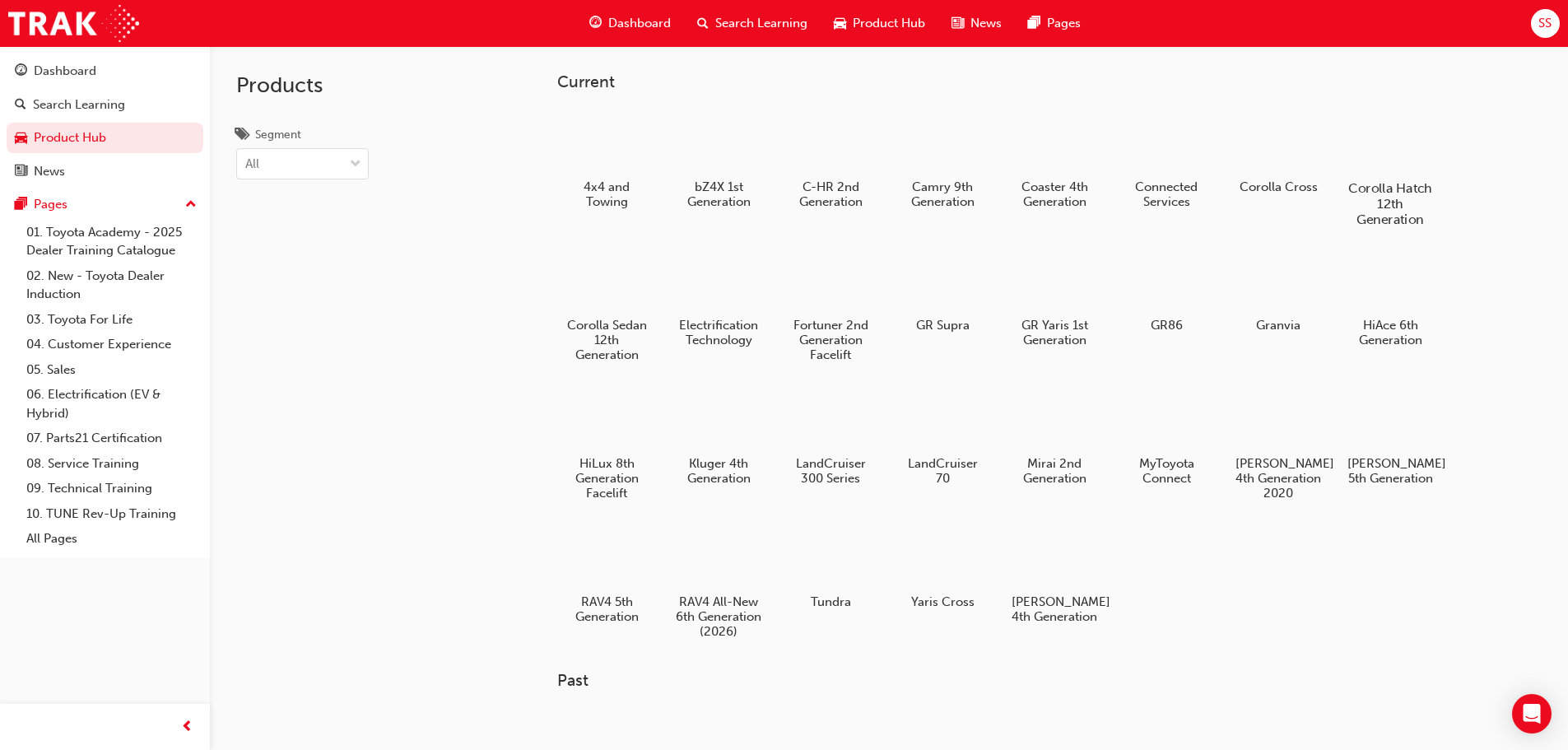
click at [1416, 139] on div at bounding box center [1390, 141] width 92 height 66
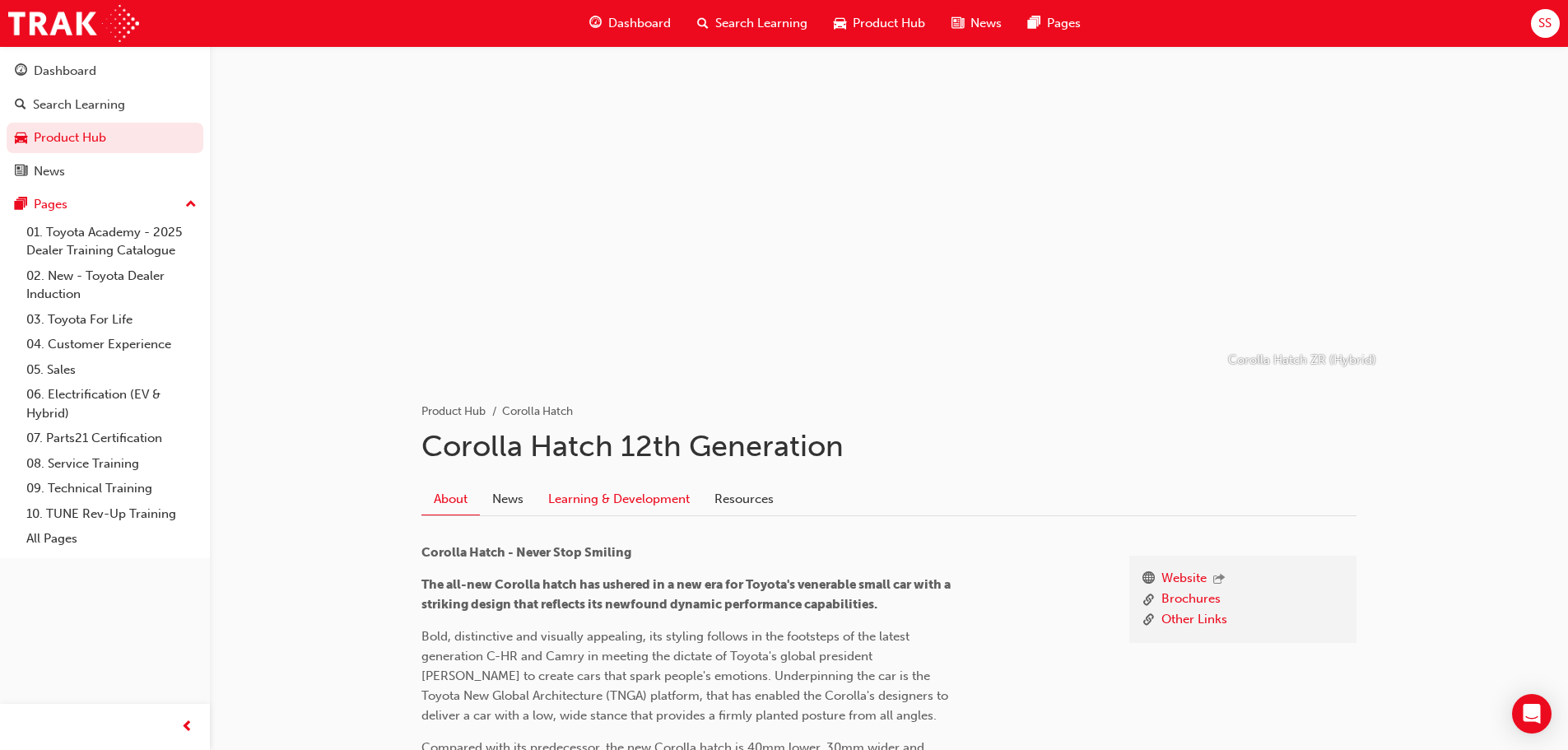
click at [609, 494] on link "Learning & Development" at bounding box center [619, 498] width 167 height 31
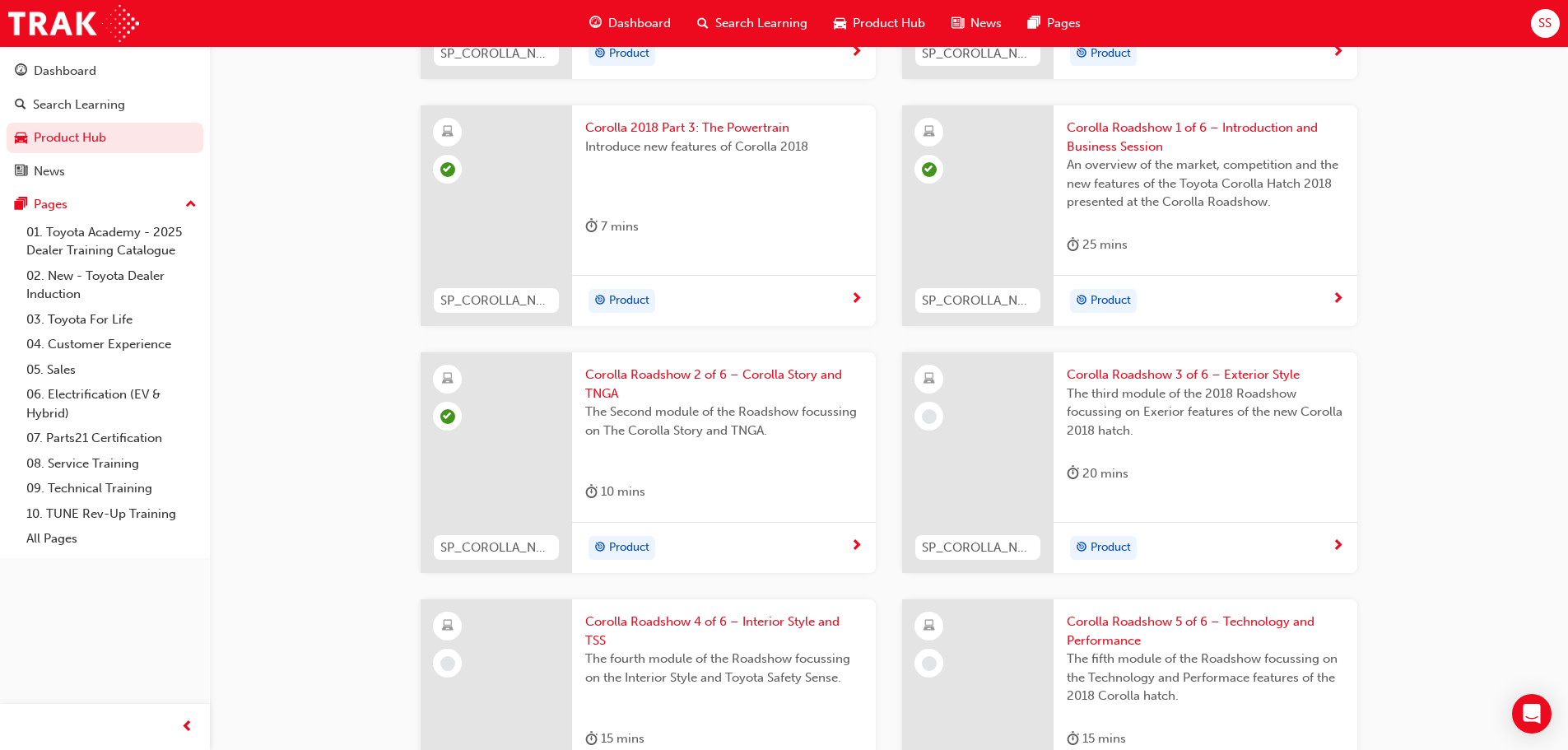
scroll to position [658, 0]
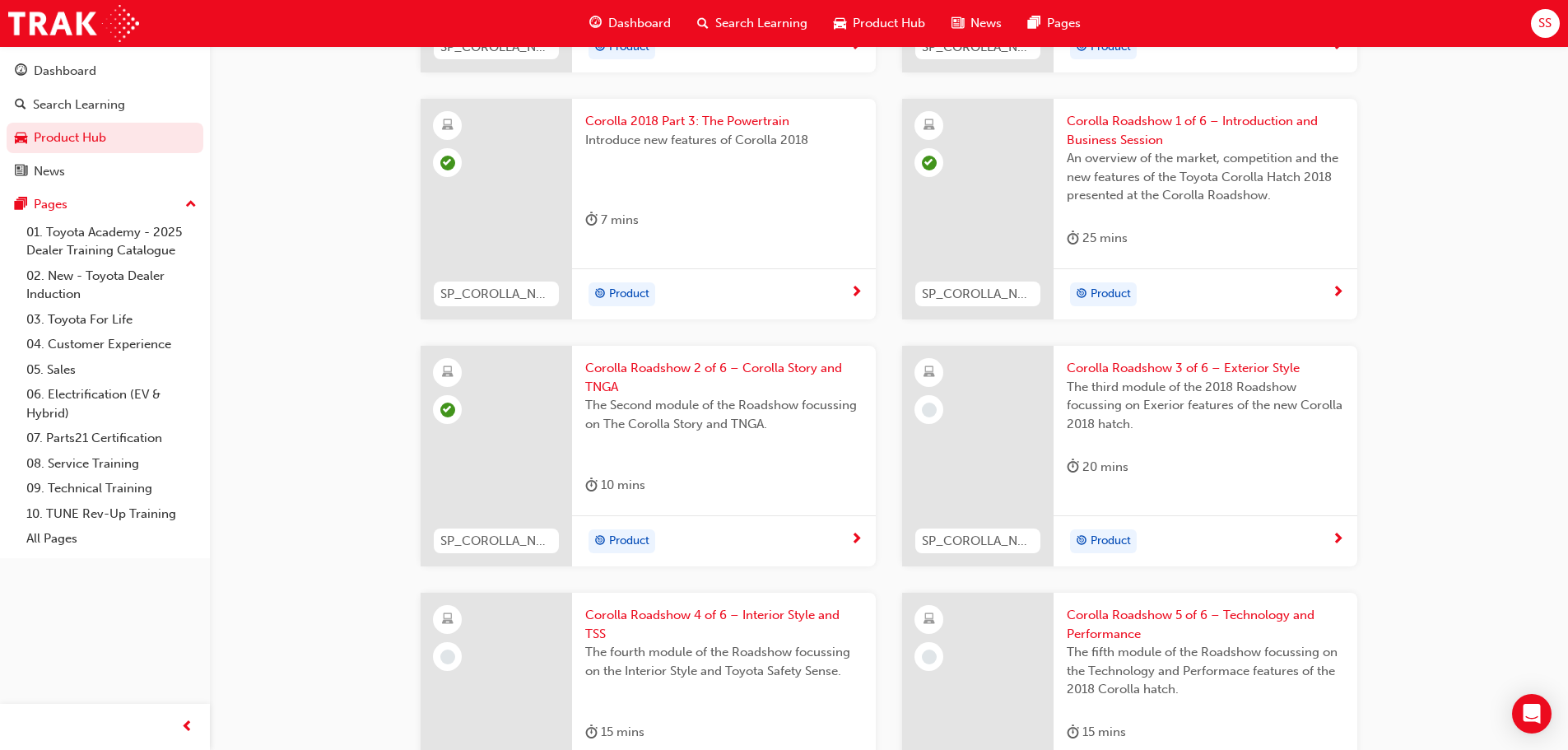
click at [1132, 369] on span "Corolla Roadshow 3 of 6 – Exterior Style" at bounding box center [1205, 368] width 278 height 19
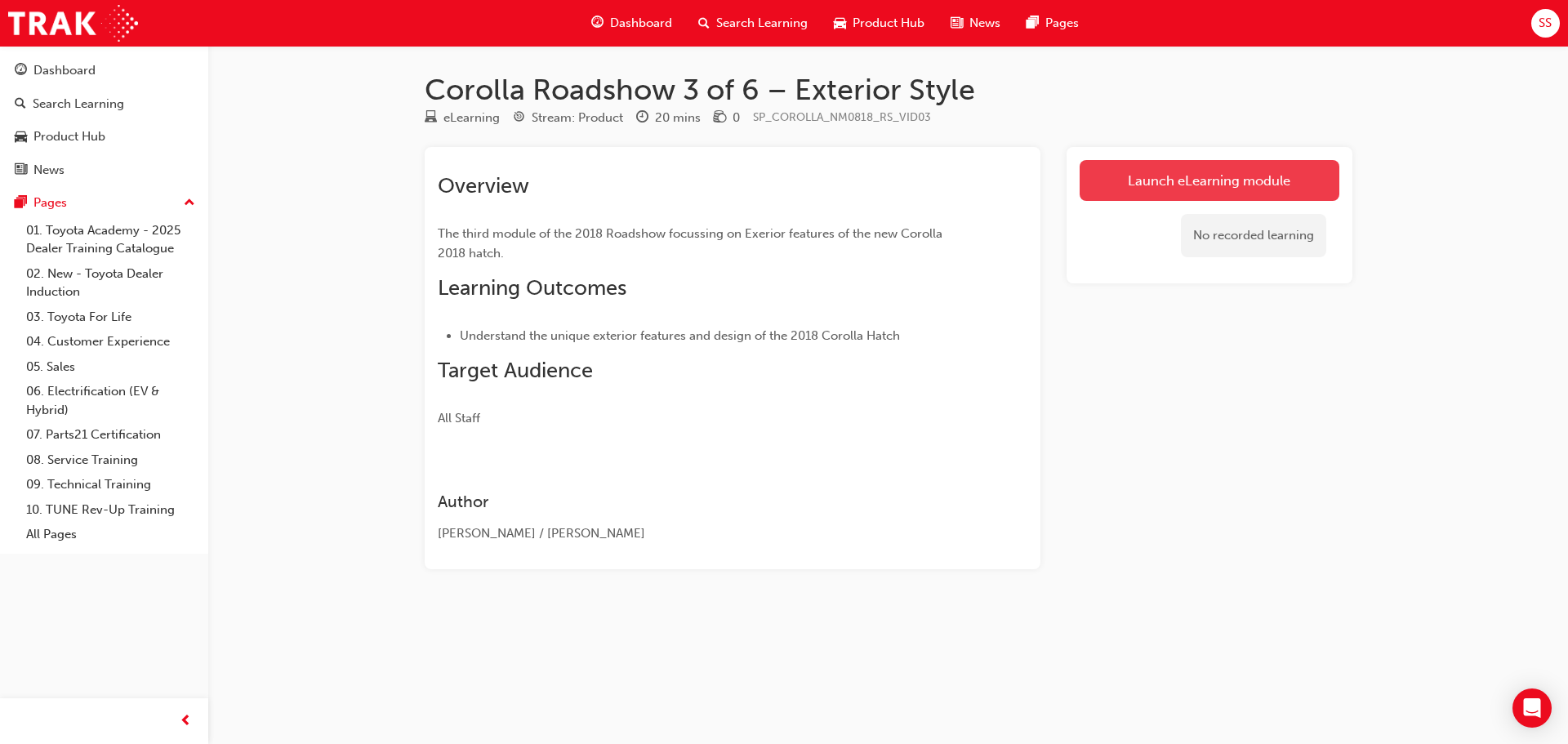
click at [1179, 200] on link "Launch eLearning module" at bounding box center [1210, 180] width 260 height 41
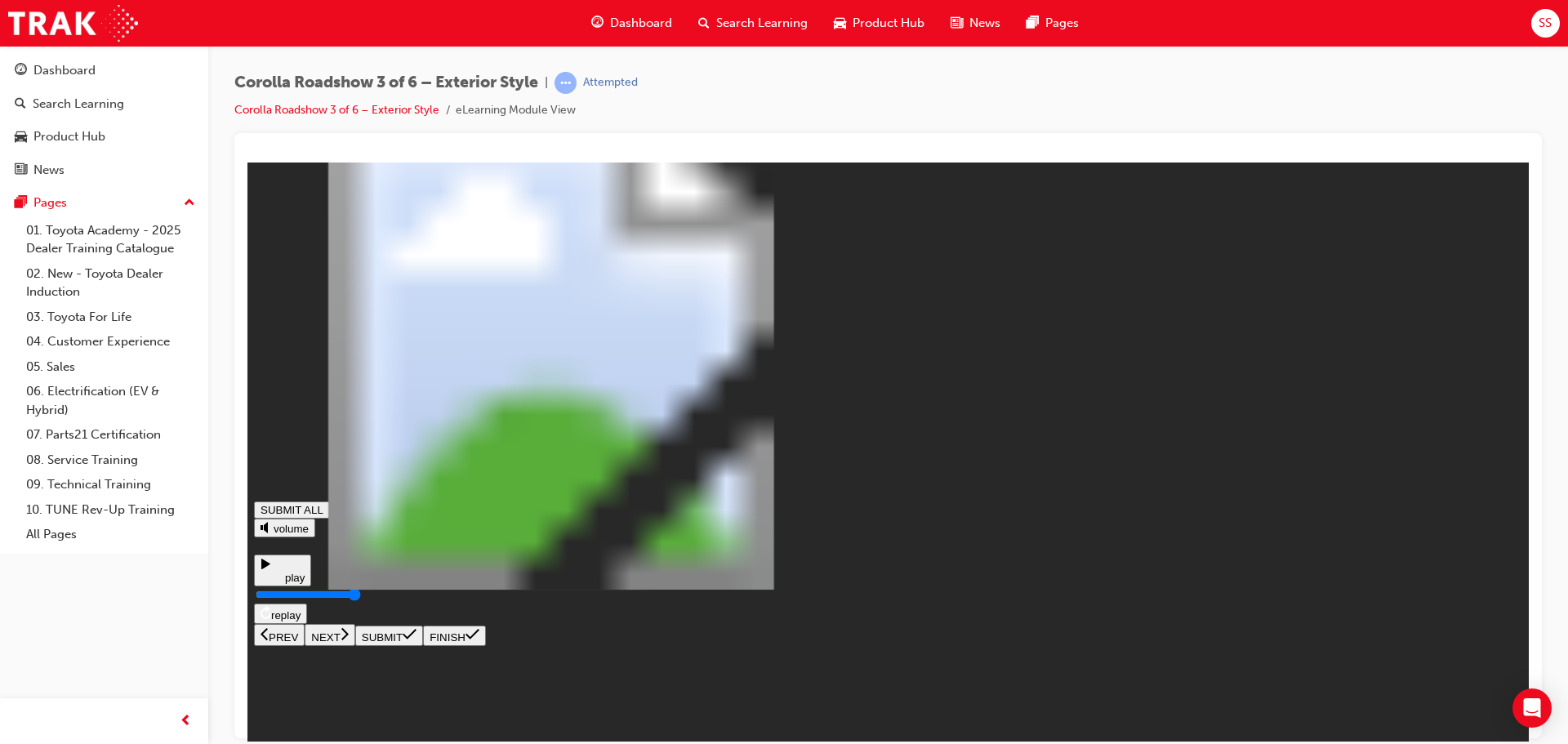
click at [349, 640] on icon at bounding box center [345, 633] width 8 height 15
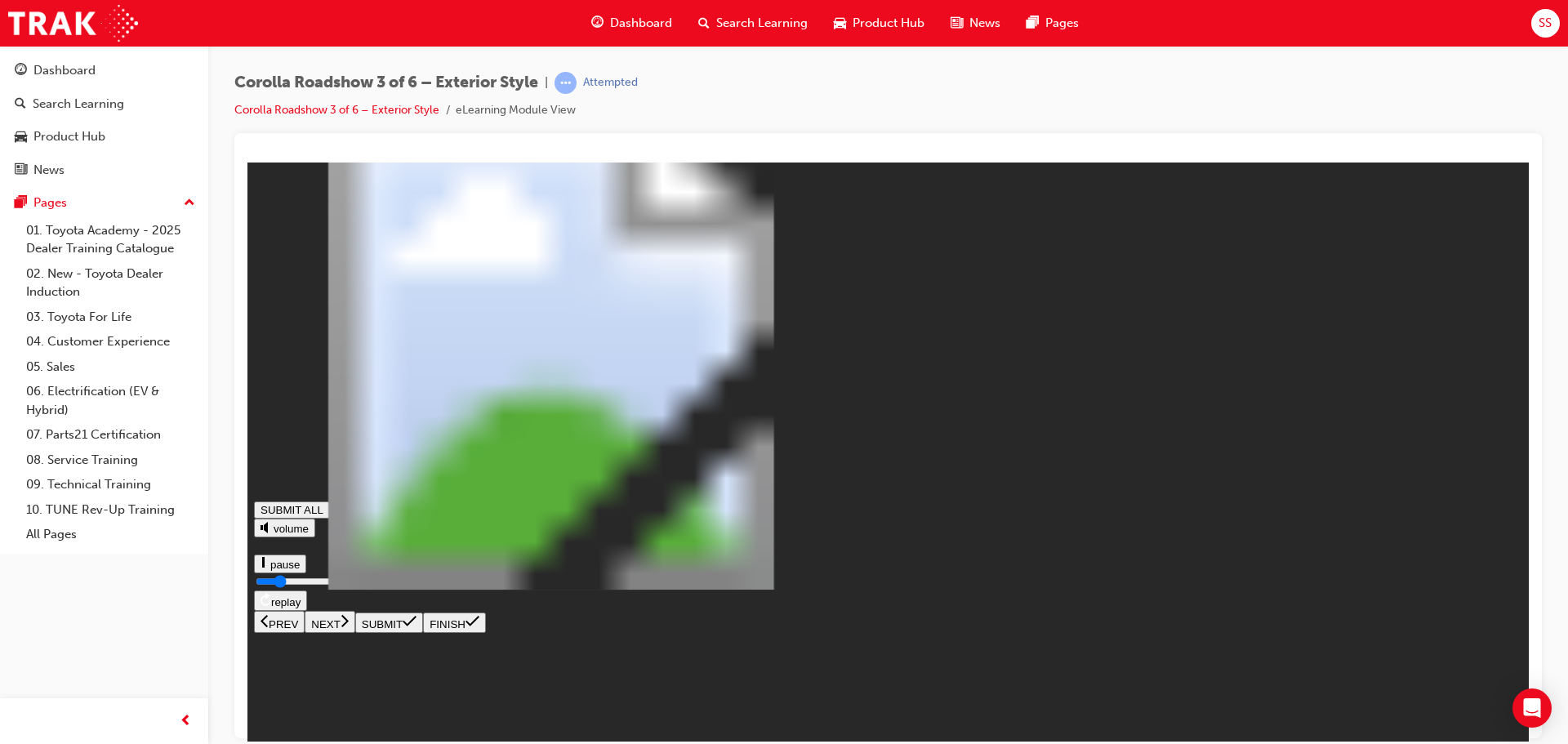
click at [349, 627] on icon at bounding box center [345, 620] width 8 height 15
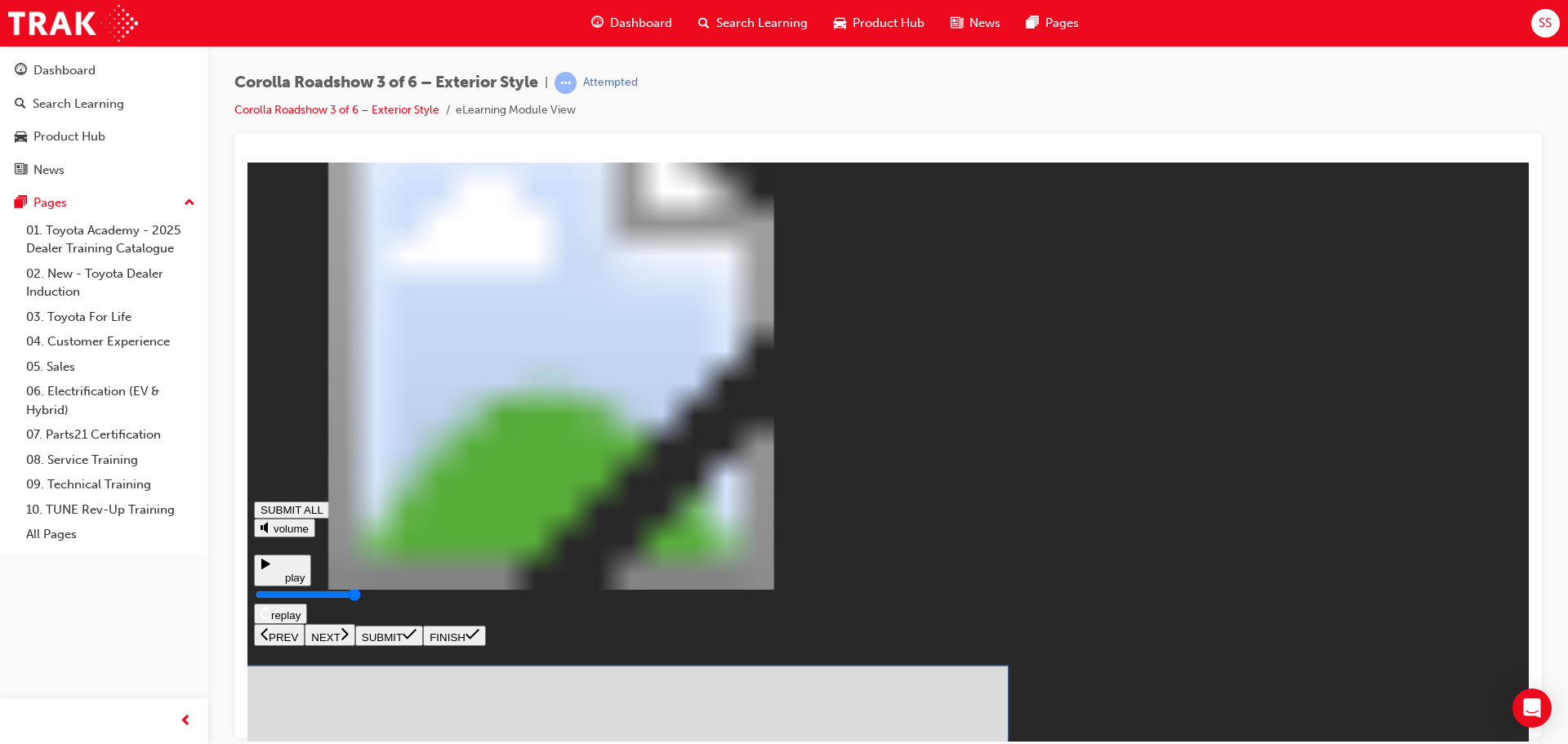
click at [417, 640] on icon at bounding box center [409, 634] width 14 height 13
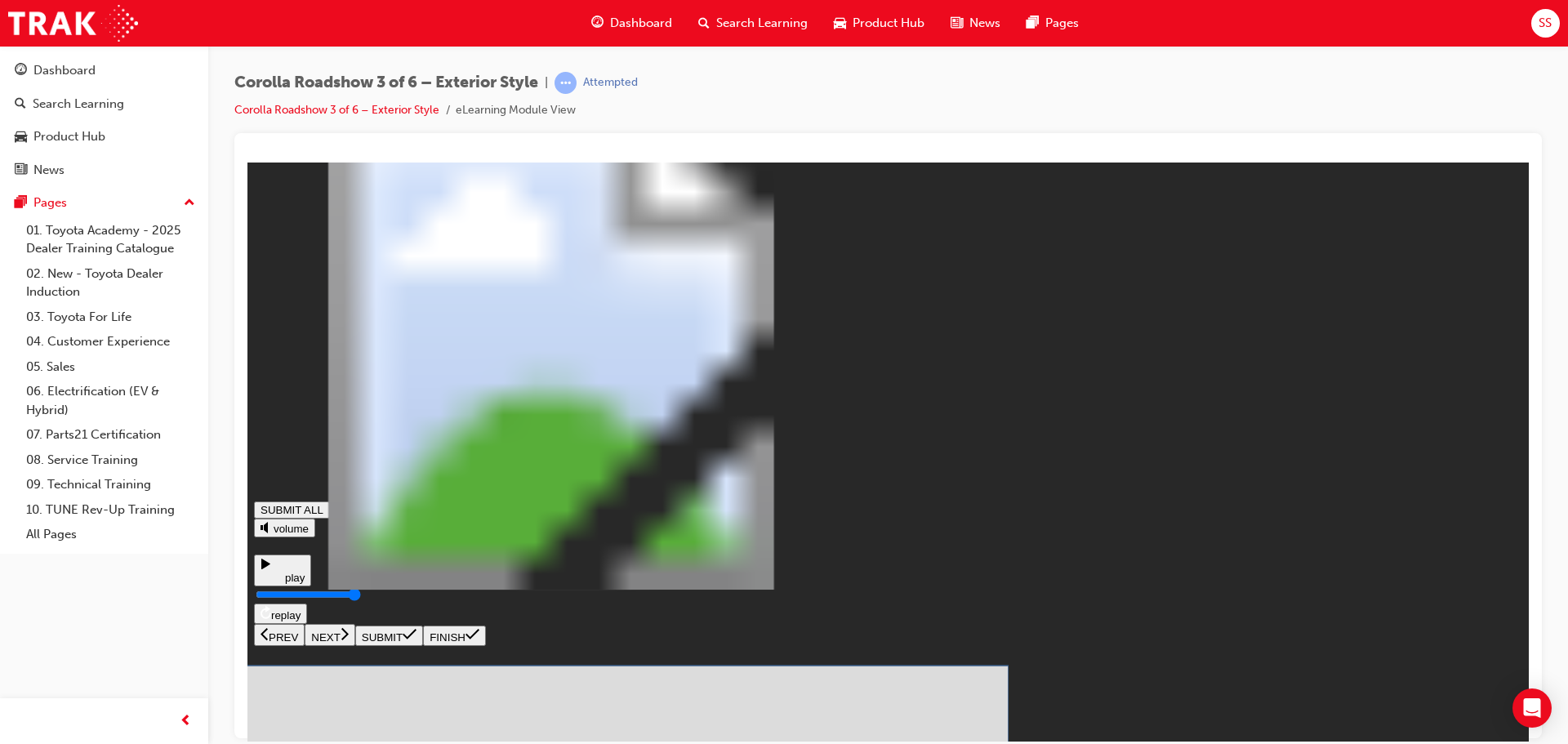
click at [417, 639] on icon at bounding box center [409, 633] width 14 height 11
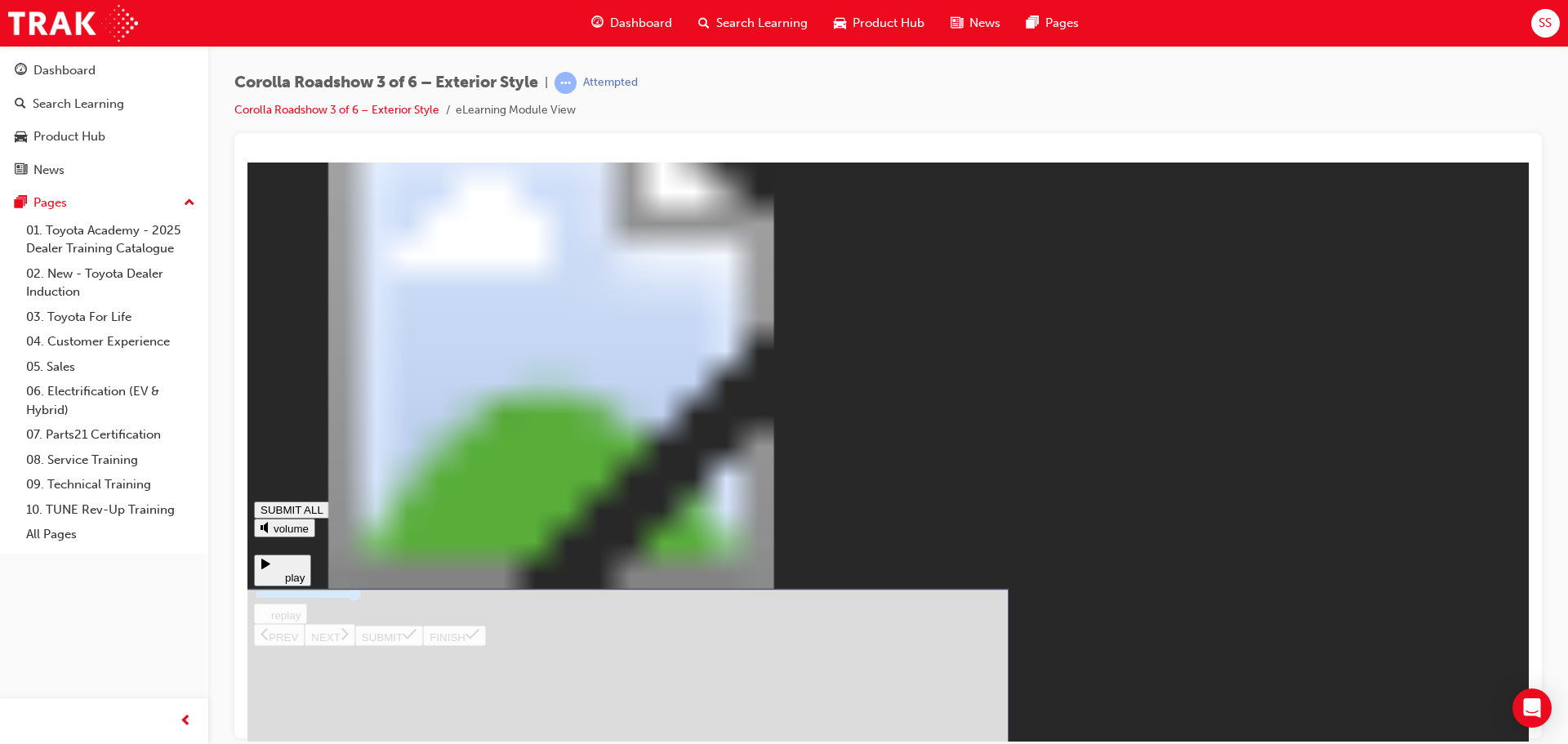
drag, startPoint x: 551, startPoint y: 529, endPoint x: 556, endPoint y: 522, distance: 8.6
drag, startPoint x: 535, startPoint y: 373, endPoint x: 541, endPoint y: 365, distance: 10.0
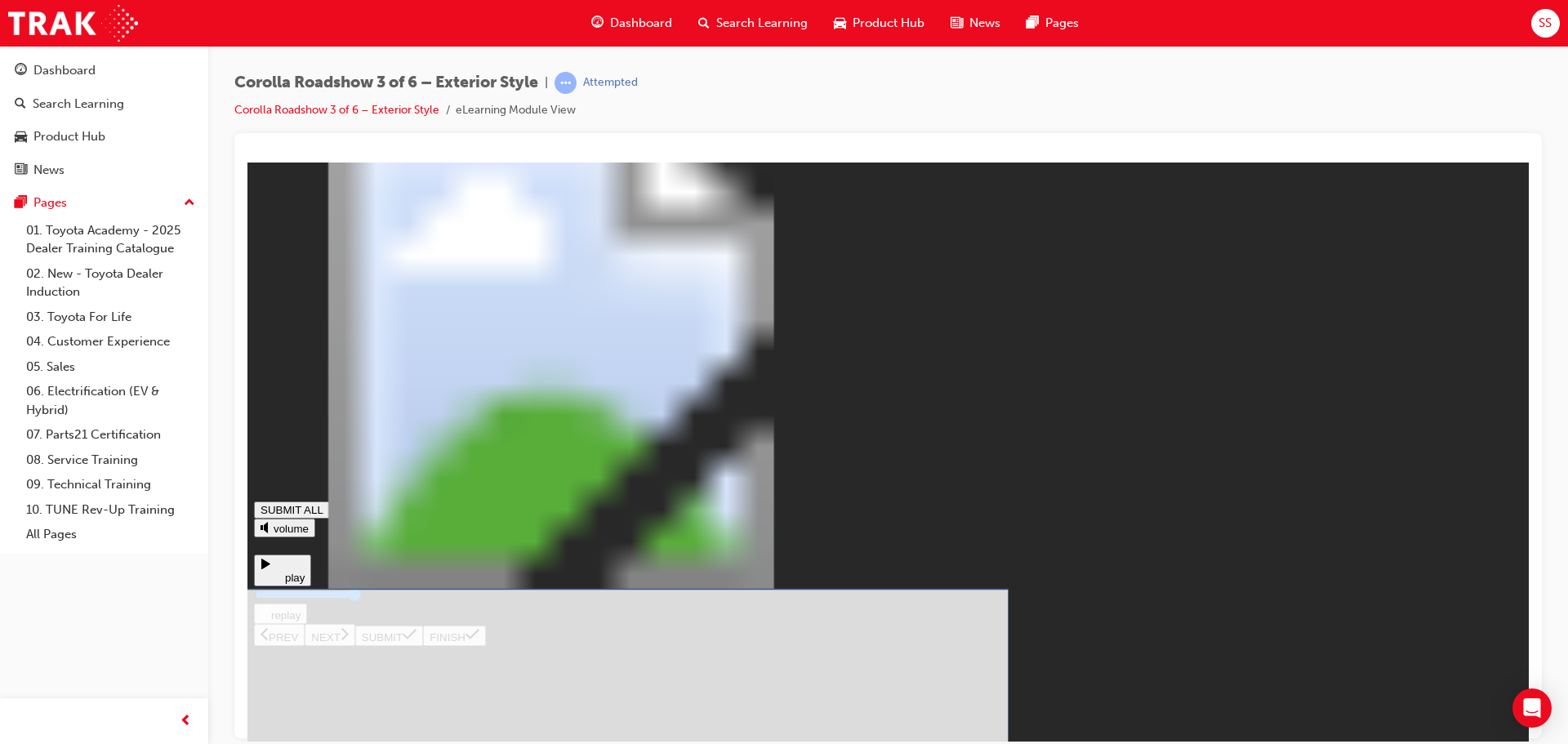
click at [417, 639] on icon at bounding box center [409, 633] width 14 height 11
click at [424, 645] on button "SUBMIT" at bounding box center [388, 635] width 68 height 20
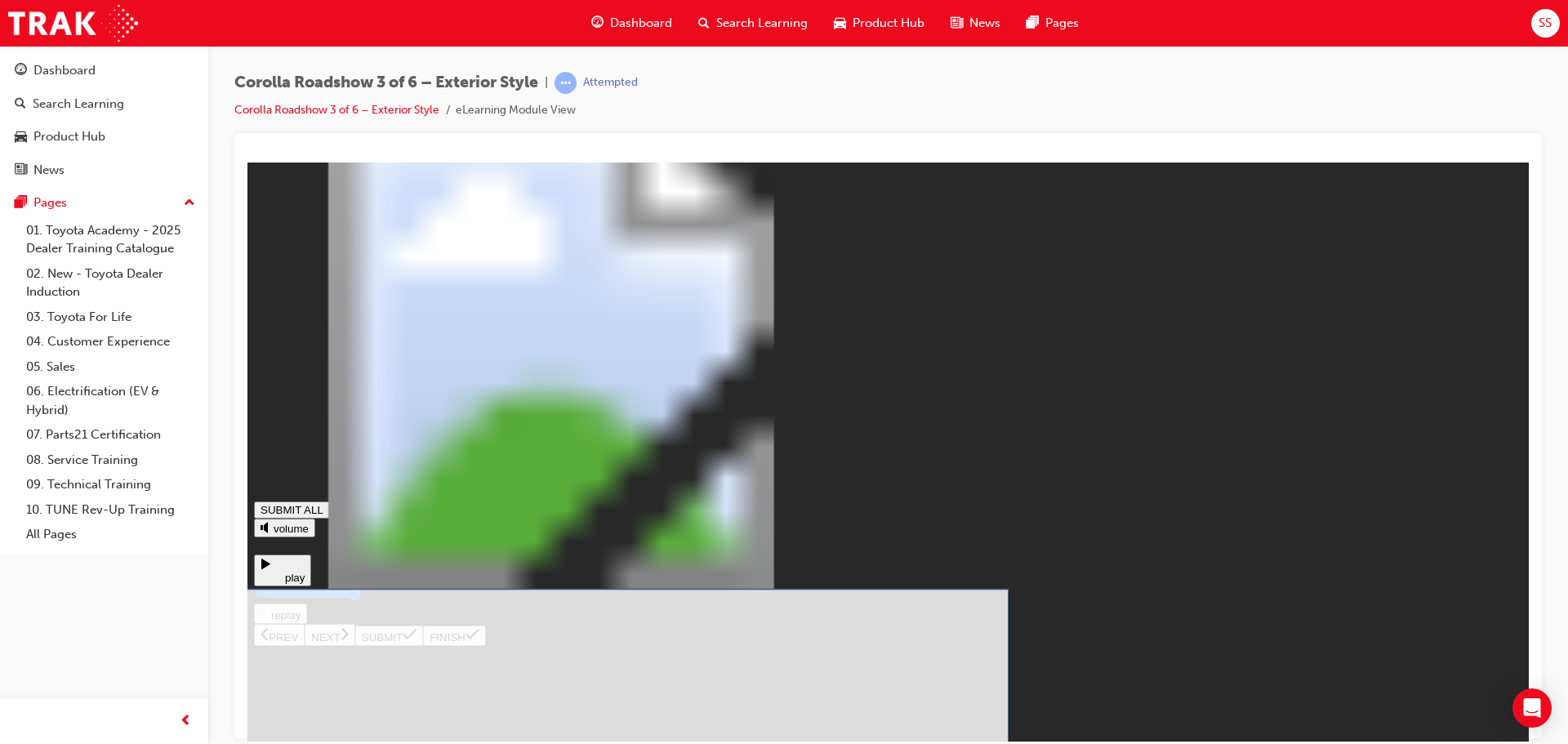
click at [424, 645] on button "SUBMIT" at bounding box center [388, 635] width 68 height 20
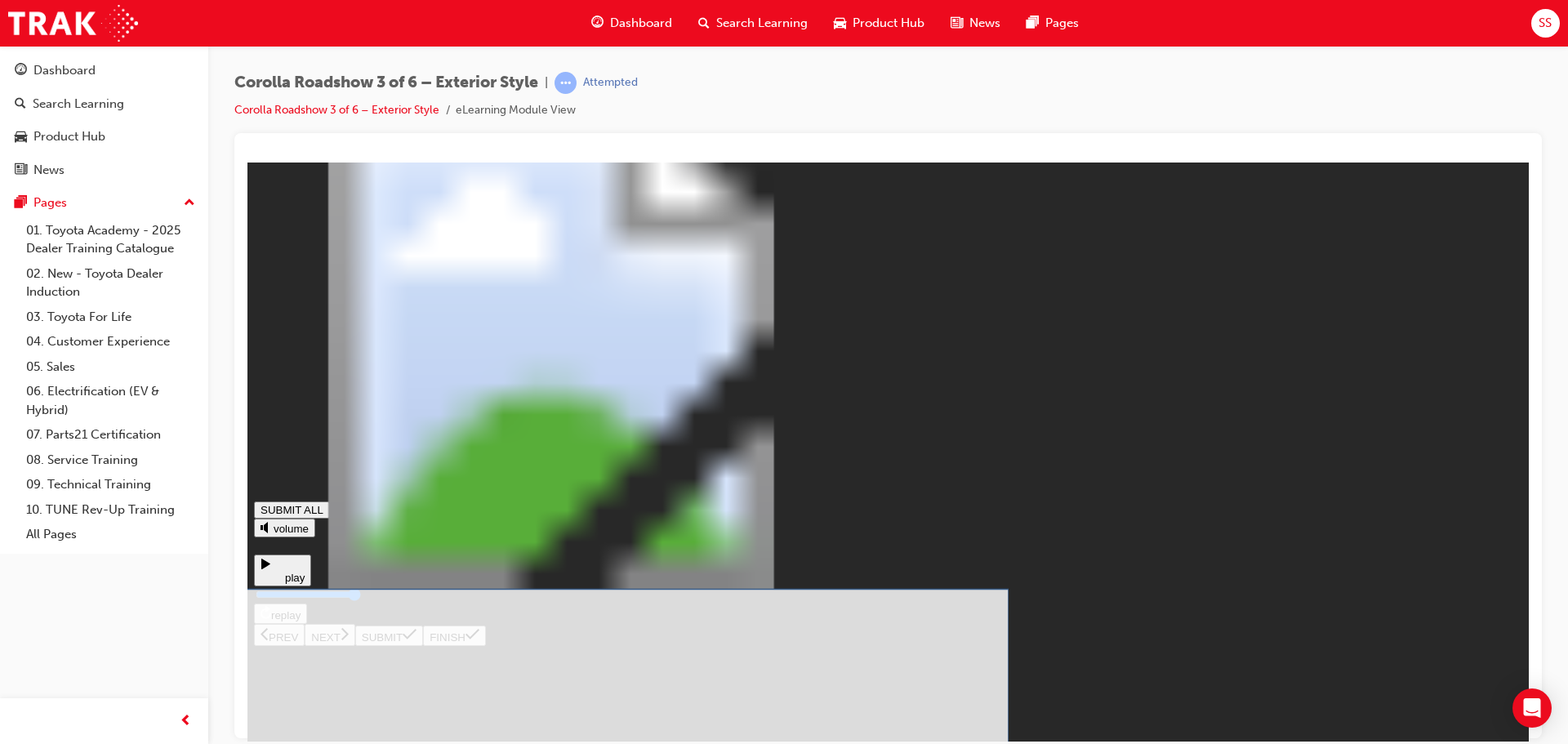
drag, startPoint x: 554, startPoint y: 564, endPoint x: 546, endPoint y: 577, distance: 15.3
click at [424, 645] on button "SUBMIT" at bounding box center [388, 635] width 68 height 20
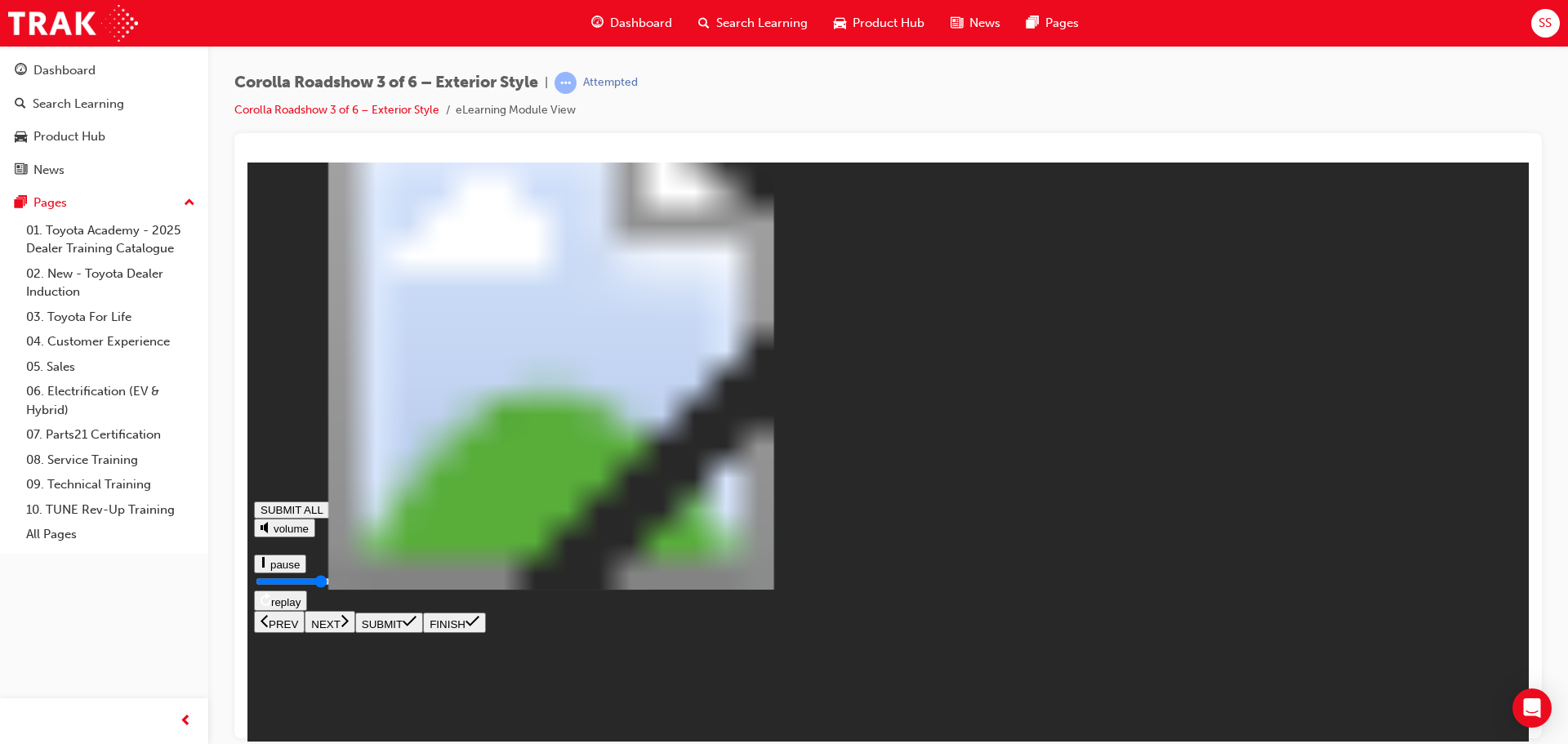
type input "0.683"
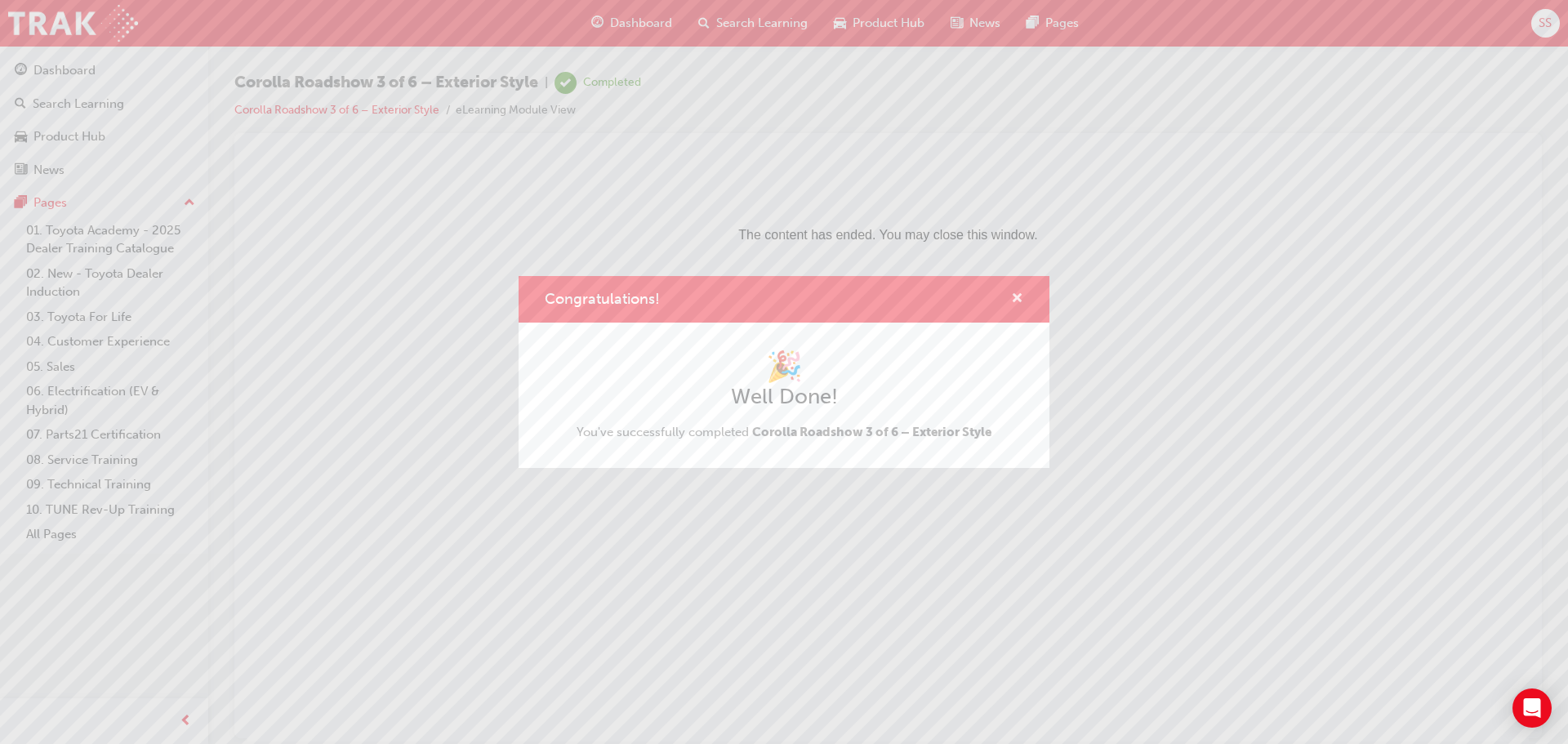
drag, startPoint x: 1021, startPoint y: 295, endPoint x: 766, endPoint y: 129, distance: 304.3
click at [1021, 295] on span "cross-icon" at bounding box center [1017, 300] width 13 height 15
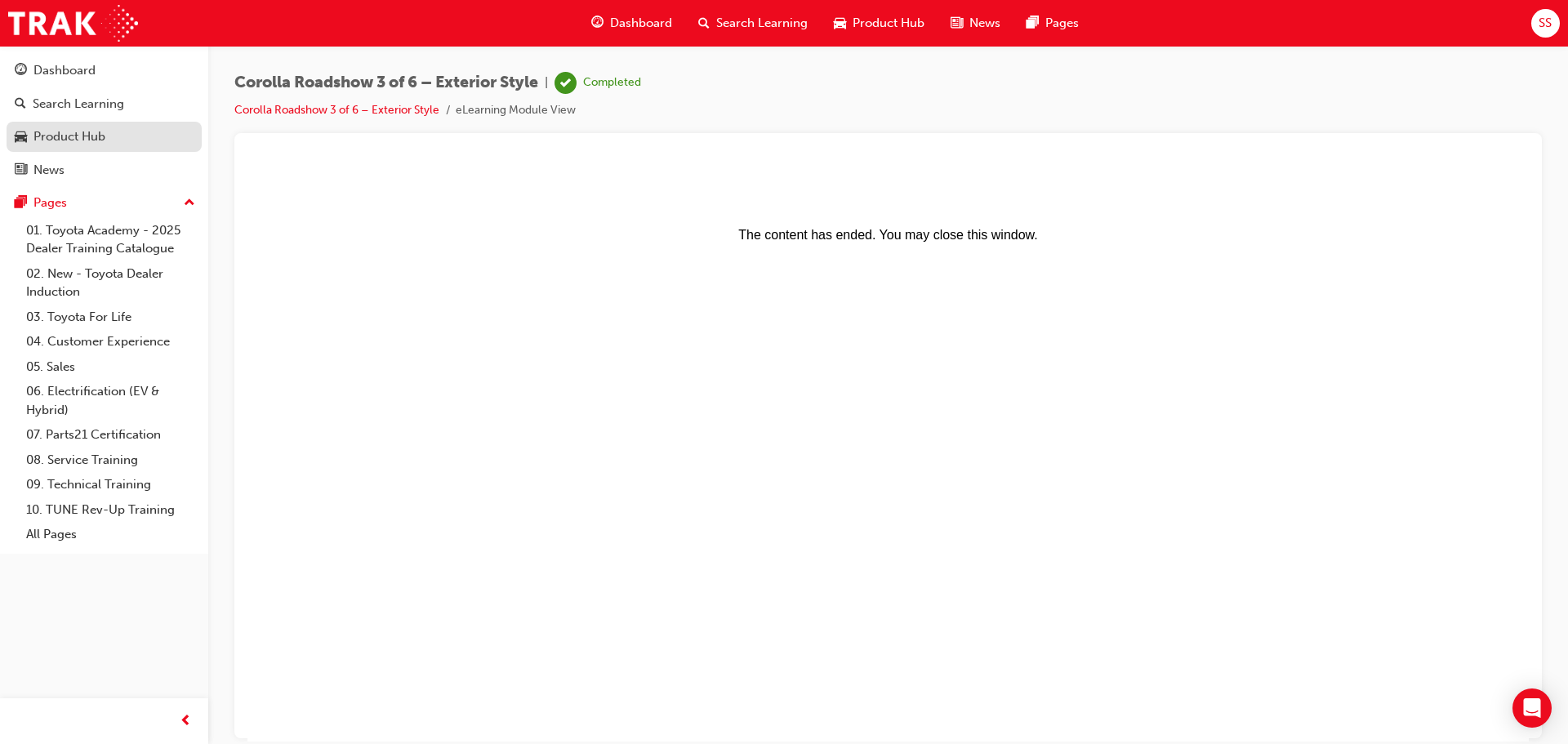
click at [56, 131] on div "Product Hub" at bounding box center [69, 137] width 72 height 18
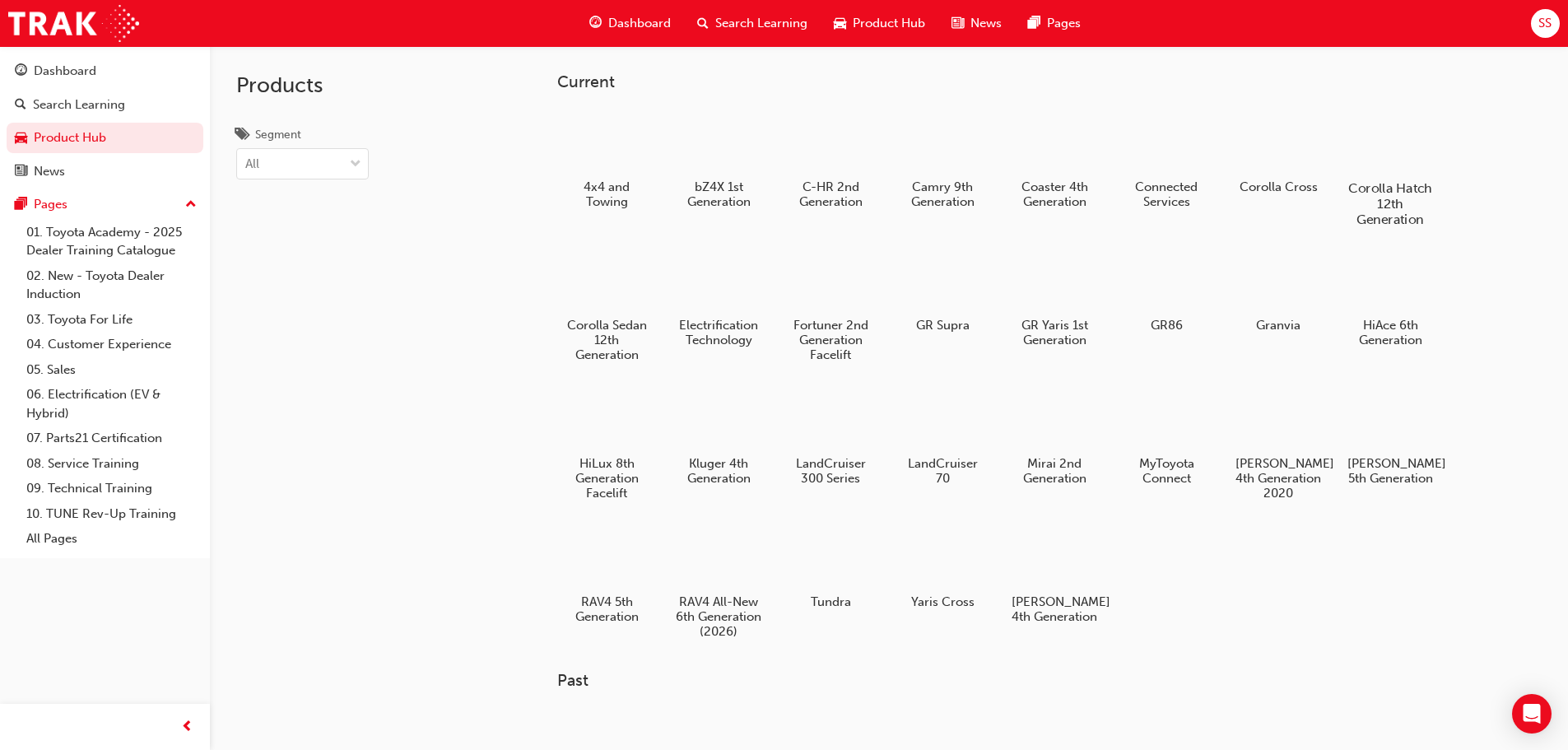
click at [1365, 147] on div at bounding box center [1390, 141] width 92 height 66
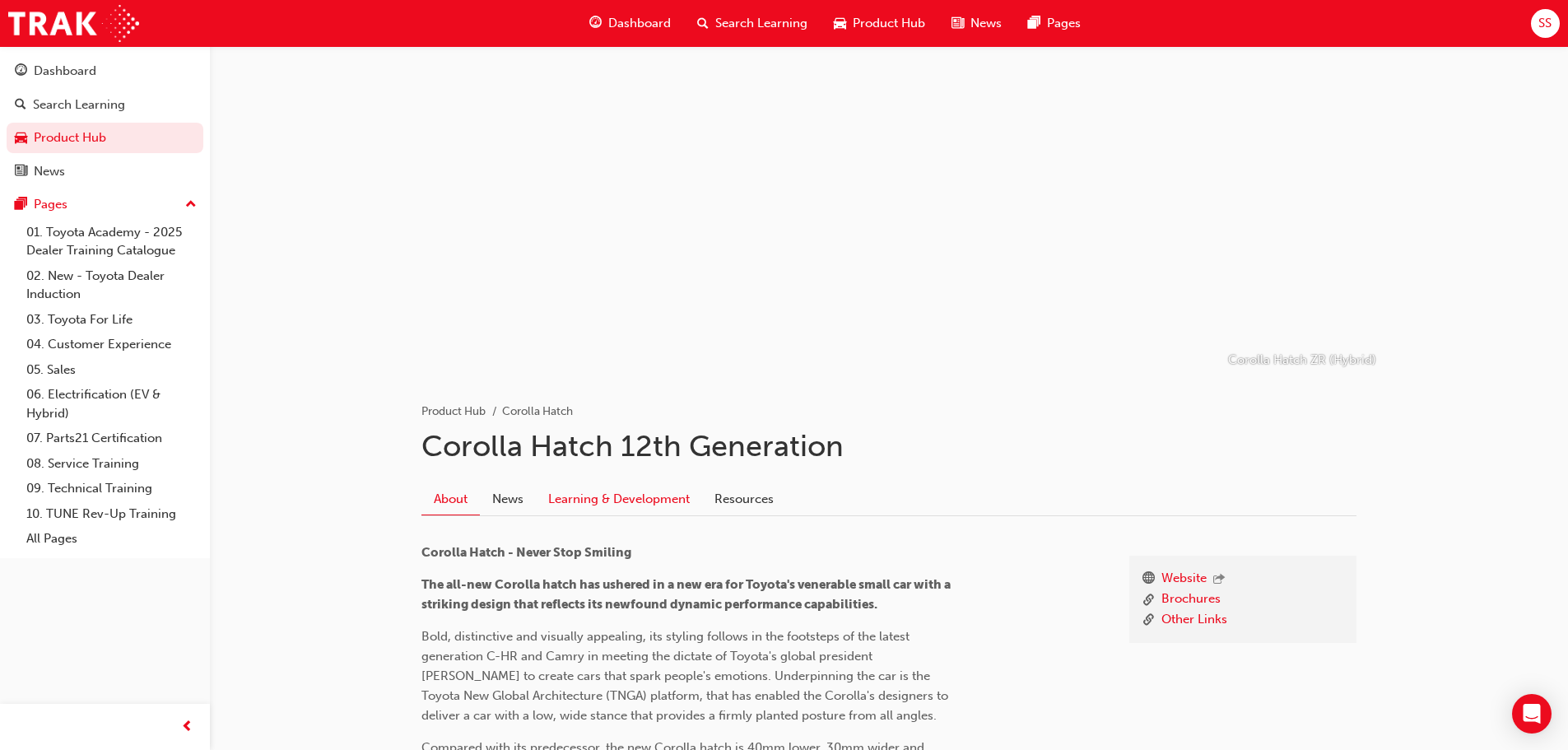
click at [602, 507] on link "Learning & Development" at bounding box center [619, 498] width 167 height 31
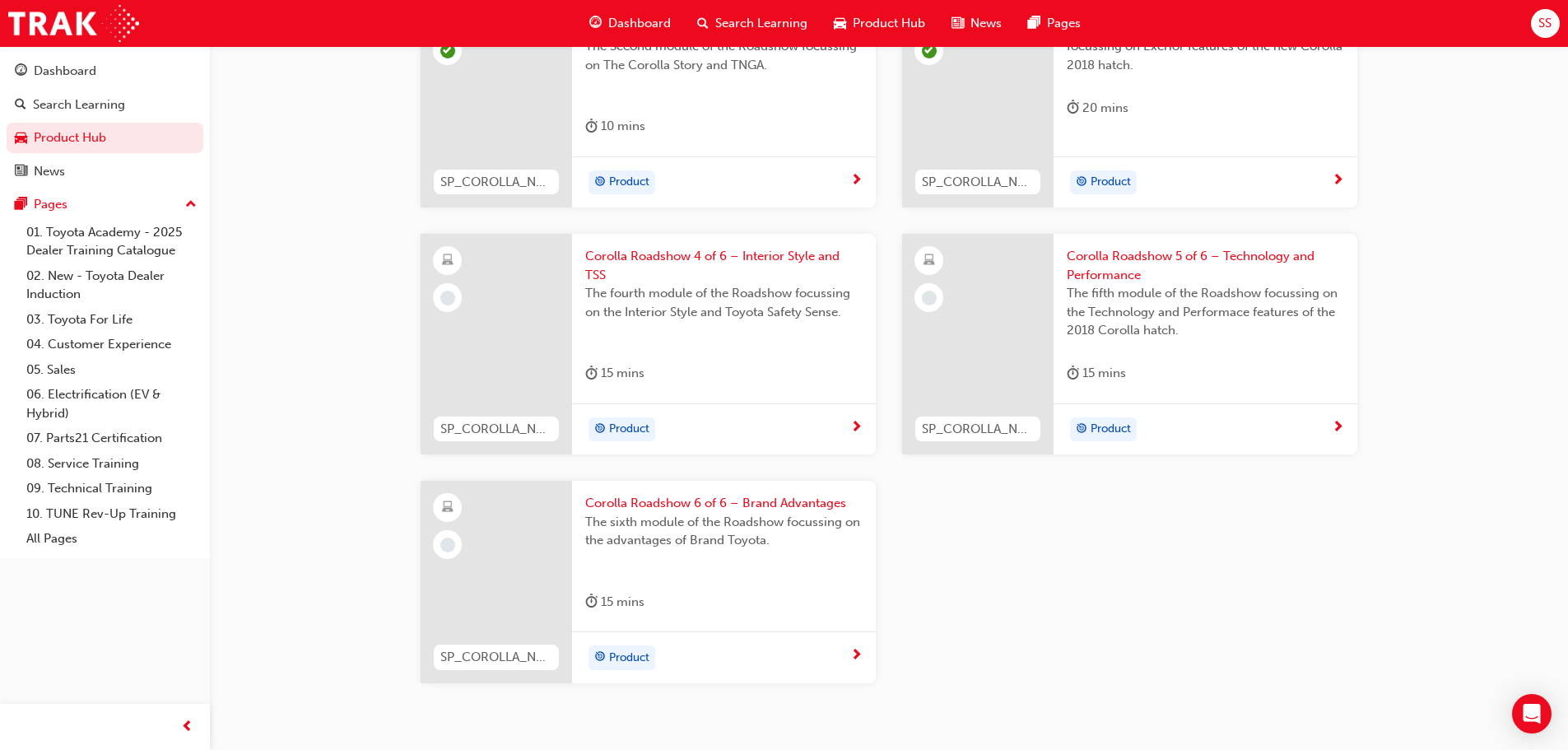
scroll to position [988, 0]
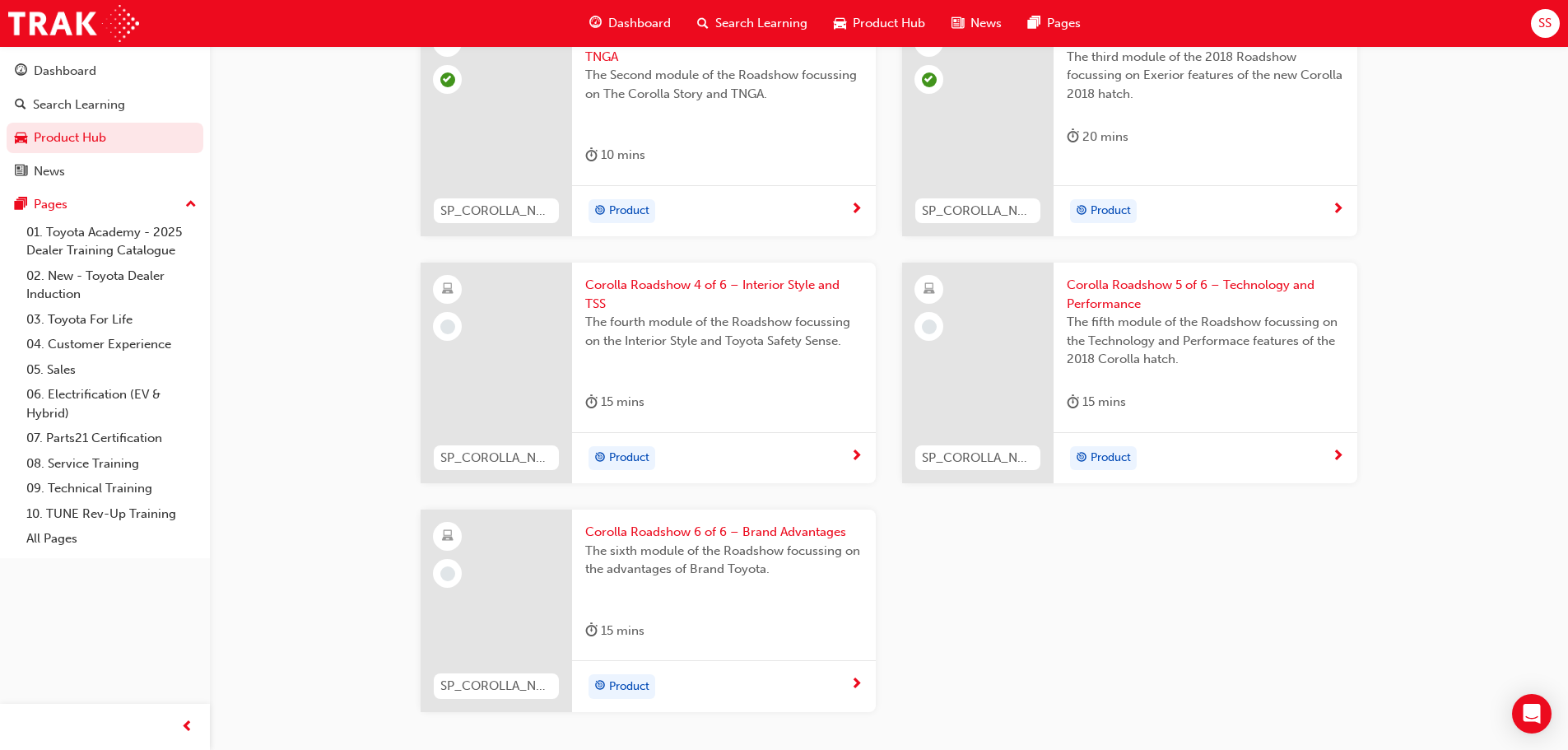
click at [638, 286] on span "Corolla Roadshow 4 of 6 – Interior Style and TSS" at bounding box center [724, 295] width 278 height 37
